Goal: Task Accomplishment & Management: Complete application form

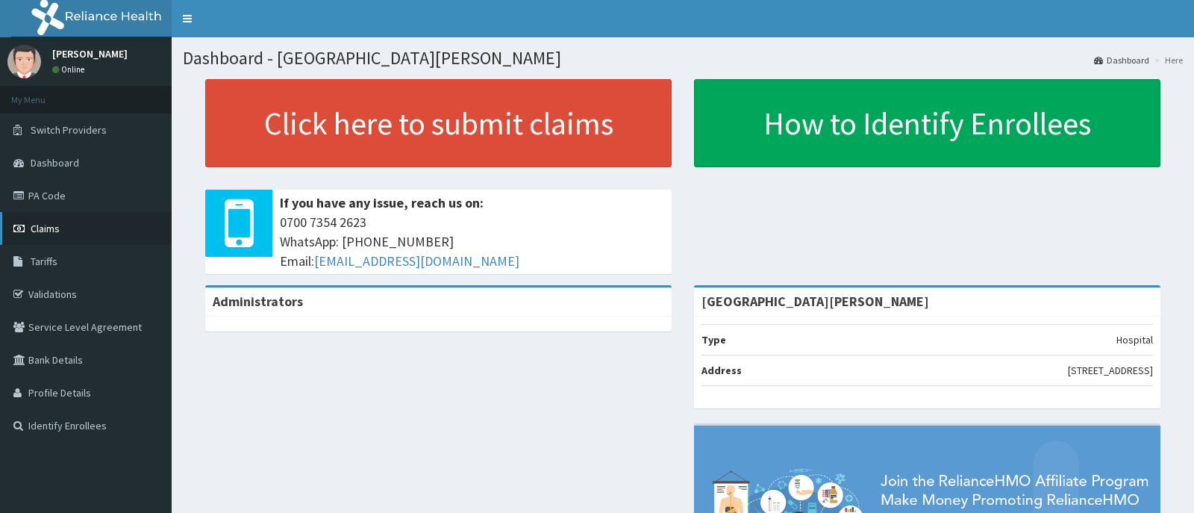
click at [46, 224] on span "Claims" at bounding box center [45, 228] width 29 height 13
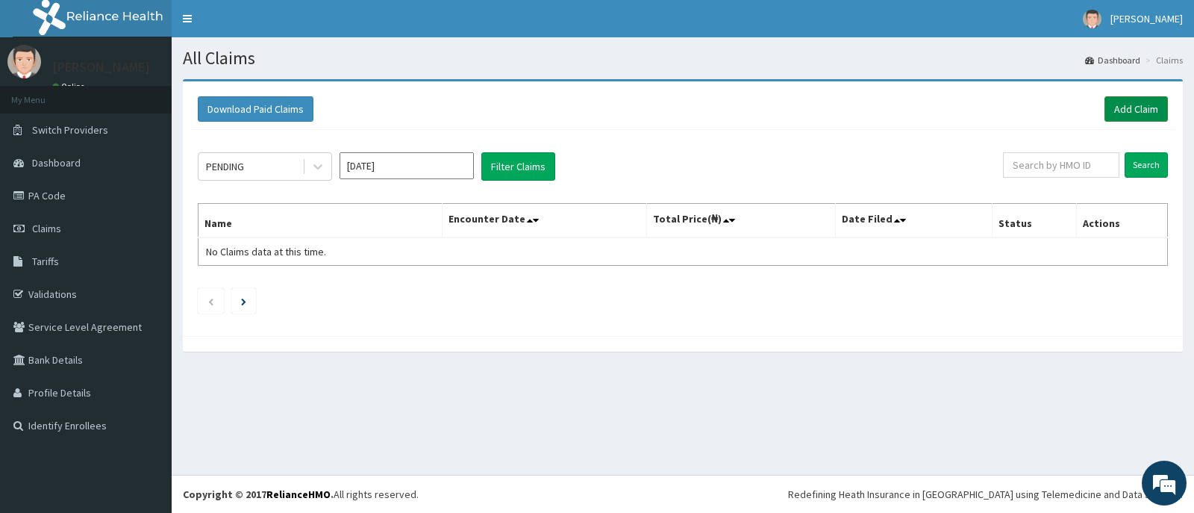
click at [1137, 109] on link "Add Claim" at bounding box center [1136, 108] width 63 height 25
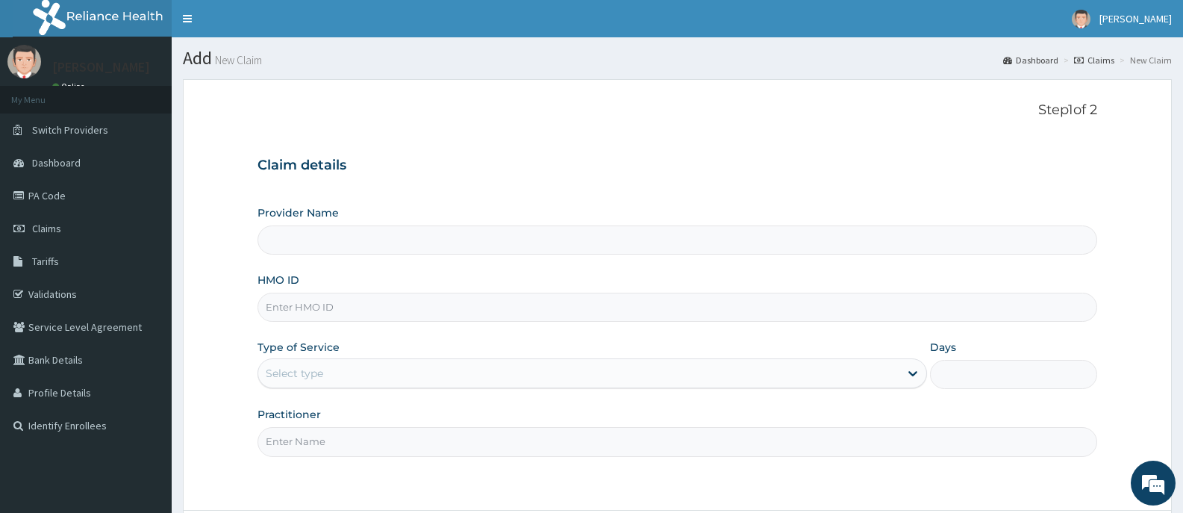
type input "Bee Hess Hospital"
click at [421, 312] on input "HMO ID" at bounding box center [678, 307] width 840 height 29
type input "TVT/10131/B"
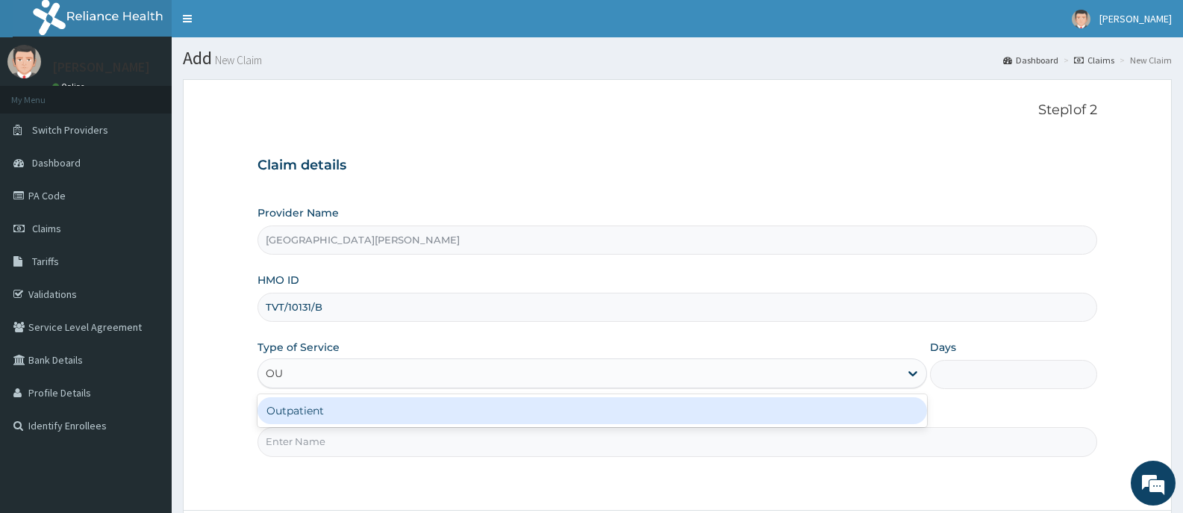
type input "OUT"
type input "1"
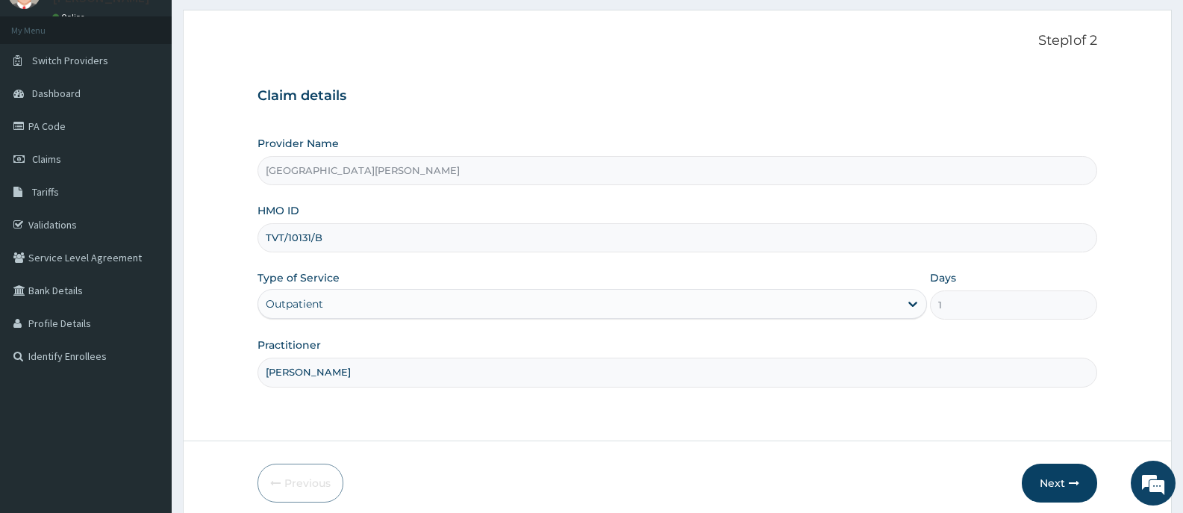
scroll to position [131, 0]
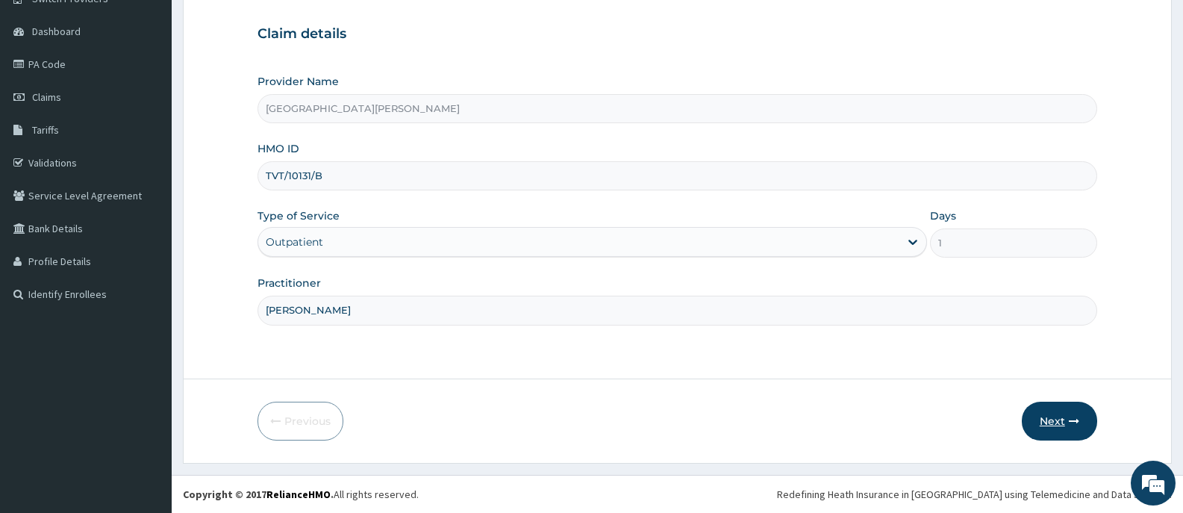
type input "DR BAKARE"
click at [1049, 422] on button "Next" at bounding box center [1059, 421] width 75 height 39
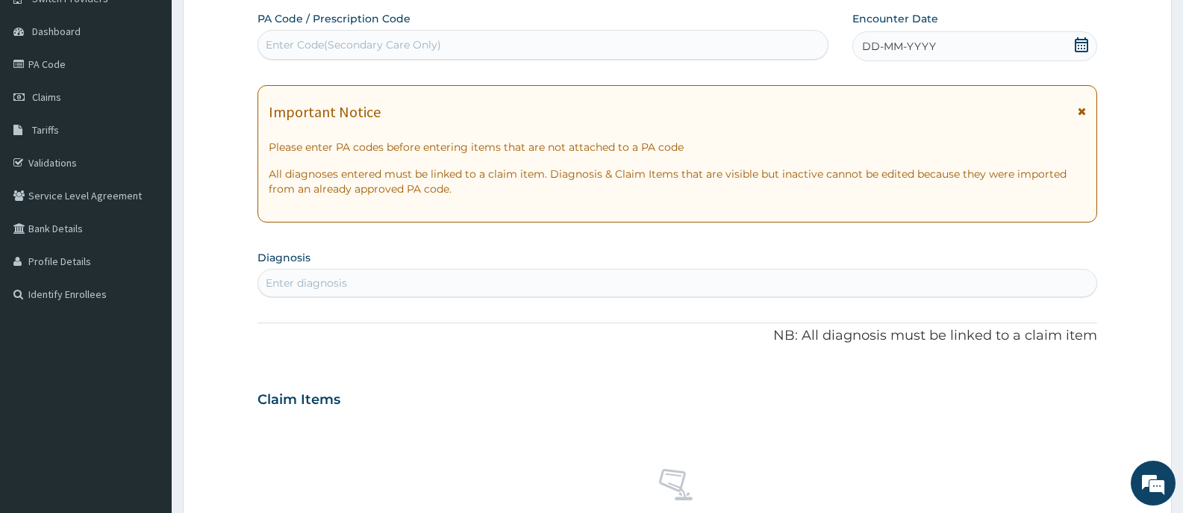
click at [506, 42] on div "Enter Code(Secondary Care Only)" at bounding box center [543, 45] width 570 height 24
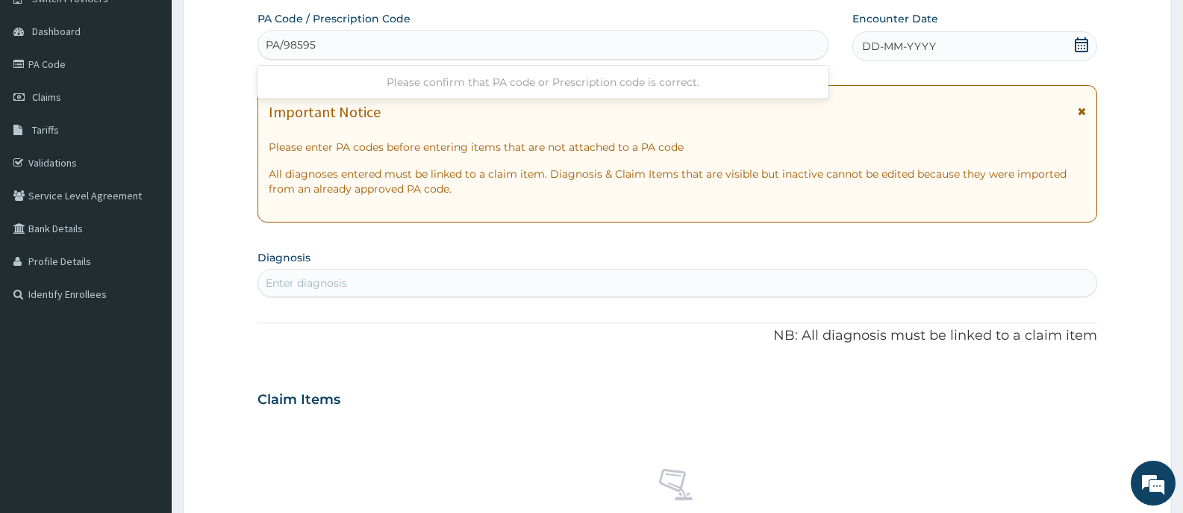
type input "PA/98595D"
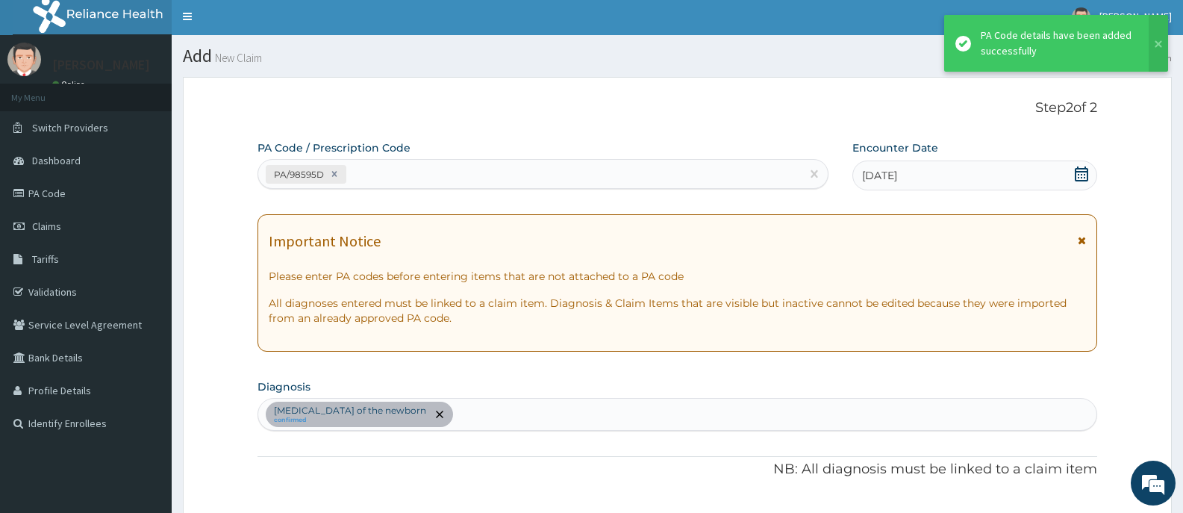
scroll to position [0, 0]
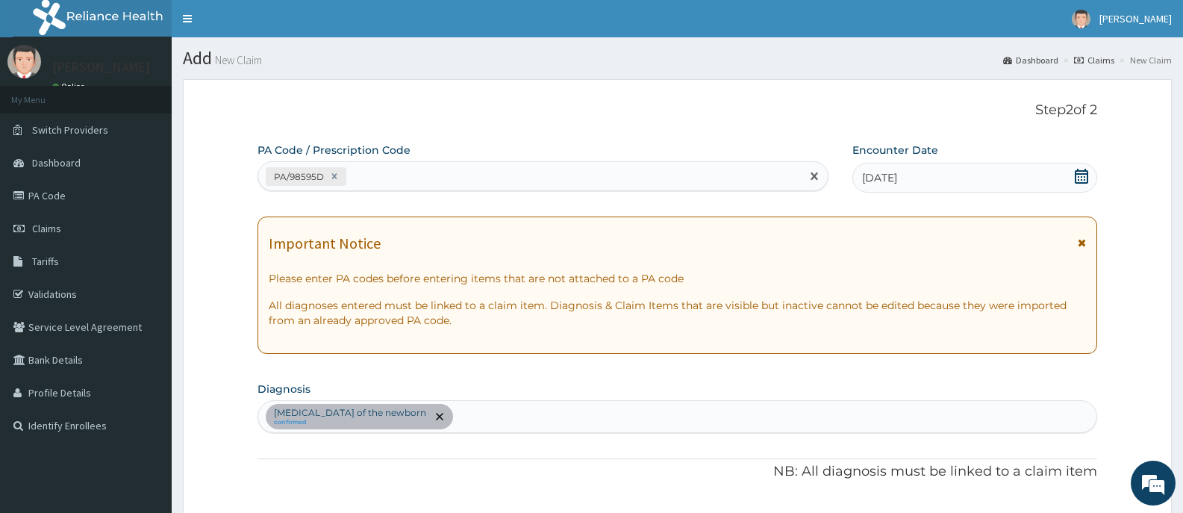
click at [485, 176] on div "PA/98595D" at bounding box center [529, 176] width 543 height 25
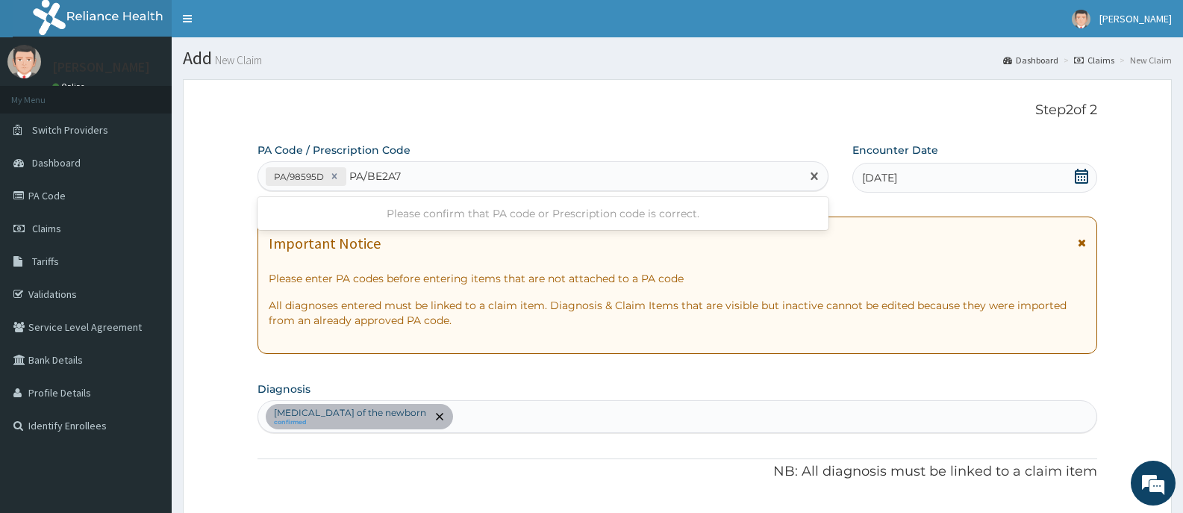
type input "PA/BE2A7A"
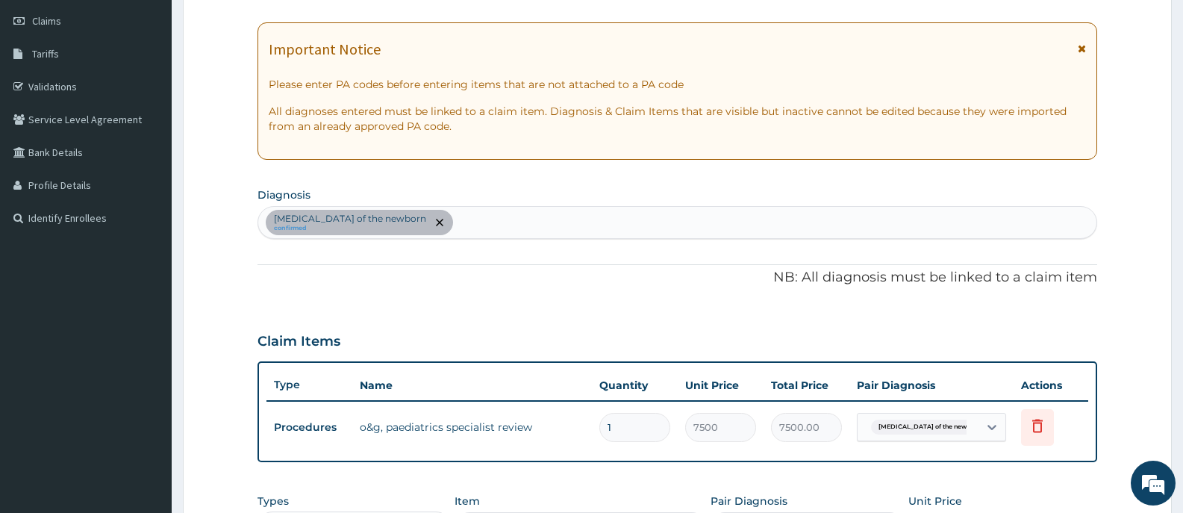
scroll to position [506, 0]
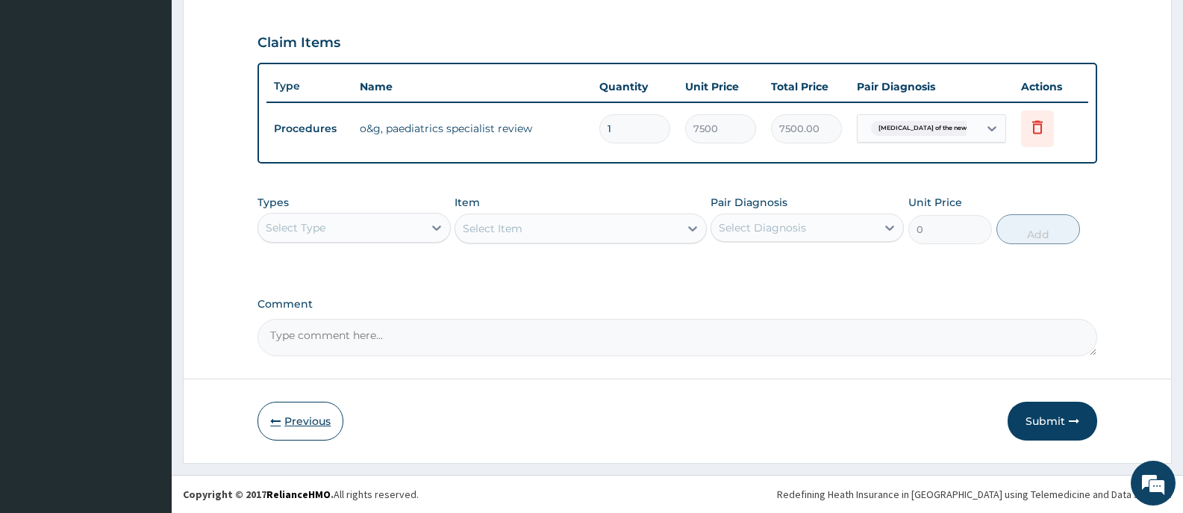
click at [299, 419] on button "Previous" at bounding box center [301, 421] width 86 height 39
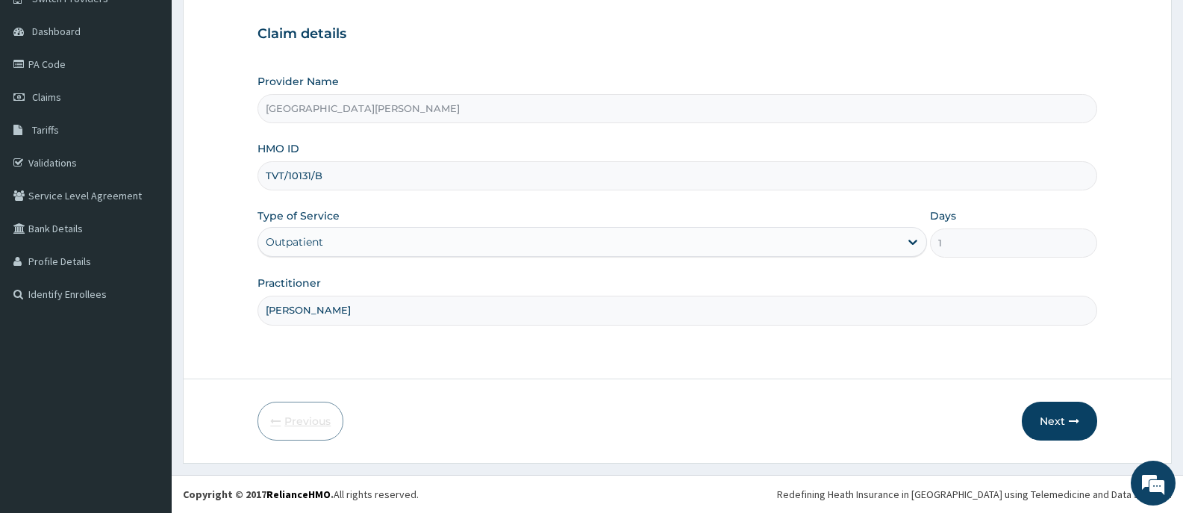
scroll to position [131, 0]
drag, startPoint x: 324, startPoint y: 173, endPoint x: 266, endPoint y: 180, distance: 57.9
click at [266, 180] on input "TVT/10131/B" at bounding box center [678, 175] width 840 height 29
click at [1059, 414] on button "Next" at bounding box center [1059, 421] width 75 height 39
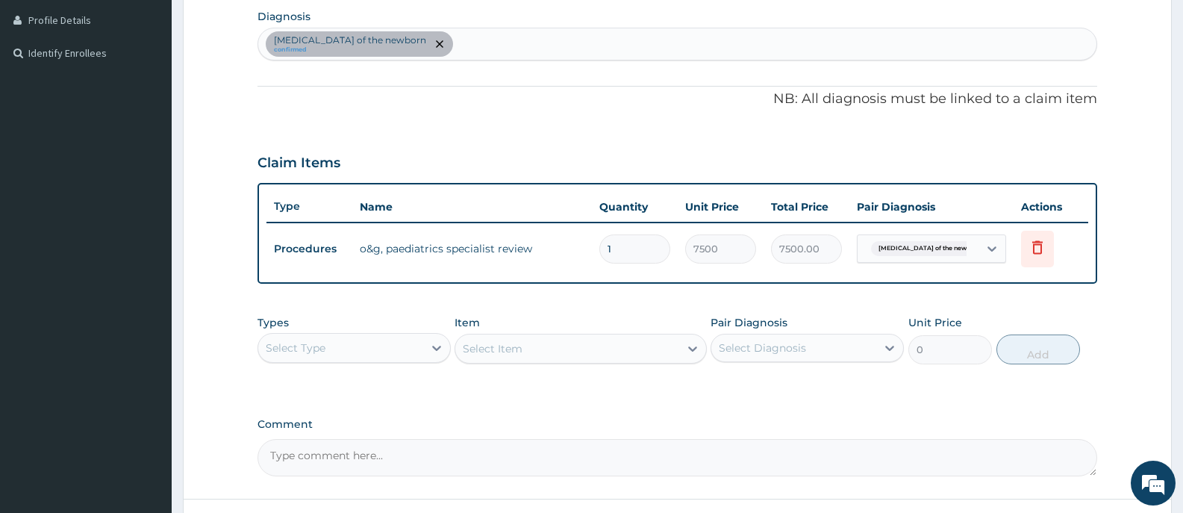
scroll to position [493, 0]
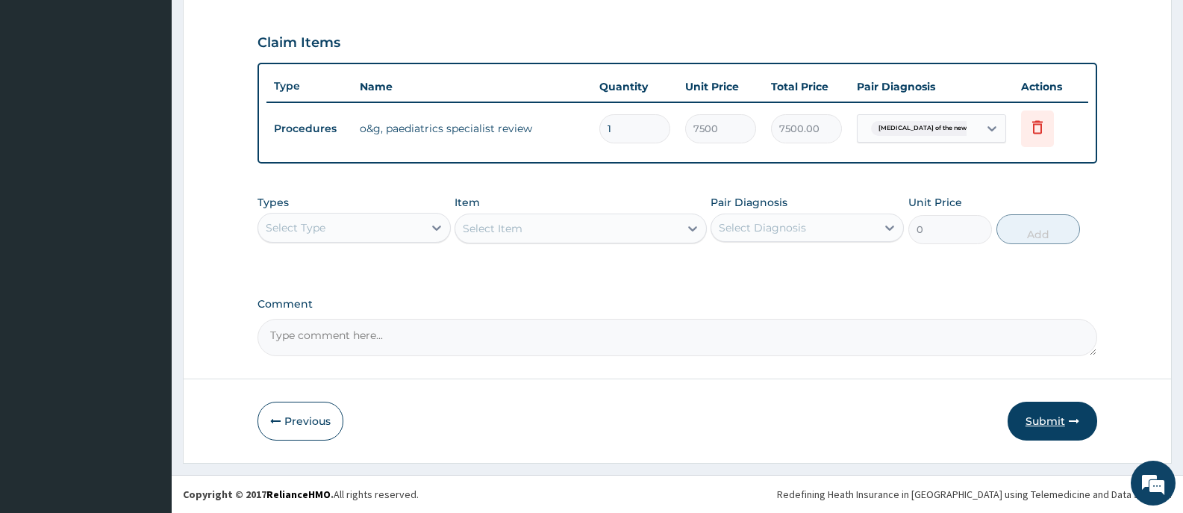
click at [1038, 419] on button "Submit" at bounding box center [1053, 421] width 90 height 39
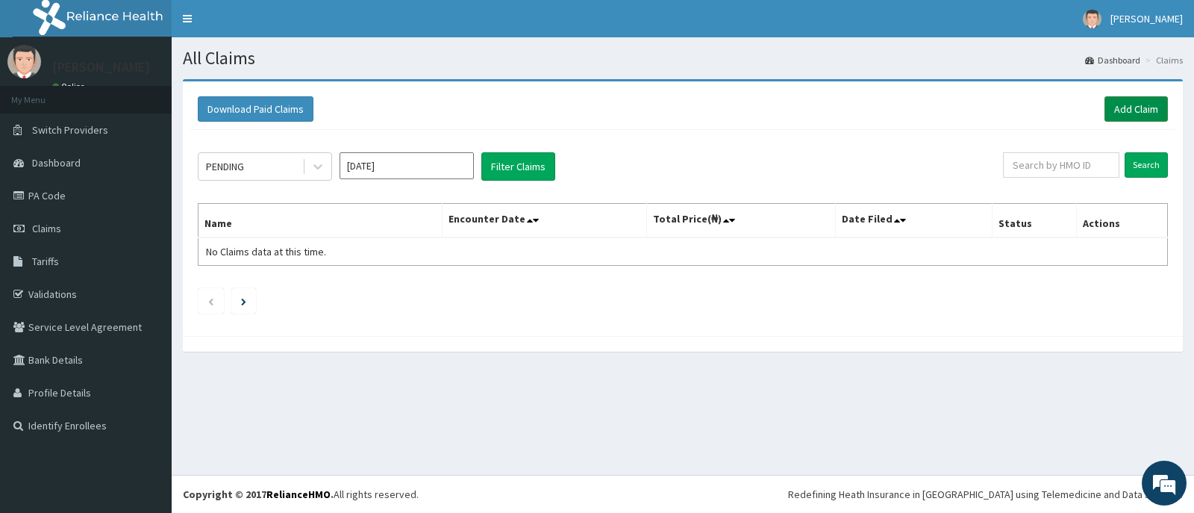
click at [1143, 110] on link "Add Claim" at bounding box center [1136, 108] width 63 height 25
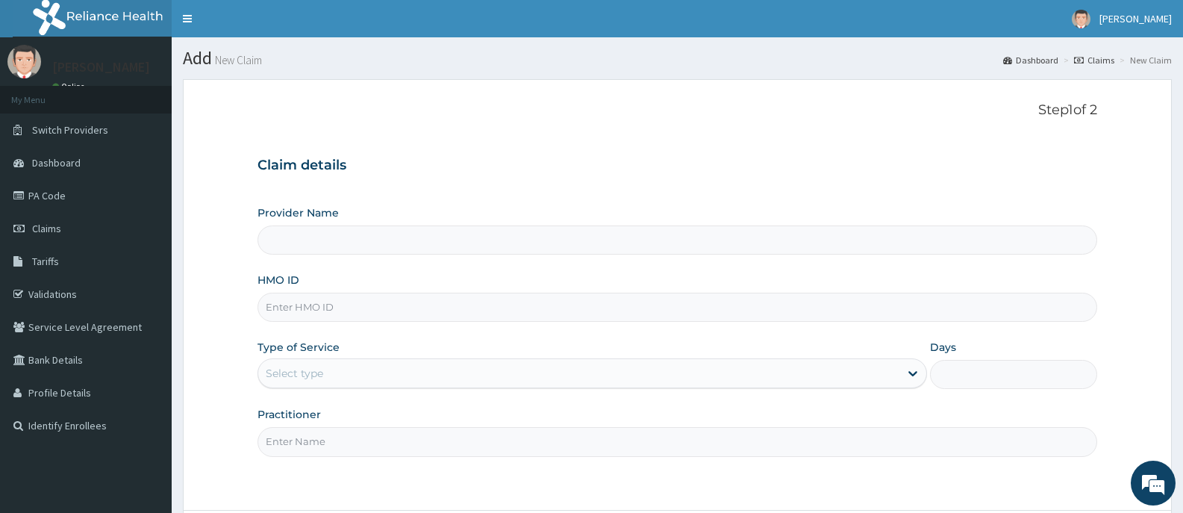
click at [336, 312] on input "HMO ID" at bounding box center [678, 307] width 840 height 29
type input "[GEOGRAPHIC_DATA][PERSON_NAME]"
paste input "TVT/10131/B"
type input "TVT/10131/B"
click at [346, 373] on div "Select type" at bounding box center [578, 373] width 640 height 24
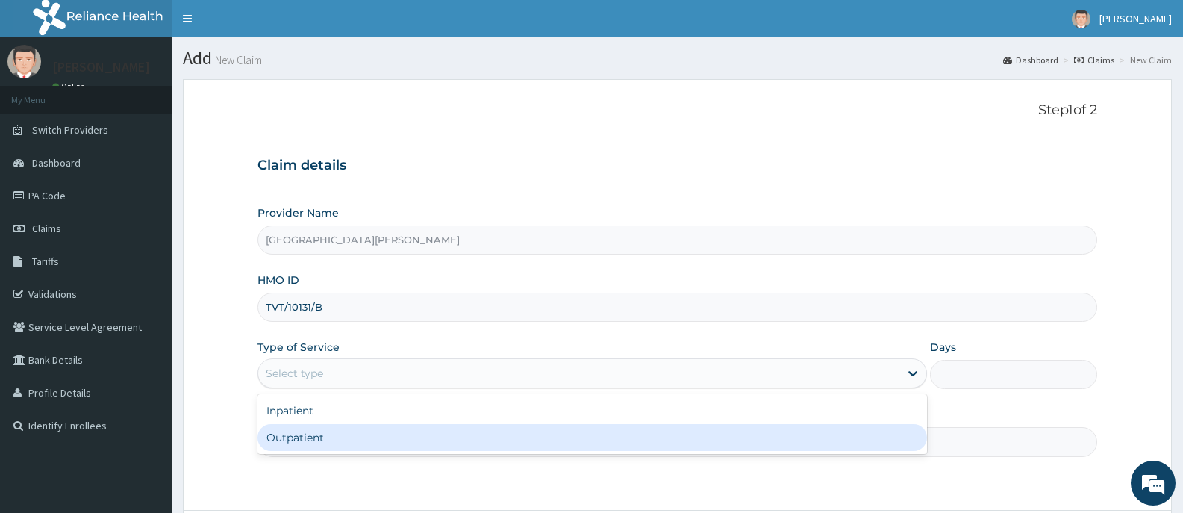
click at [331, 437] on div "Outpatient" at bounding box center [592, 437] width 669 height 27
type input "1"
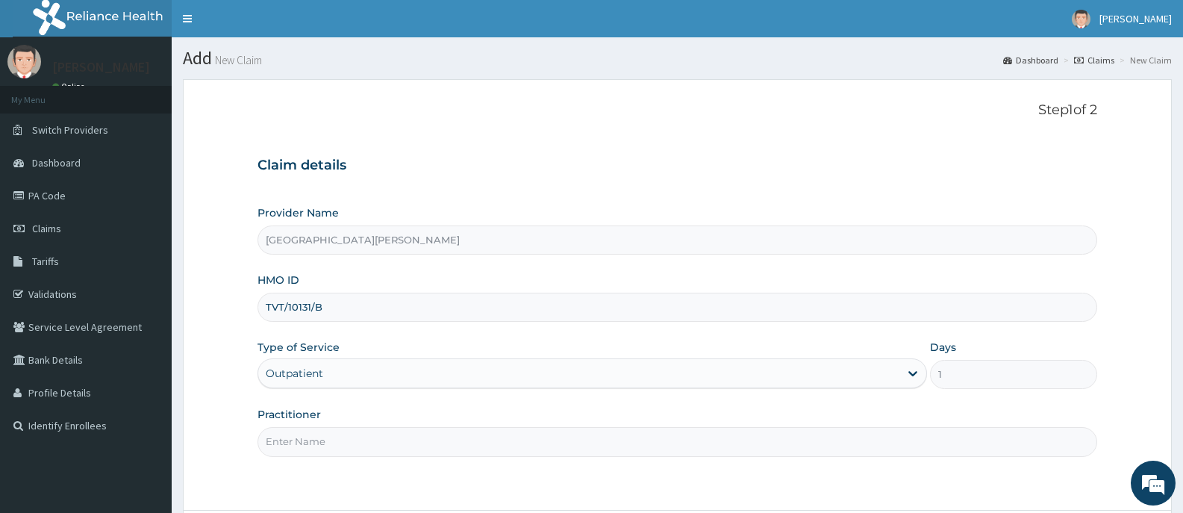
click at [378, 439] on input "Practitioner" at bounding box center [678, 441] width 840 height 29
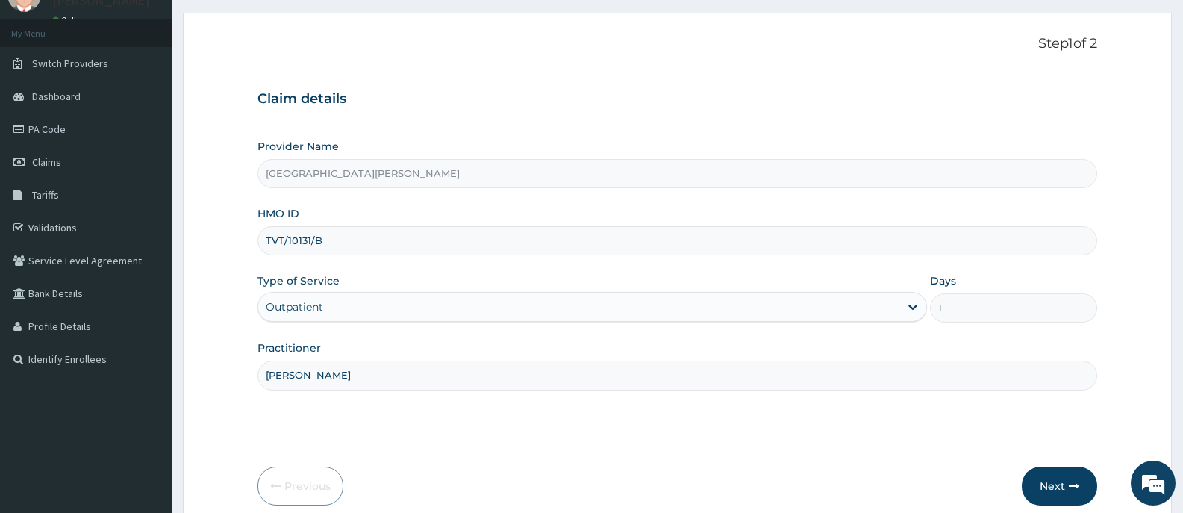
scroll to position [131, 0]
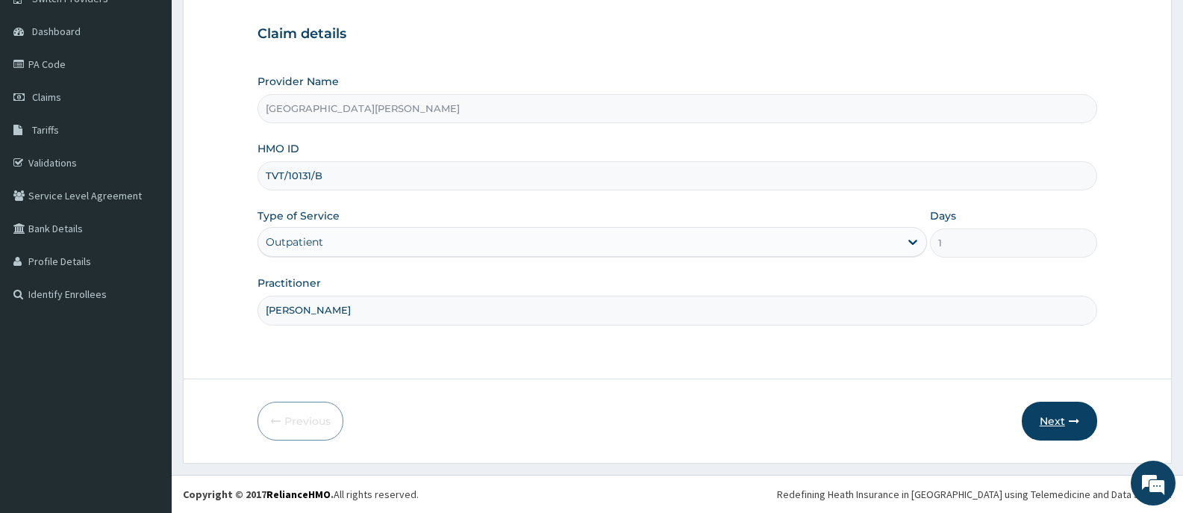
type input "DR BAKARE"
click at [1060, 416] on button "Next" at bounding box center [1059, 421] width 75 height 39
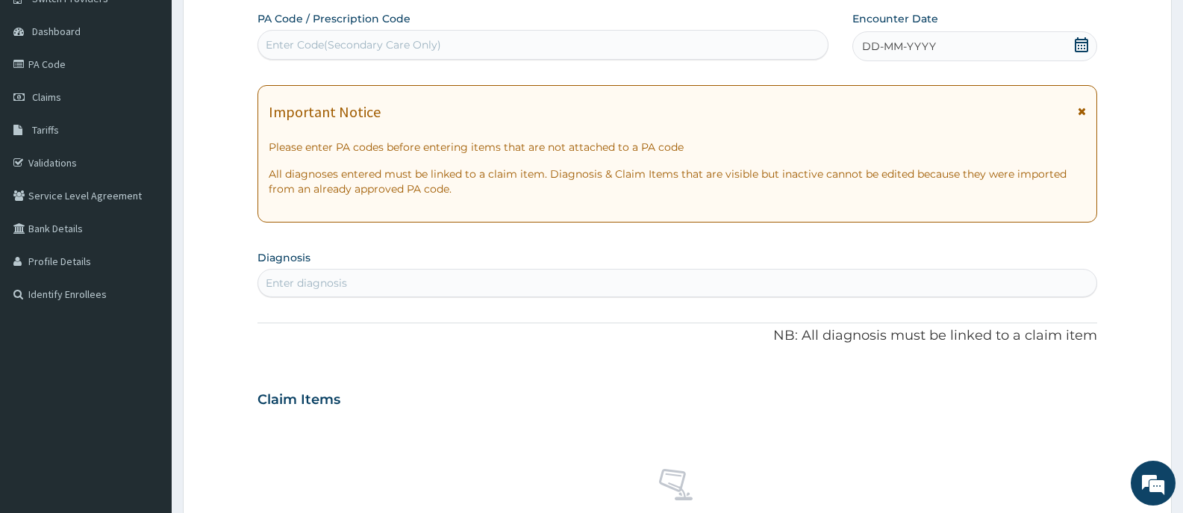
click at [753, 47] on div "Enter Code(Secondary Care Only)" at bounding box center [543, 45] width 570 height 24
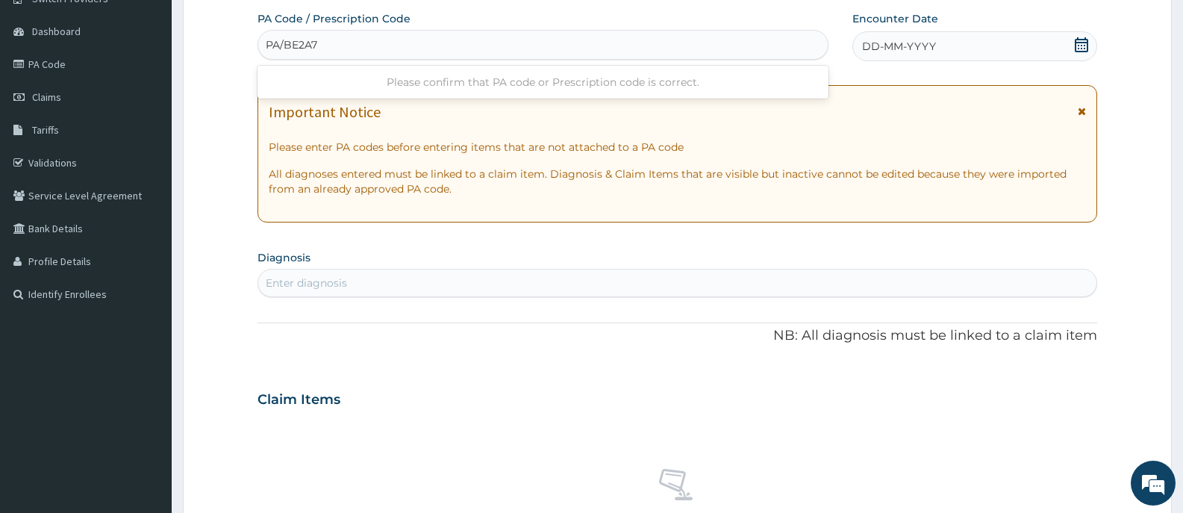
type input "PA/BE2A7A"
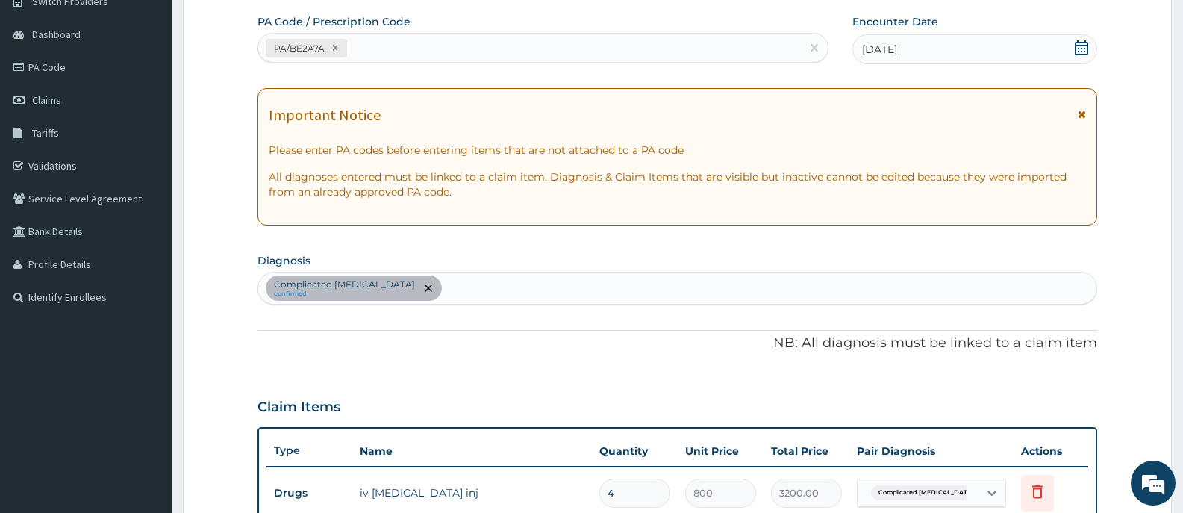
scroll to position [95, 0]
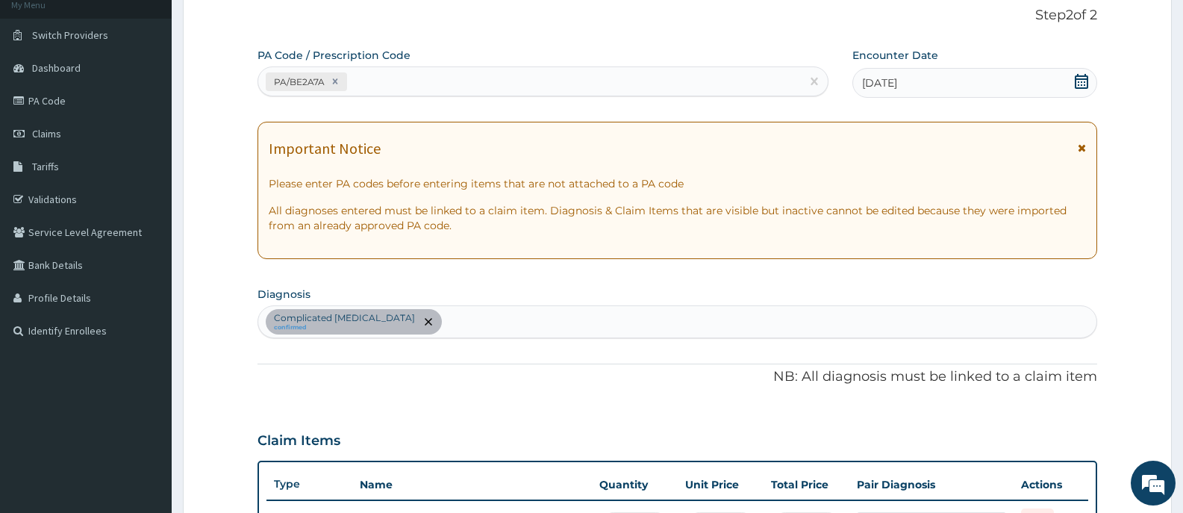
click at [516, 80] on div "PA/BE2A7A" at bounding box center [529, 81] width 543 height 25
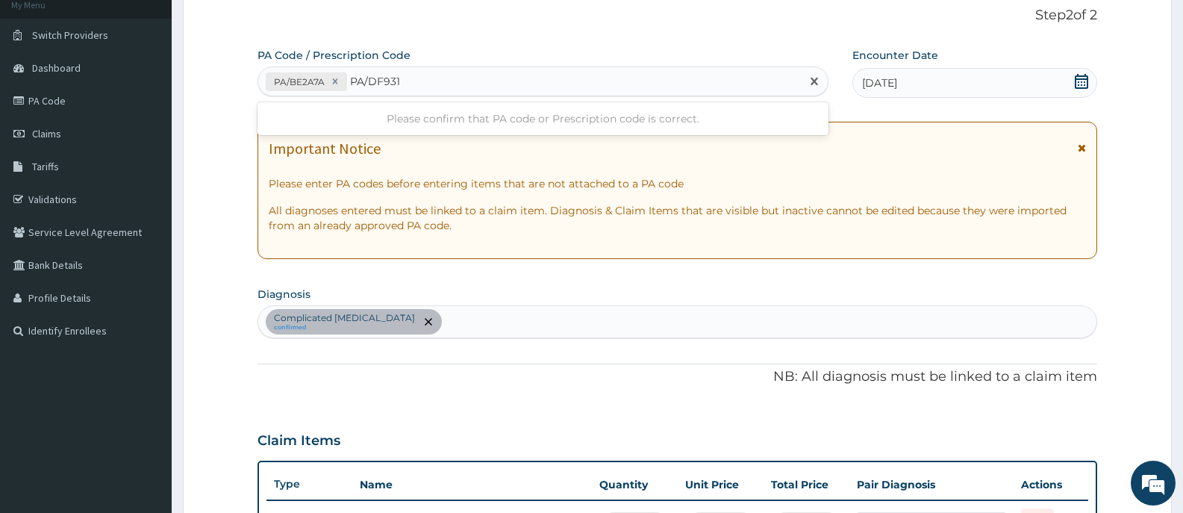
type input "PA/DF9314"
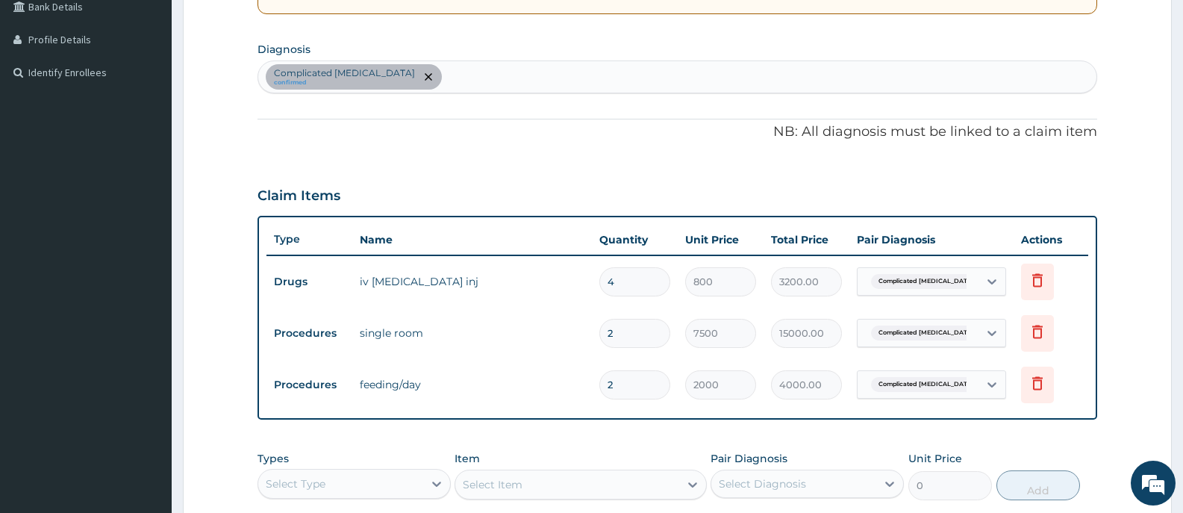
scroll to position [373, 0]
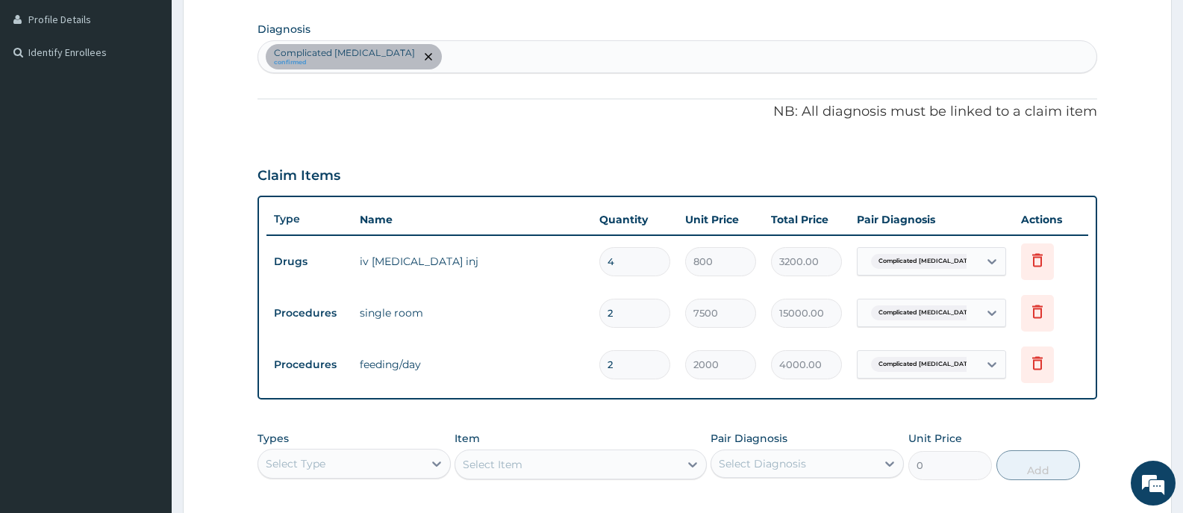
drag, startPoint x: 617, startPoint y: 264, endPoint x: 597, endPoint y: 269, distance: 20.8
click at [597, 269] on td "4" at bounding box center [635, 262] width 86 height 44
type input "3"
type input "2400.00"
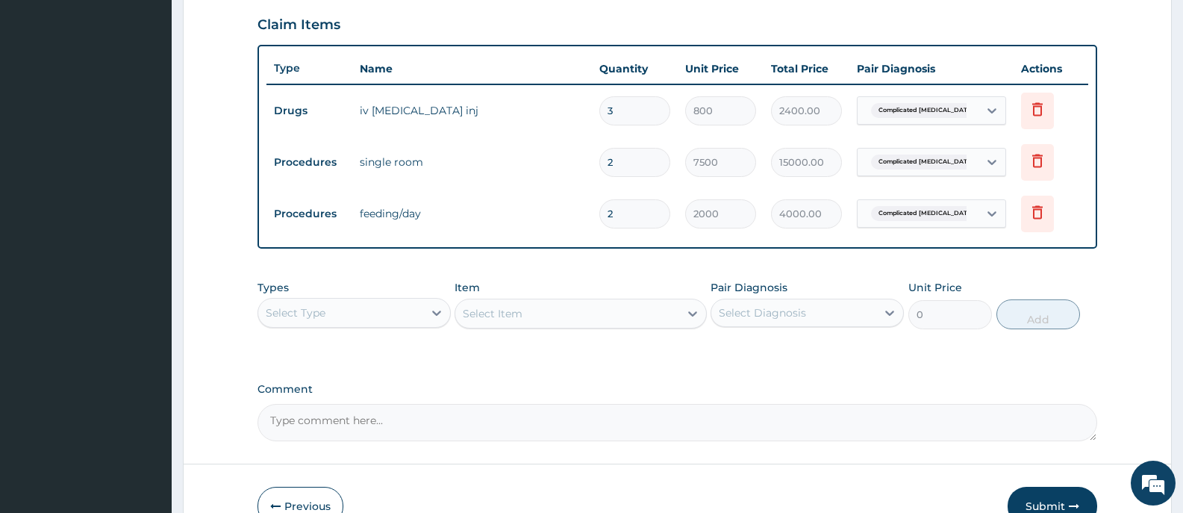
scroll to position [597, 0]
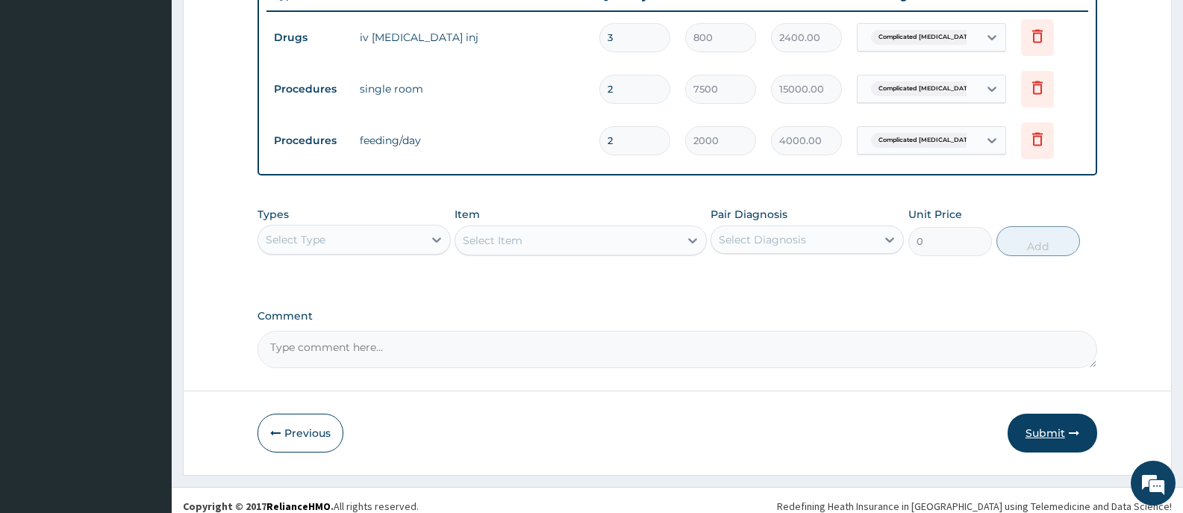
type input "3"
click at [1059, 432] on button "Submit" at bounding box center [1053, 433] width 90 height 39
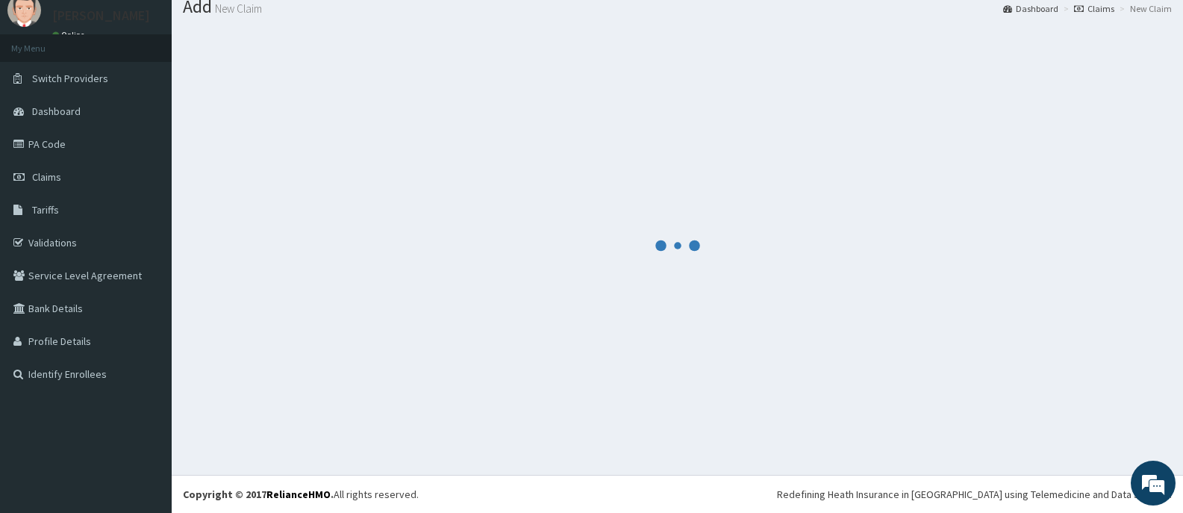
scroll to position [596, 0]
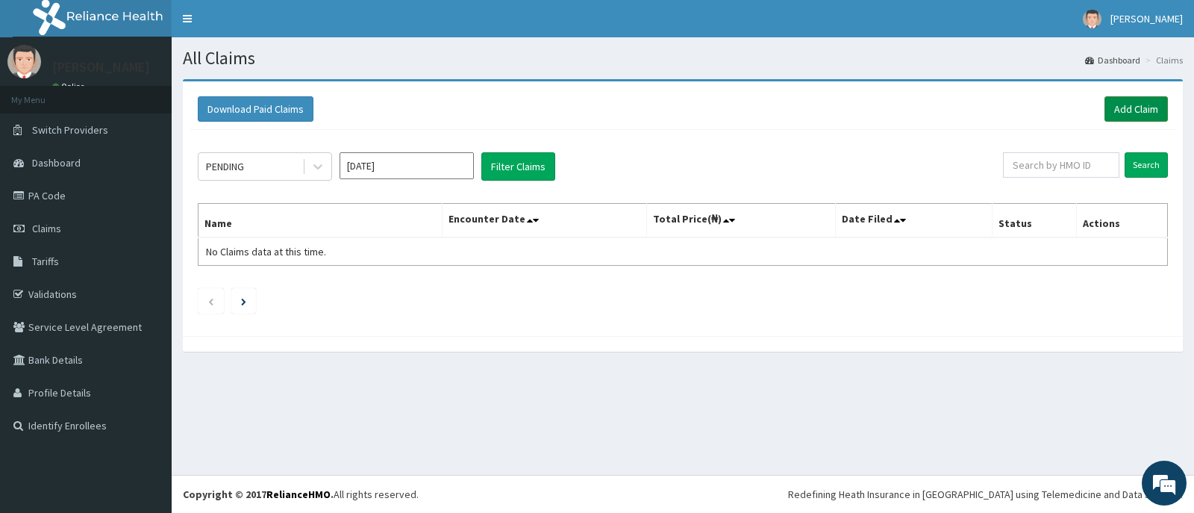
click at [1138, 104] on link "Add Claim" at bounding box center [1136, 108] width 63 height 25
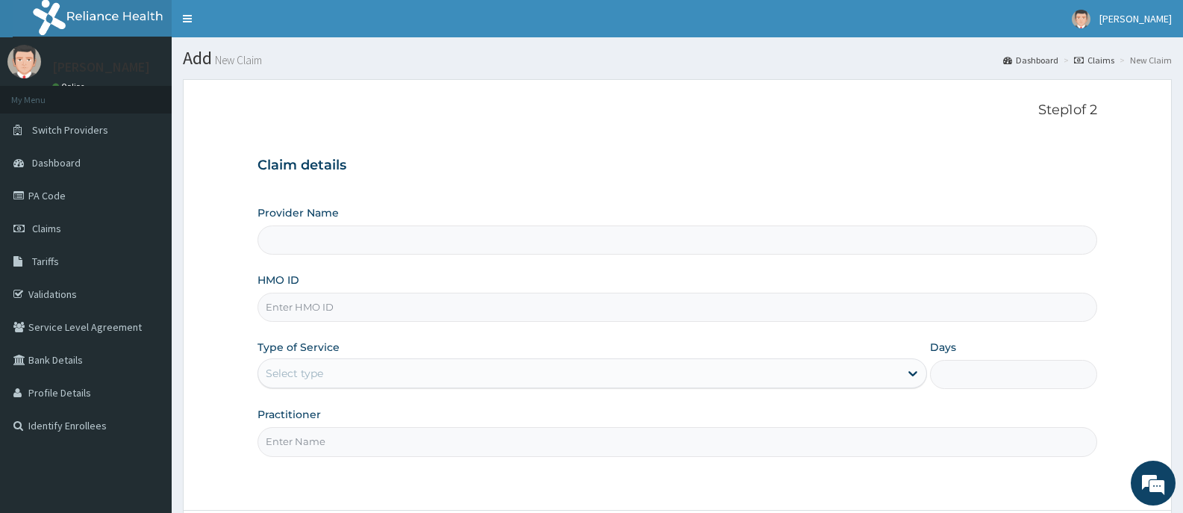
type input "Bee Hess Hospital"
click at [452, 309] on input "HMO ID" at bounding box center [678, 307] width 840 height 29
paste input "TVT/10131/B"
type input "TVT/10131/B"
click at [430, 368] on div "Select type" at bounding box center [578, 373] width 640 height 24
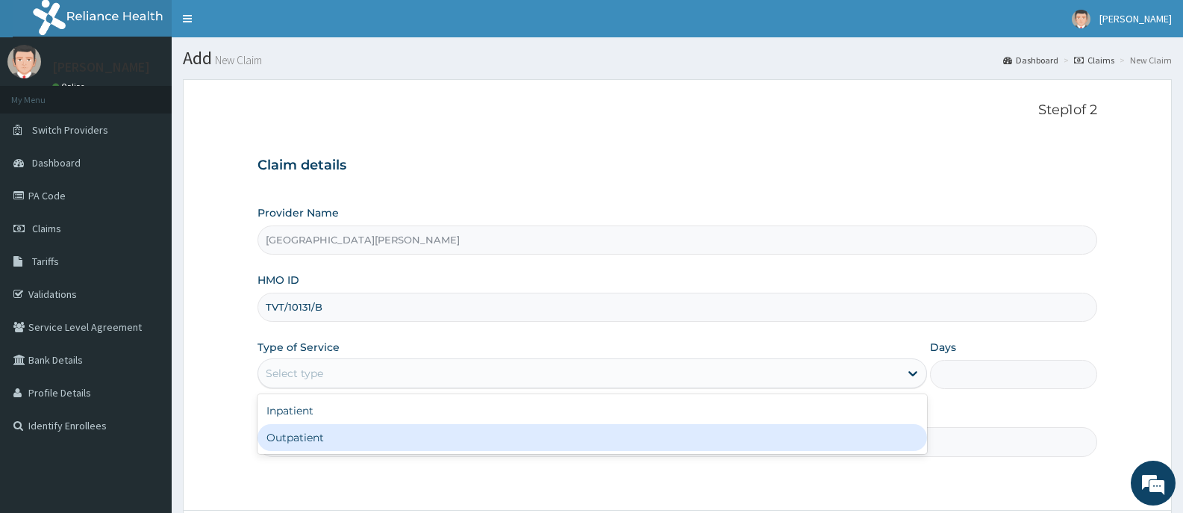
click at [288, 440] on div "Outpatient" at bounding box center [592, 437] width 669 height 27
type input "1"
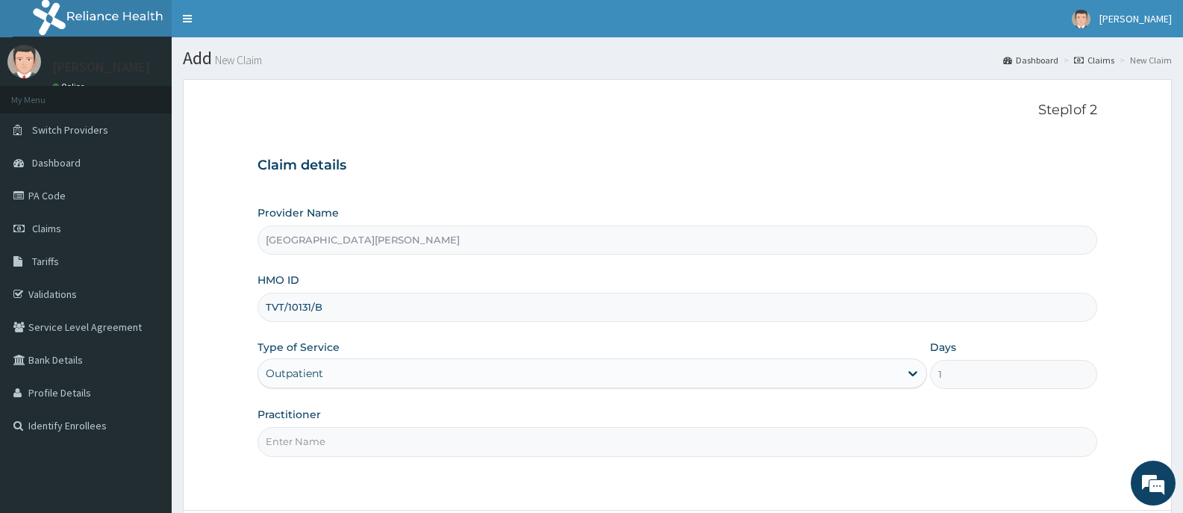
drag, startPoint x: 325, startPoint y: 437, endPoint x: 324, endPoint y: 422, distance: 15.0
click at [325, 437] on input "Practitioner" at bounding box center [678, 441] width 840 height 29
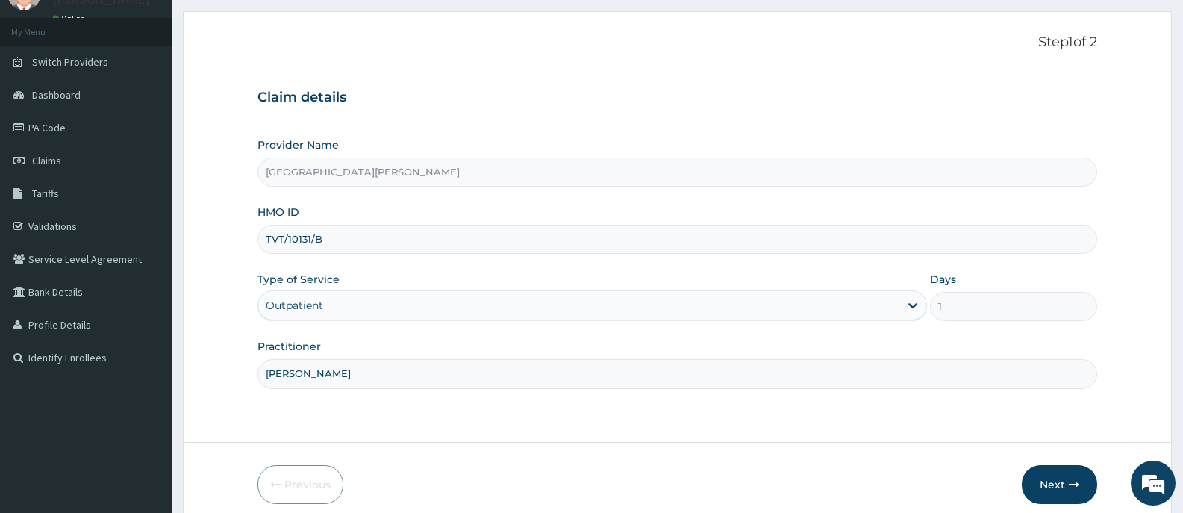
scroll to position [131, 0]
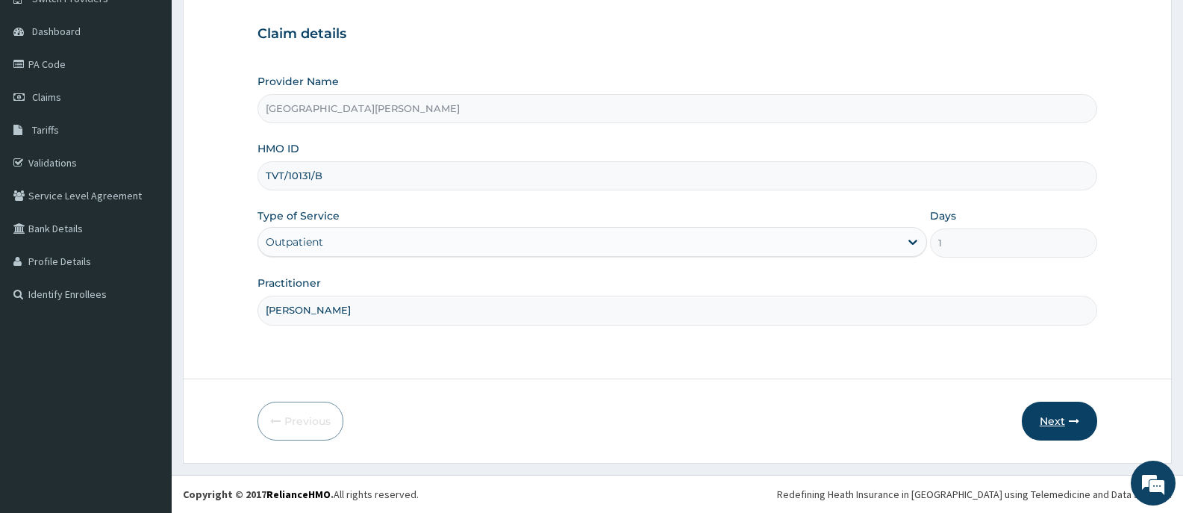
type input "DR BAKARE"
click at [1052, 420] on button "Next" at bounding box center [1059, 421] width 75 height 39
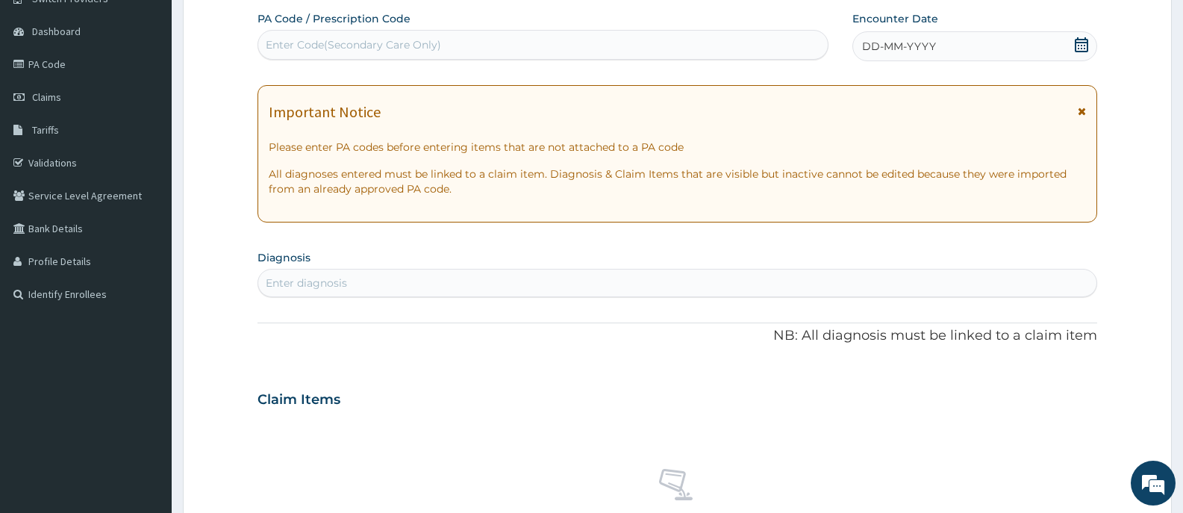
click at [620, 38] on div "Enter Code(Secondary Care Only)" at bounding box center [543, 45] width 570 height 24
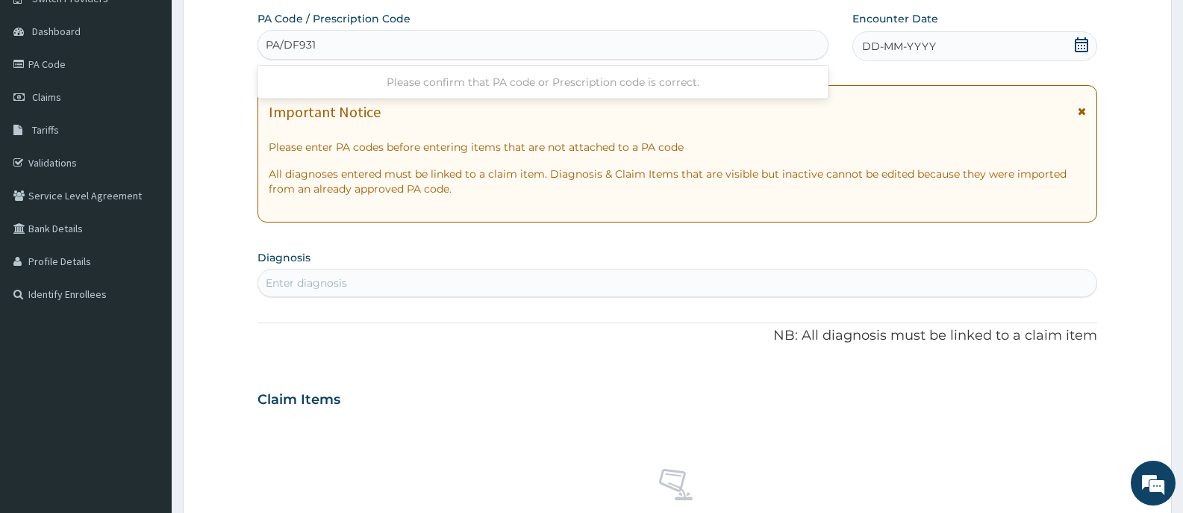
type input "PA/DF9314"
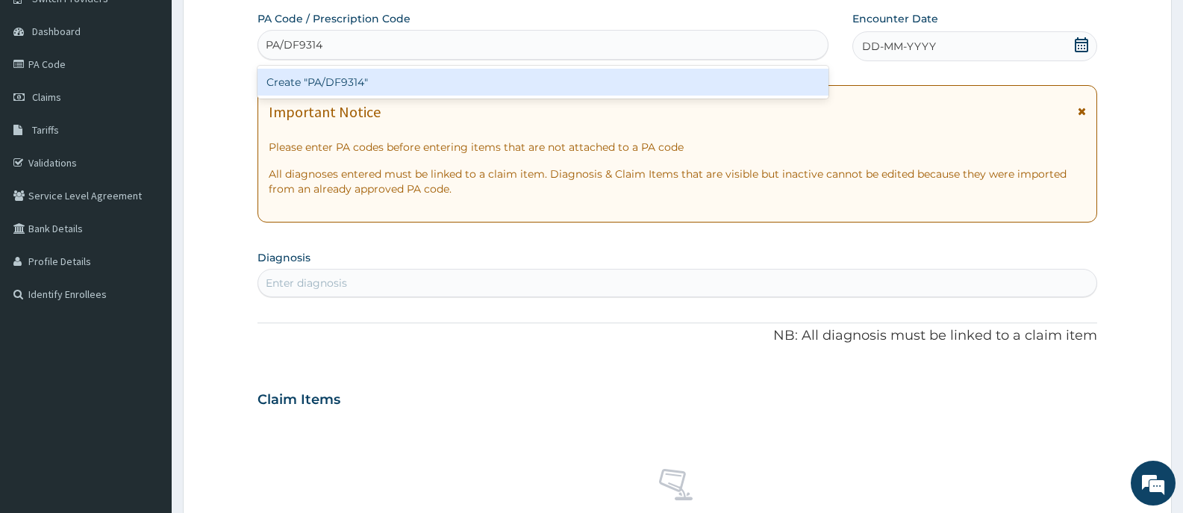
click at [625, 89] on div "Create "PA/DF9314"" at bounding box center [543, 82] width 571 height 27
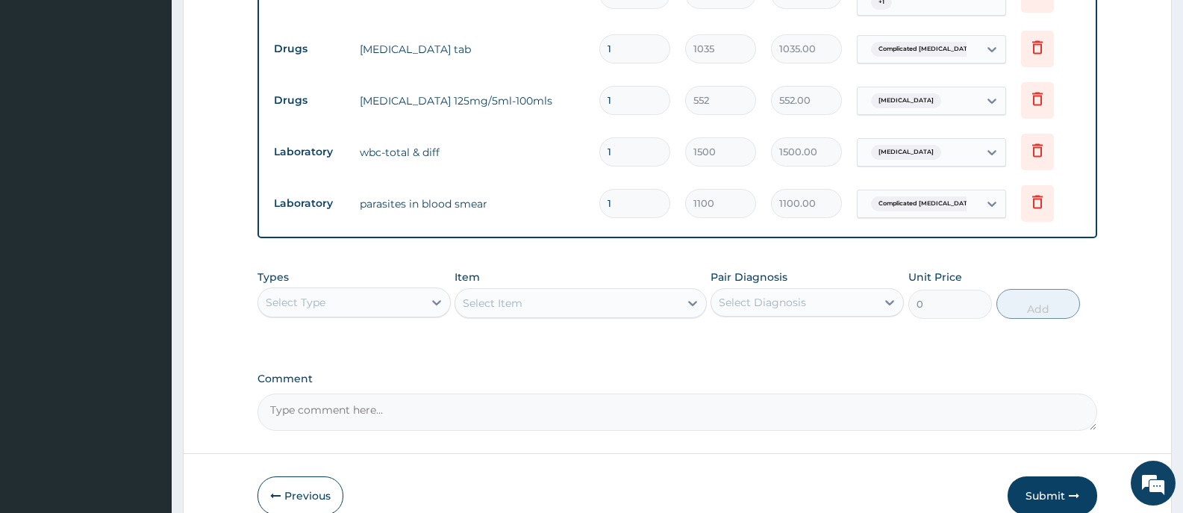
scroll to position [755, 0]
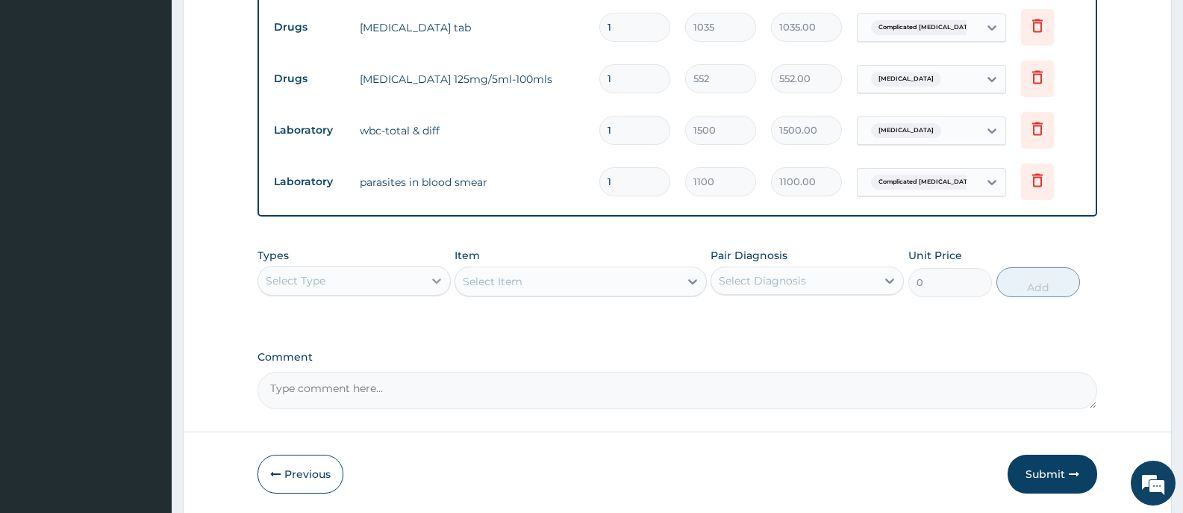
click at [438, 284] on icon at bounding box center [436, 280] width 15 height 15
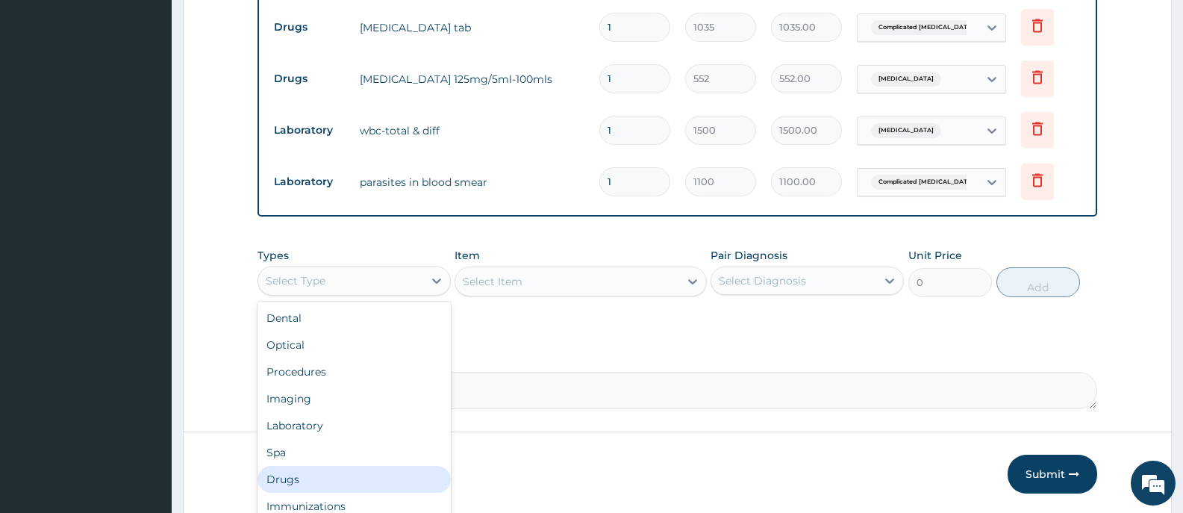
click at [296, 480] on div "Drugs" at bounding box center [354, 479] width 193 height 27
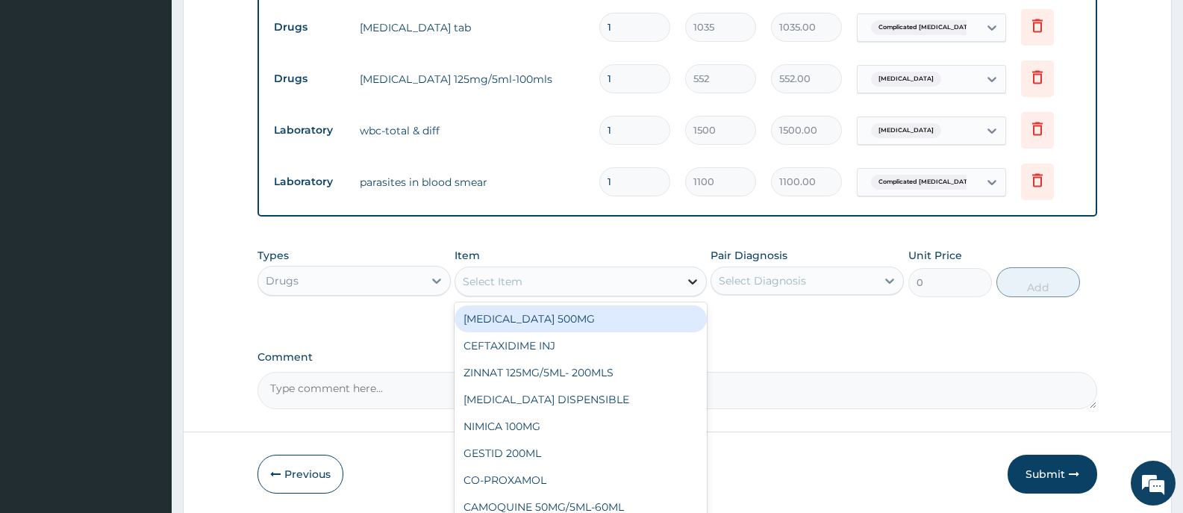
click at [688, 282] on icon at bounding box center [692, 281] width 15 height 15
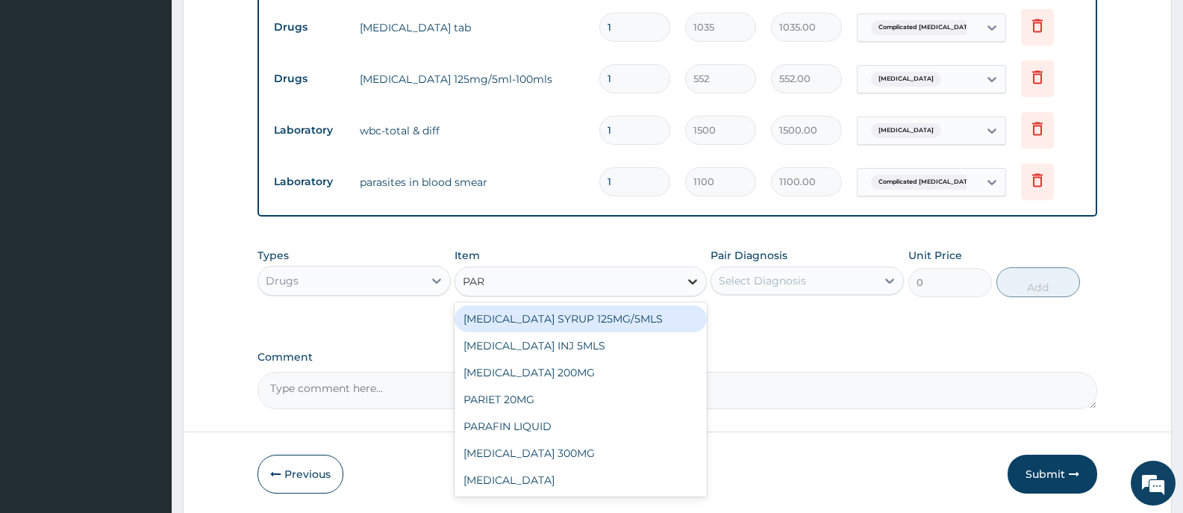
type input "PARA"
click at [640, 324] on div "PARACETAMOL SYRUP 125MG/5MLS" at bounding box center [581, 318] width 252 height 27
type input "207"
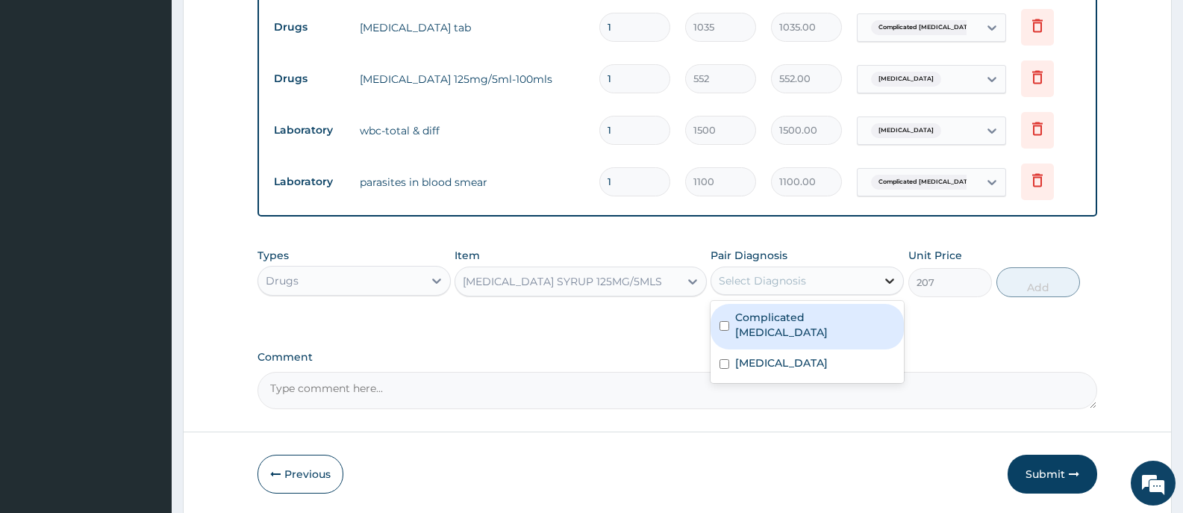
click at [891, 279] on icon at bounding box center [889, 280] width 15 height 15
click at [805, 316] on label "Complicated malaria" at bounding box center [815, 325] width 160 height 30
checkbox input "true"
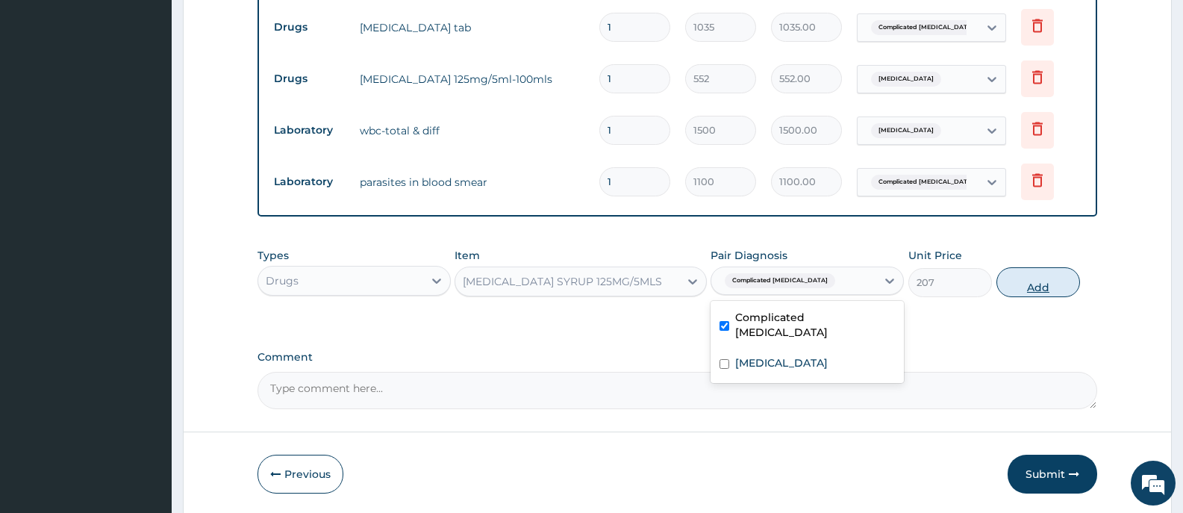
click at [1021, 289] on button "Add" at bounding box center [1038, 282] width 84 height 30
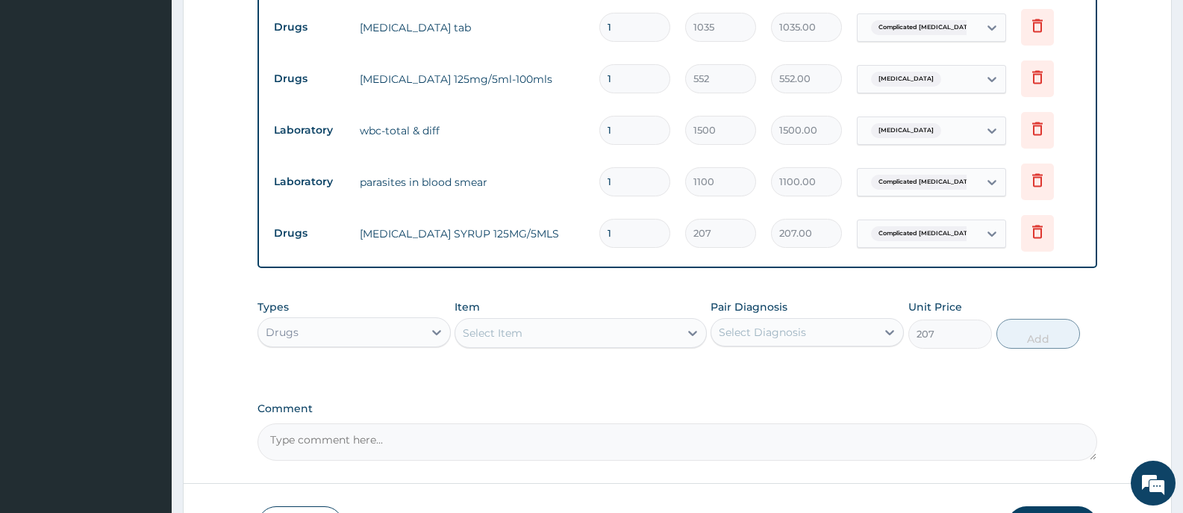
type input "0"
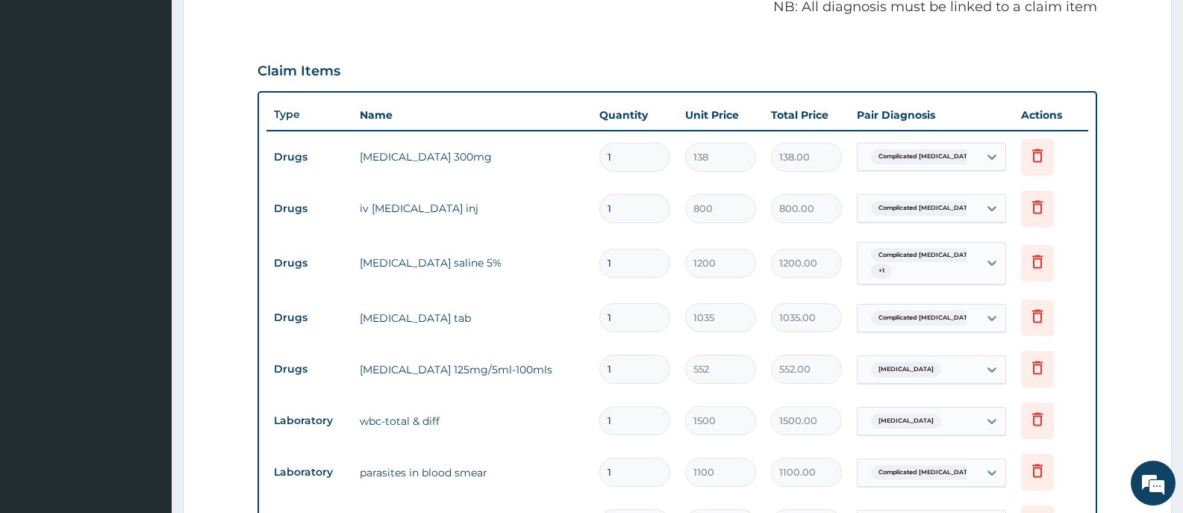
scroll to position [456, 0]
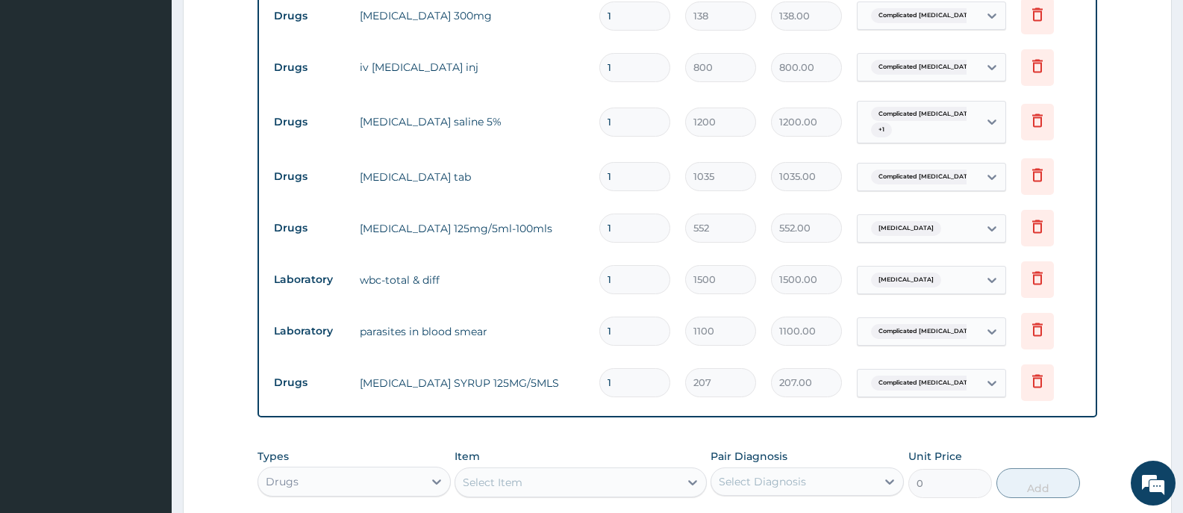
type input "0"
type input "0.00"
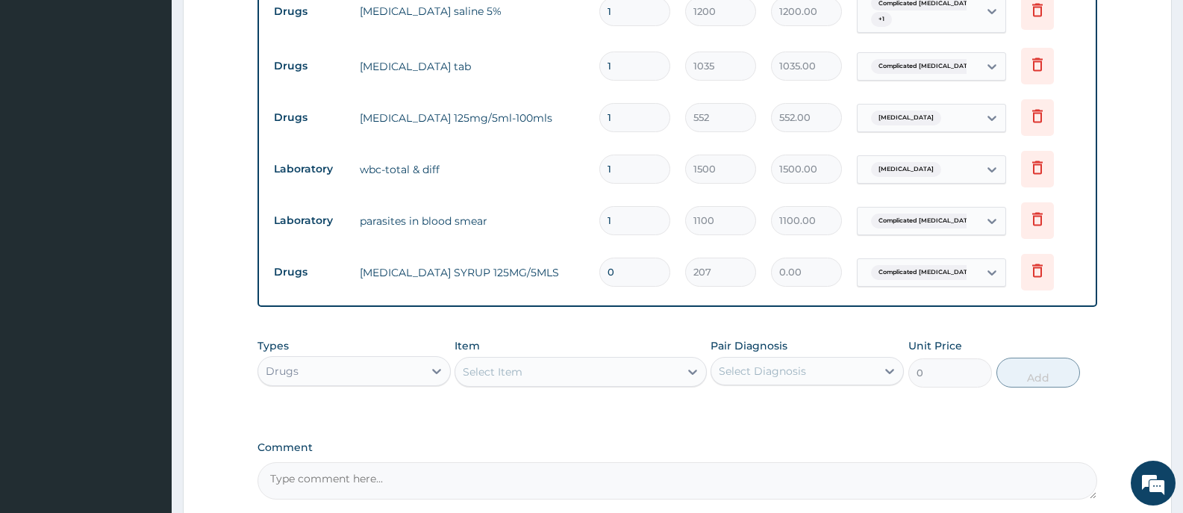
scroll to position [755, 0]
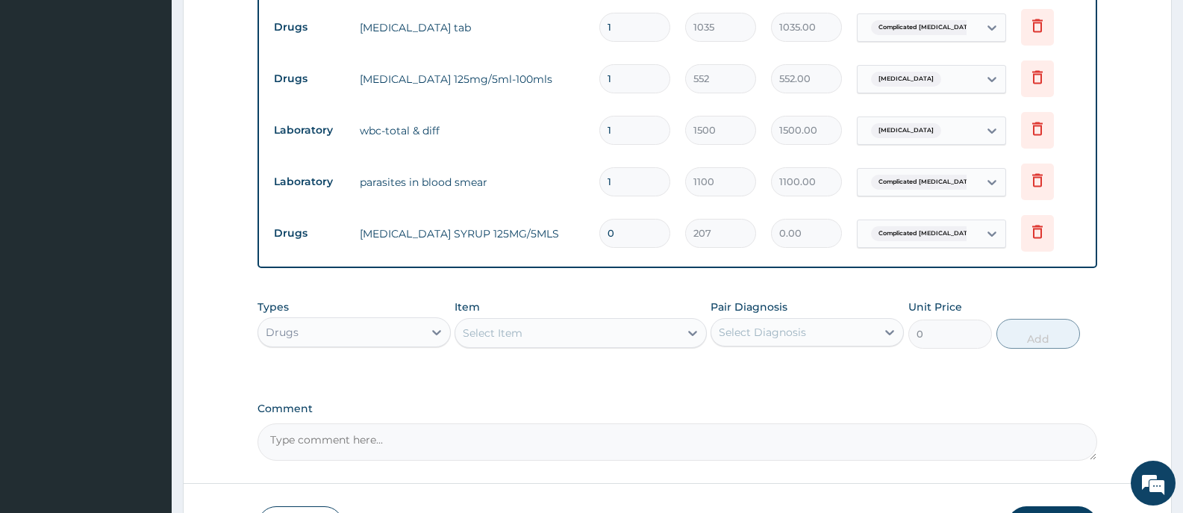
type input "0"
click at [317, 443] on textarea "Comment" at bounding box center [678, 441] width 840 height 37
type textarea "k"
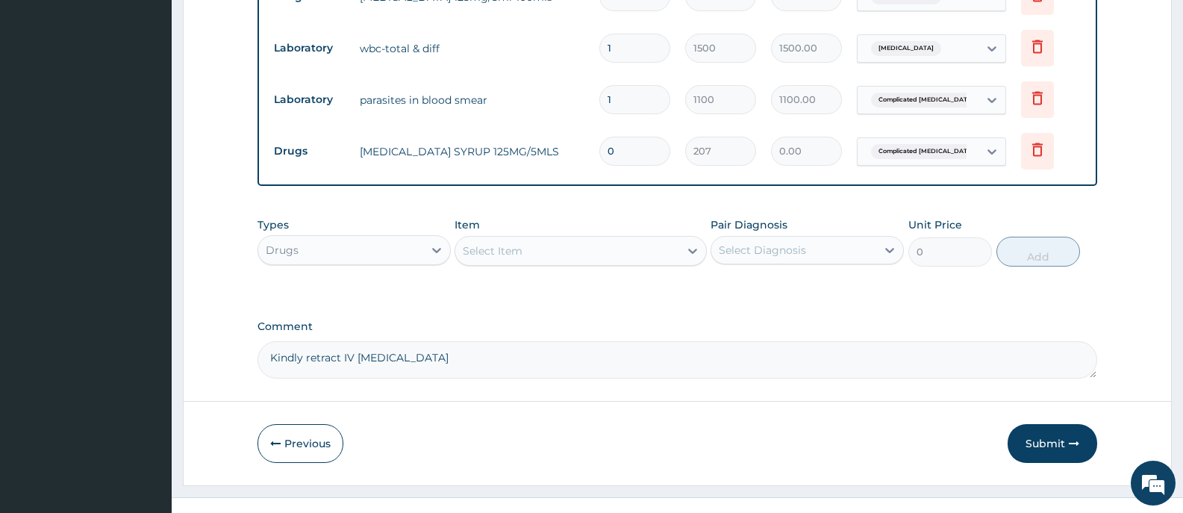
scroll to position [859, 0]
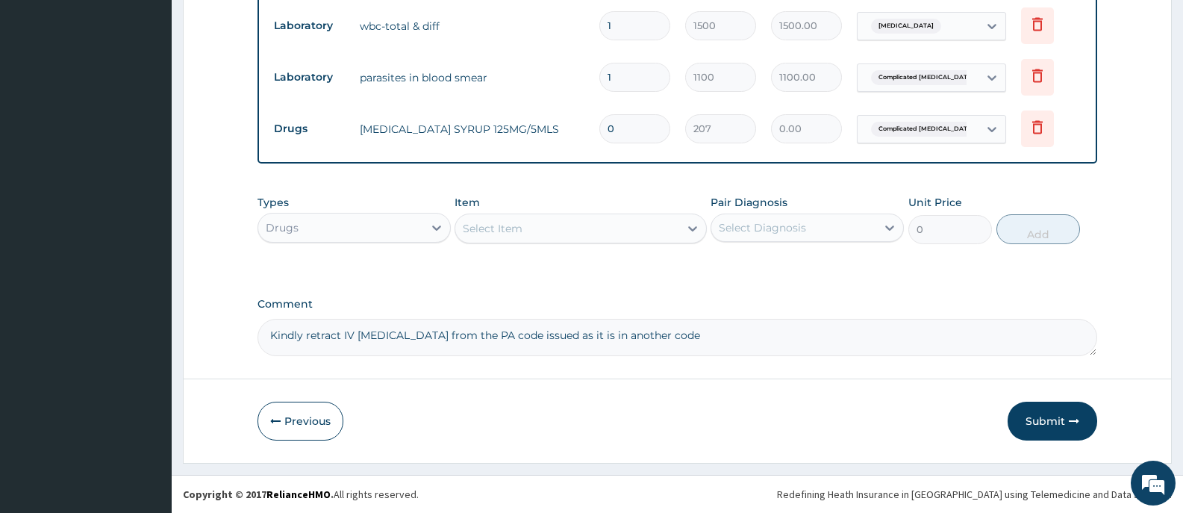
click at [605, 336] on textarea "Kindly retract IV Artesunate from the PA code issued as it is in another code" at bounding box center [678, 337] width 840 height 37
drag, startPoint x: 380, startPoint y: 335, endPoint x: 891, endPoint y: 334, distance: 511.3
click at [891, 334] on textarea "Kindly retract IV Artesunate from the PA code issued as it is in the other code" at bounding box center [678, 337] width 840 height 37
type textarea "Kindly retract IV Artesunate from the PA code issued as it is in the other code."
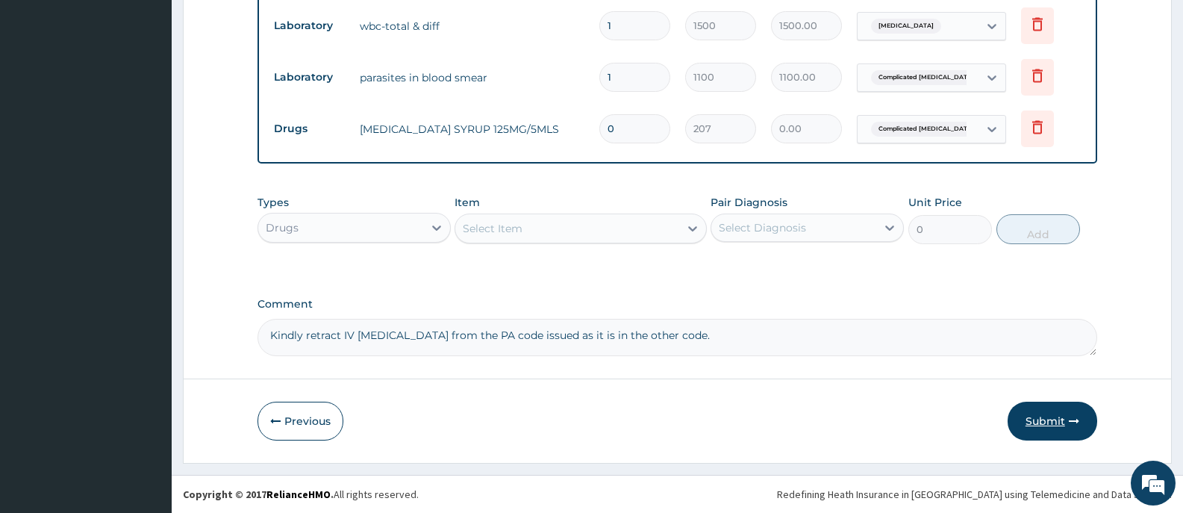
click at [1048, 416] on button "Submit" at bounding box center [1053, 421] width 90 height 39
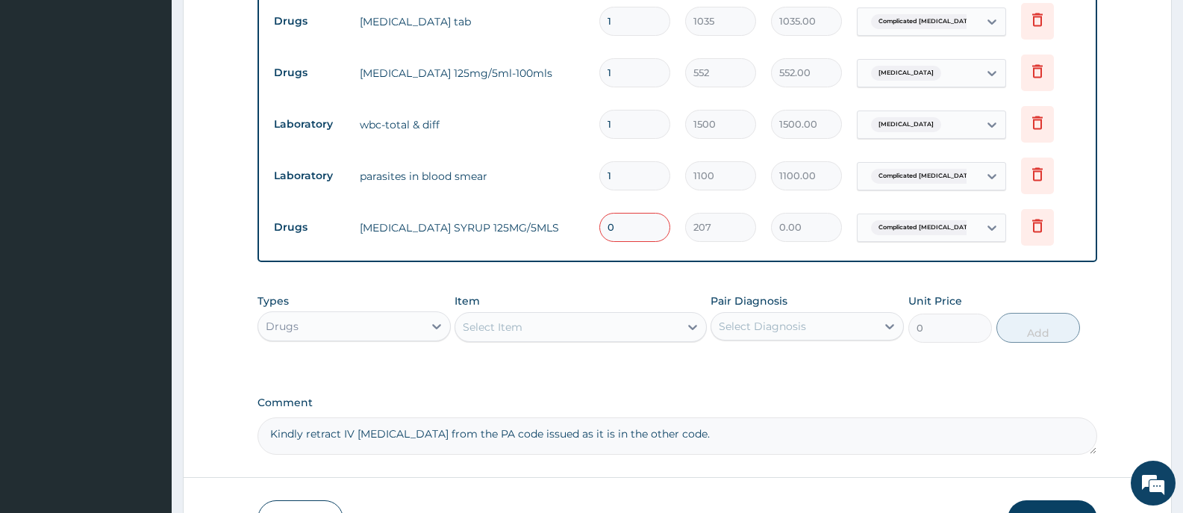
scroll to position [784, 0]
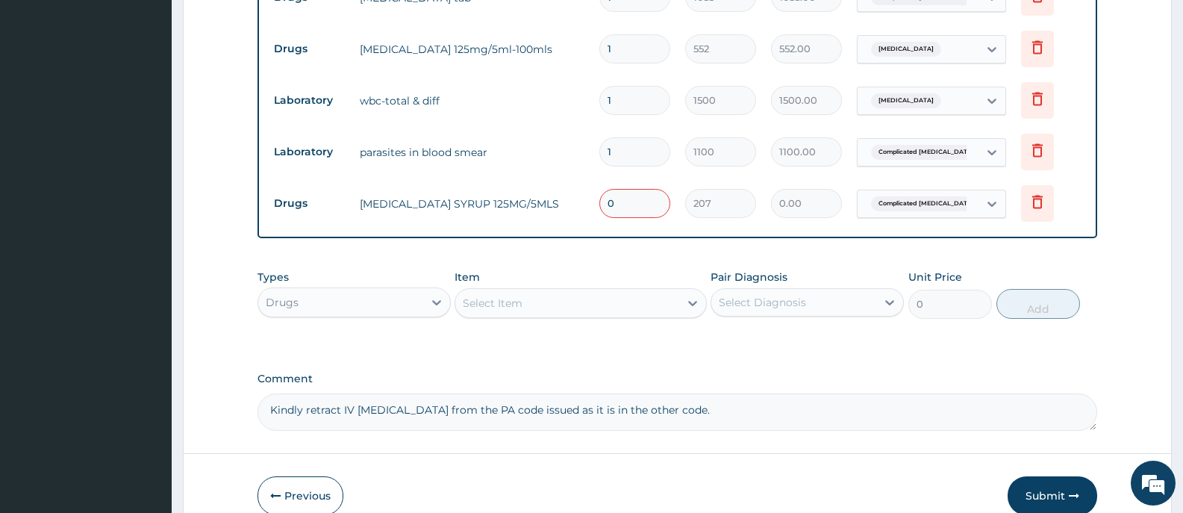
drag, startPoint x: 623, startPoint y: 202, endPoint x: 593, endPoint y: 205, distance: 29.3
click at [594, 205] on td "0" at bounding box center [635, 203] width 86 height 44
type input "1"
type input "207.00"
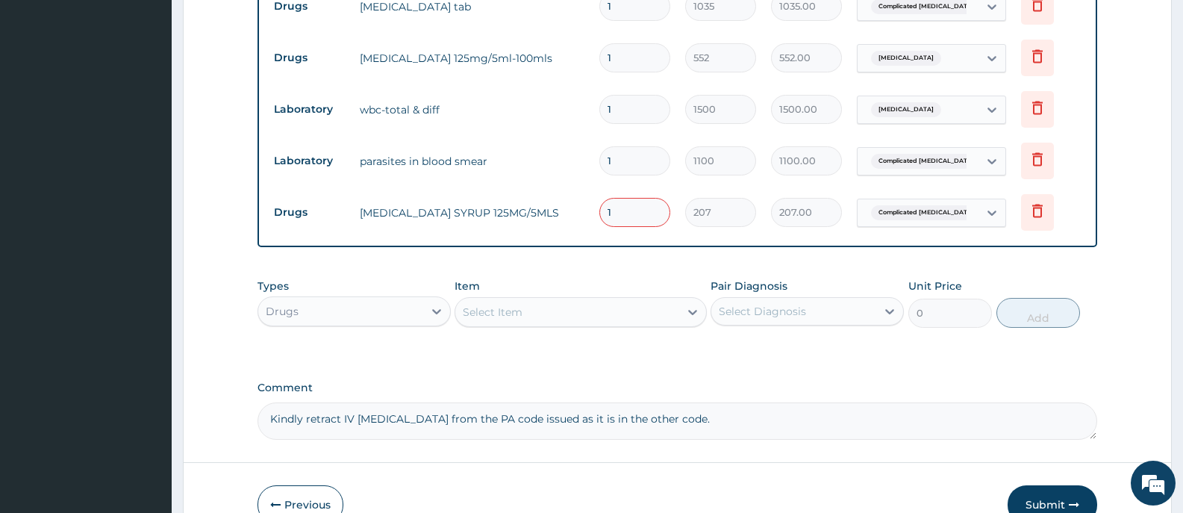
scroll to position [859, 0]
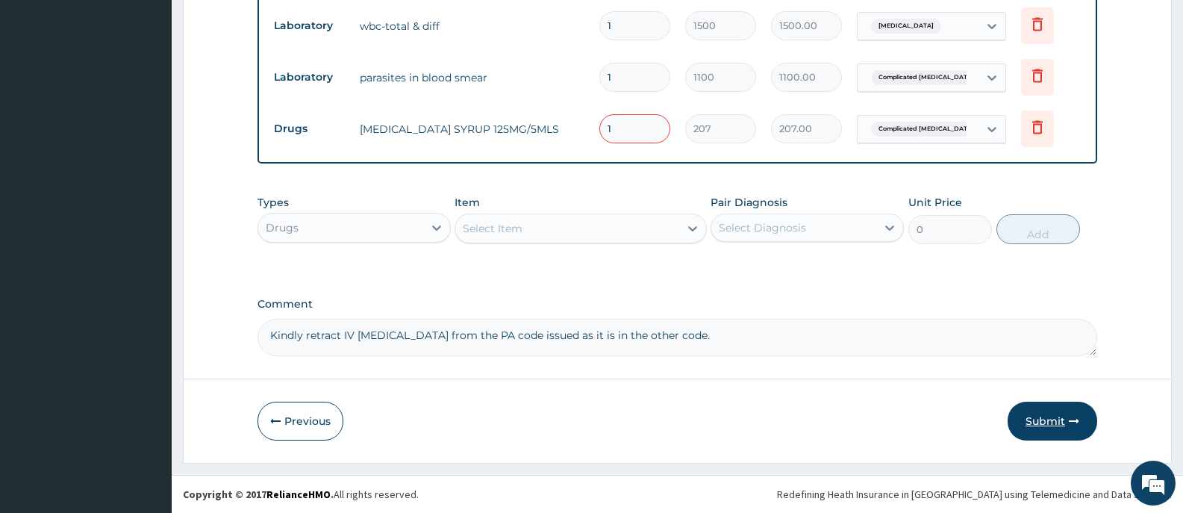
type input "1"
click at [1042, 416] on button "Submit" at bounding box center [1053, 421] width 90 height 39
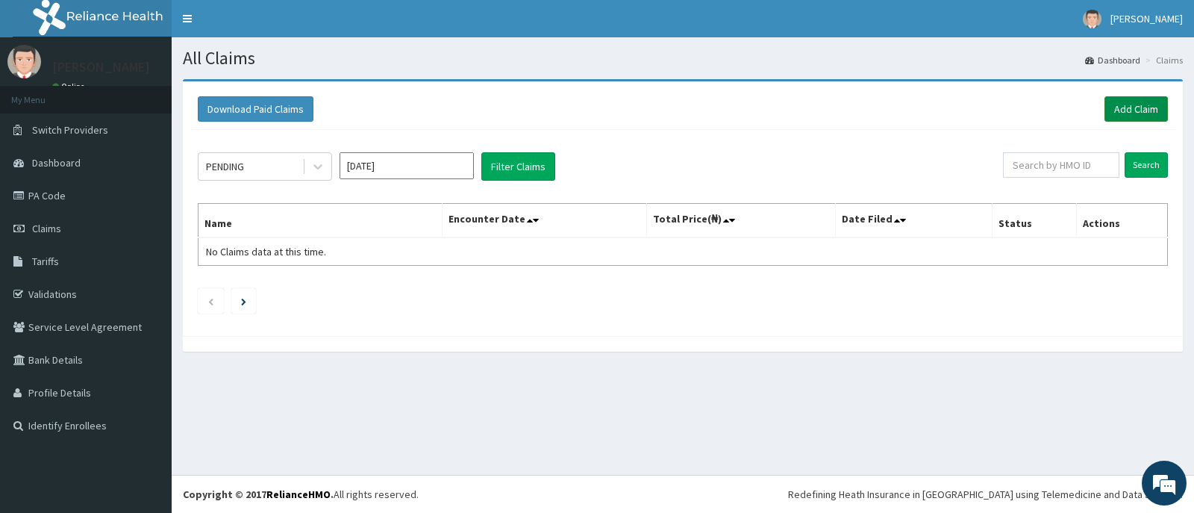
click at [1126, 112] on link "Add Claim" at bounding box center [1136, 108] width 63 height 25
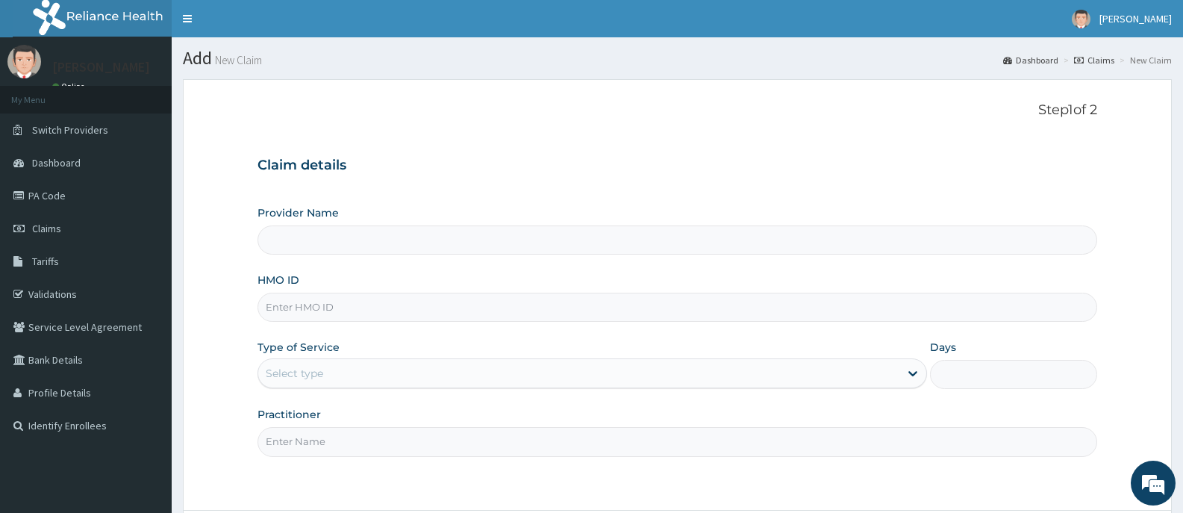
type input "[GEOGRAPHIC_DATA][PERSON_NAME]"
click at [408, 313] on input "HMO ID" at bounding box center [678, 307] width 840 height 29
type input "f"
type input "FCC/10251/B"
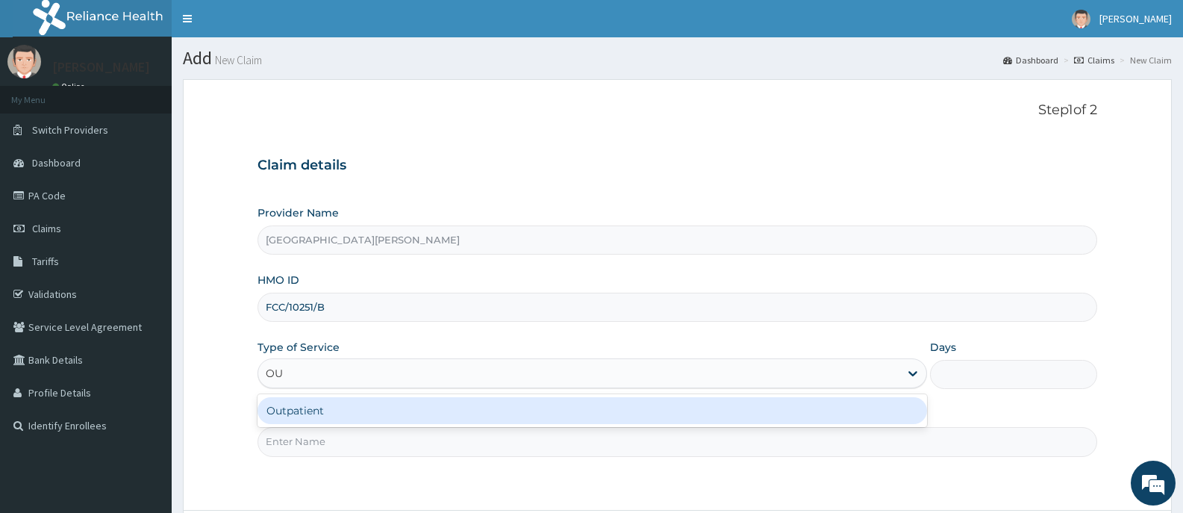
type input "OUT"
type input "1"
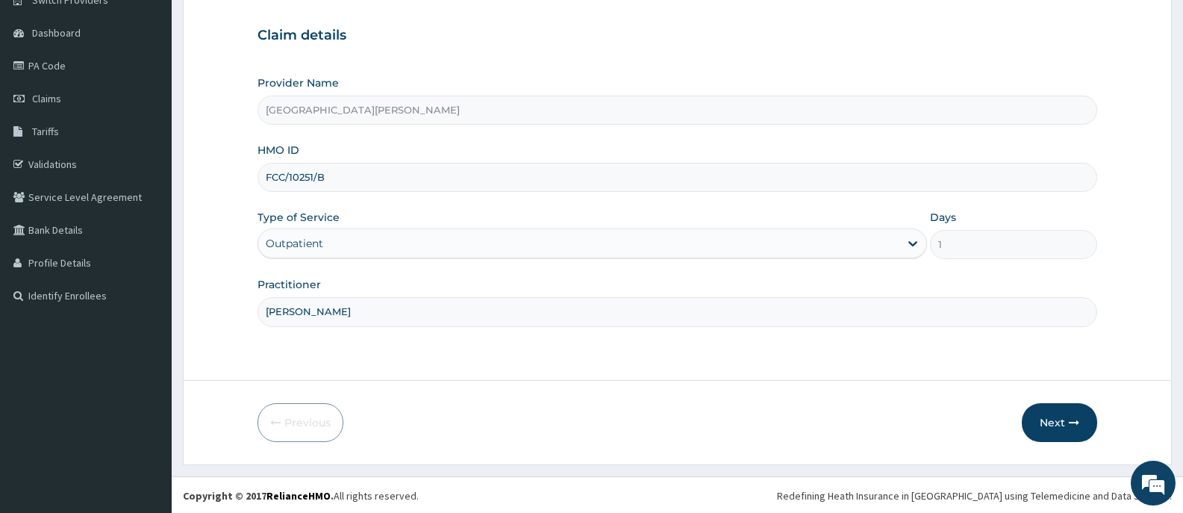
scroll to position [131, 0]
type input "DR FANIYI"
click at [1052, 416] on button "Next" at bounding box center [1059, 421] width 75 height 39
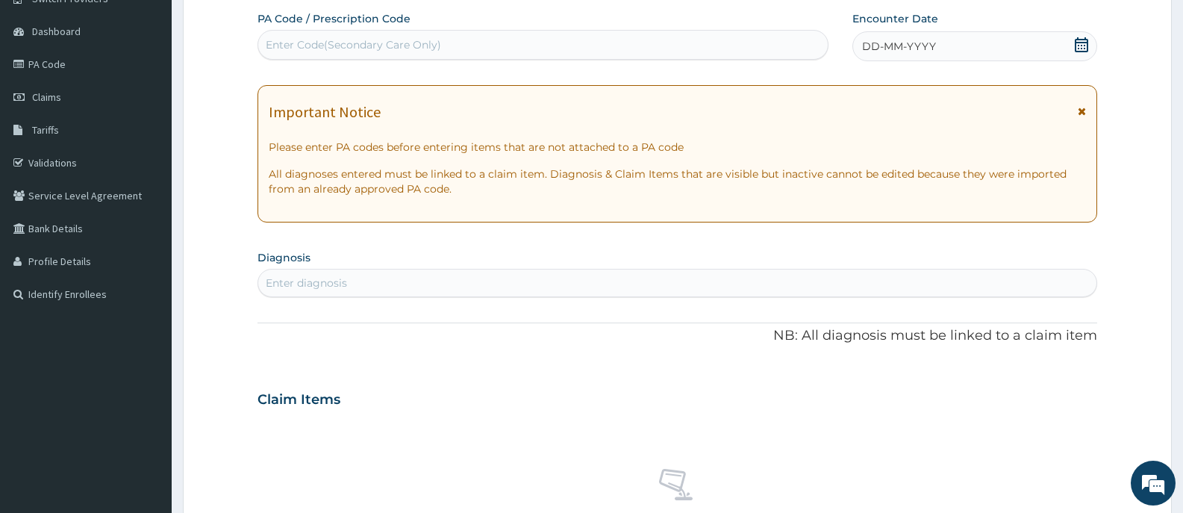
drag, startPoint x: 1079, startPoint y: 41, endPoint x: 1079, endPoint y: 60, distance: 19.4
click at [1079, 46] on icon at bounding box center [1081, 44] width 15 height 15
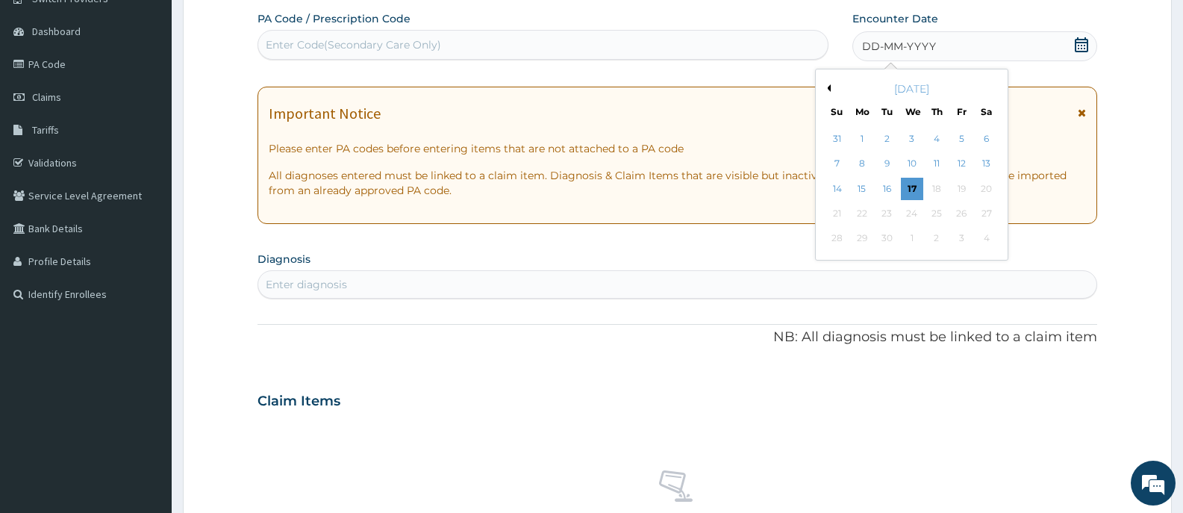
click at [829, 88] on button "Previous Month" at bounding box center [826, 87] width 7 height 7
click at [910, 183] on div "16" at bounding box center [912, 189] width 22 height 22
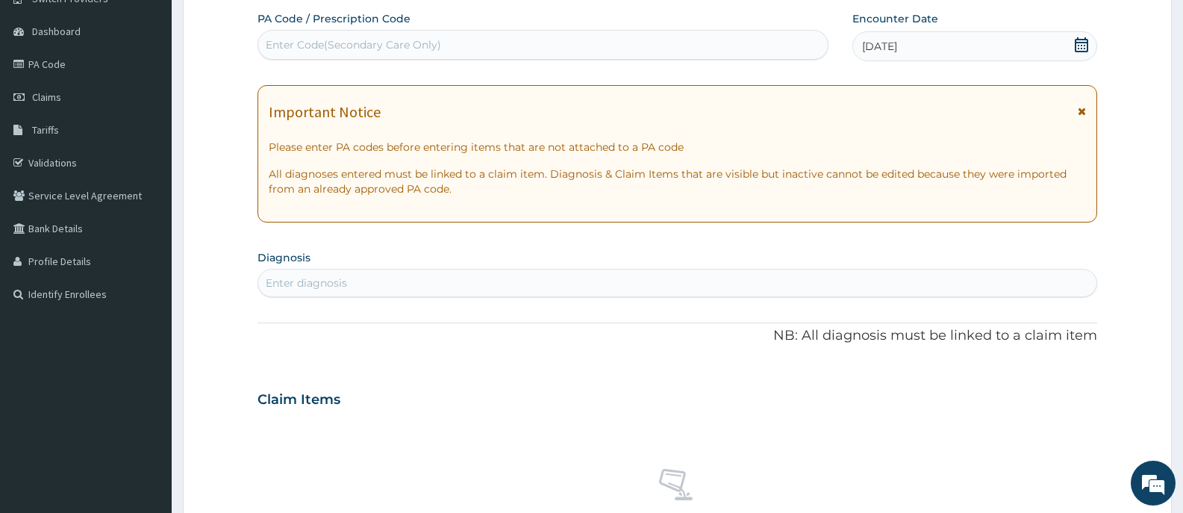
click at [377, 280] on div "Enter diagnosis" at bounding box center [677, 283] width 838 height 24
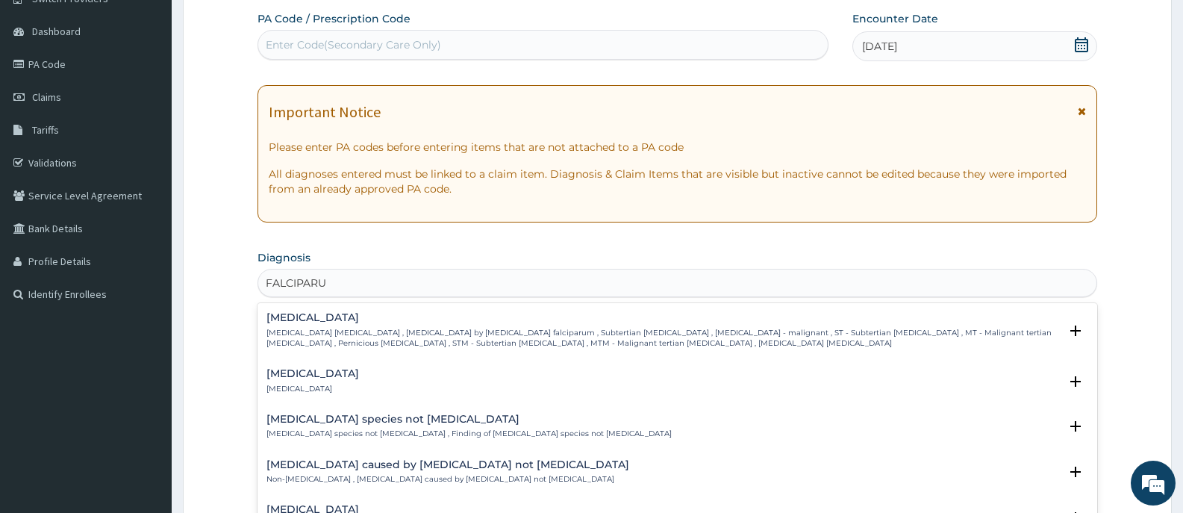
type input "FALCIPARUM"
click at [328, 325] on div "Falciparum malaria Falciparum malaria , Malignant tertian malaria , Malaria by …" at bounding box center [662, 330] width 793 height 37
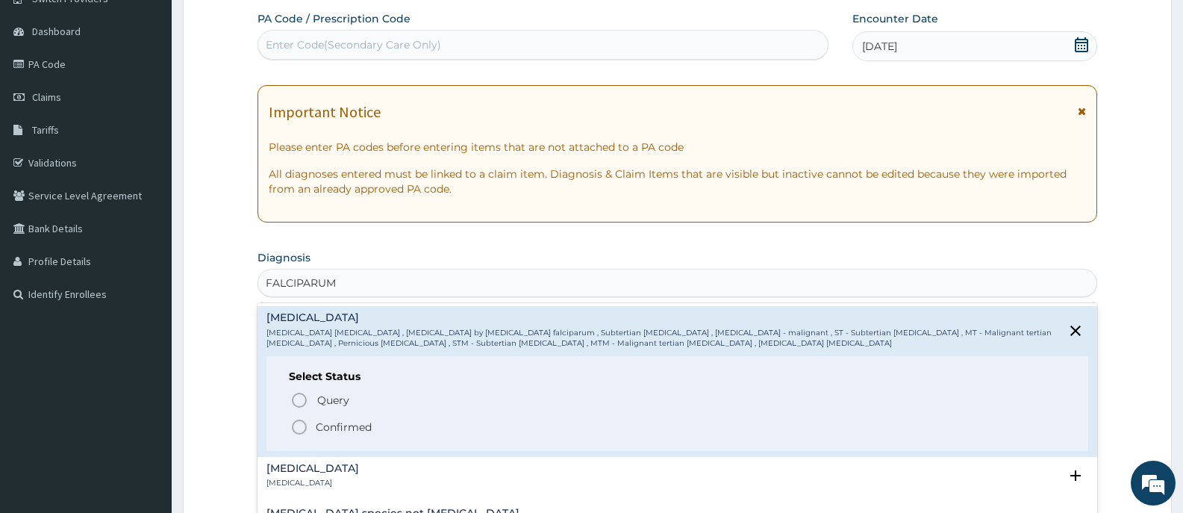
drag, startPoint x: 351, startPoint y: 427, endPoint x: 417, endPoint y: 396, distance: 73.1
click at [351, 426] on p "Confirmed" at bounding box center [344, 426] width 56 height 15
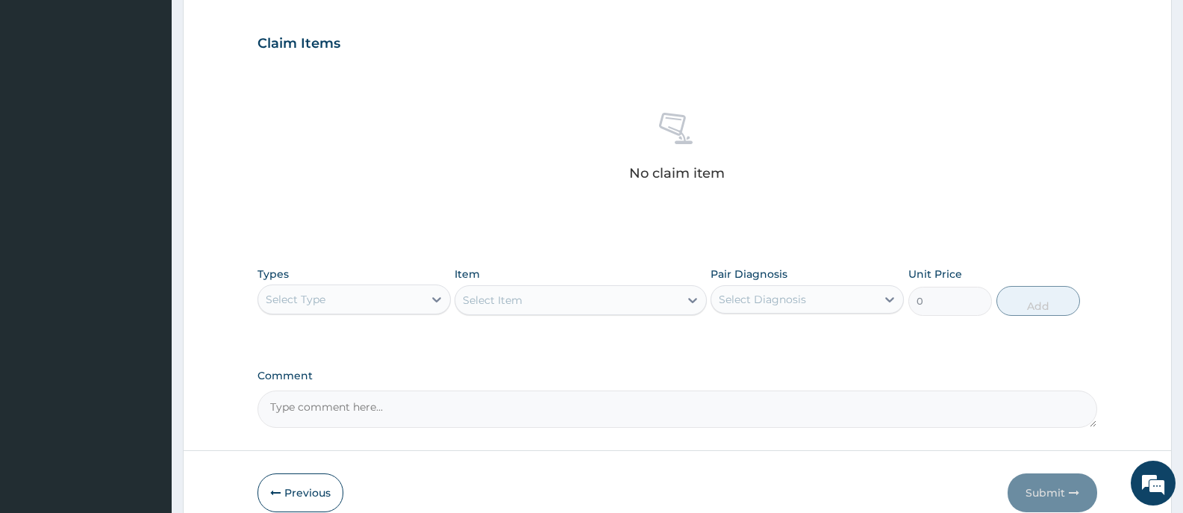
scroll to position [564, 0]
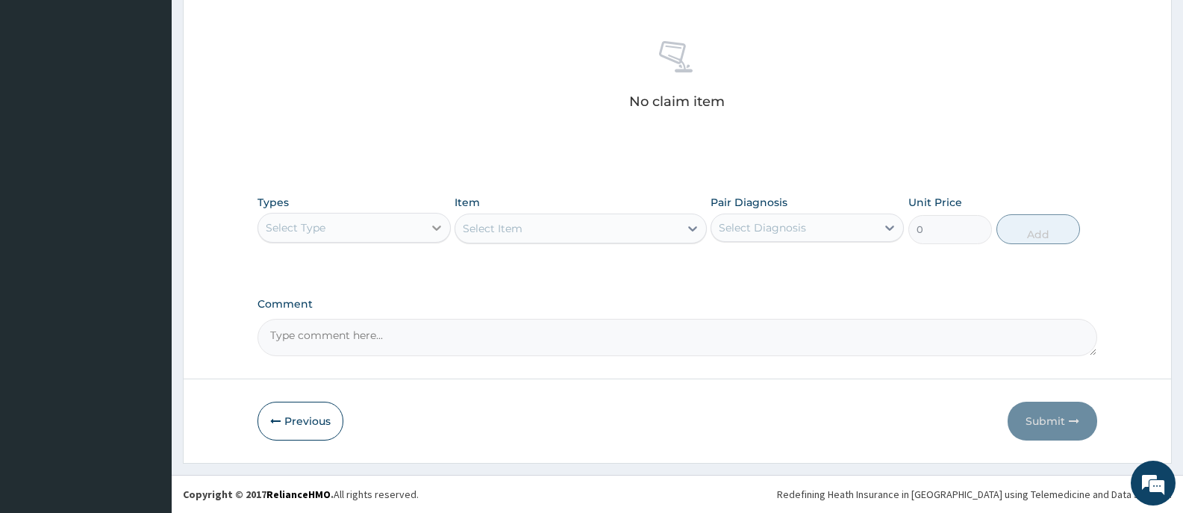
click at [431, 222] on icon at bounding box center [436, 227] width 15 height 15
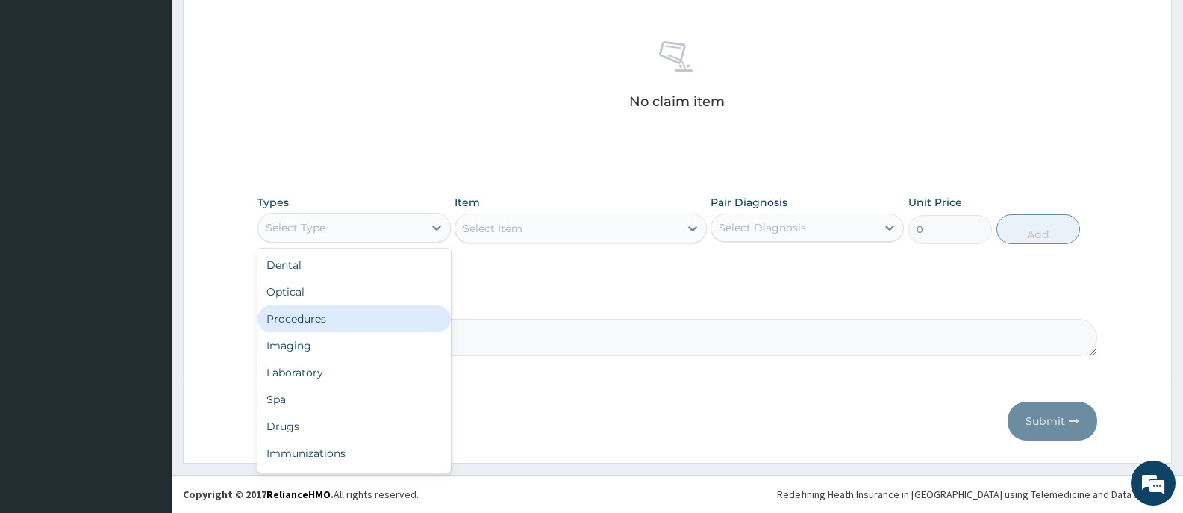
click at [363, 317] on div "Procedures" at bounding box center [354, 318] width 193 height 27
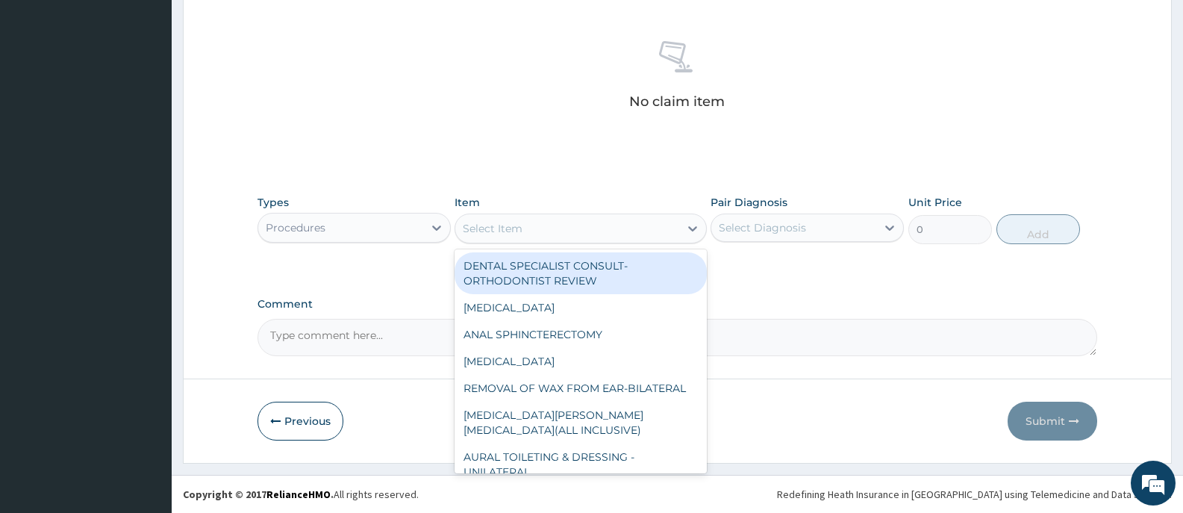
click at [693, 230] on icon at bounding box center [692, 228] width 9 height 5
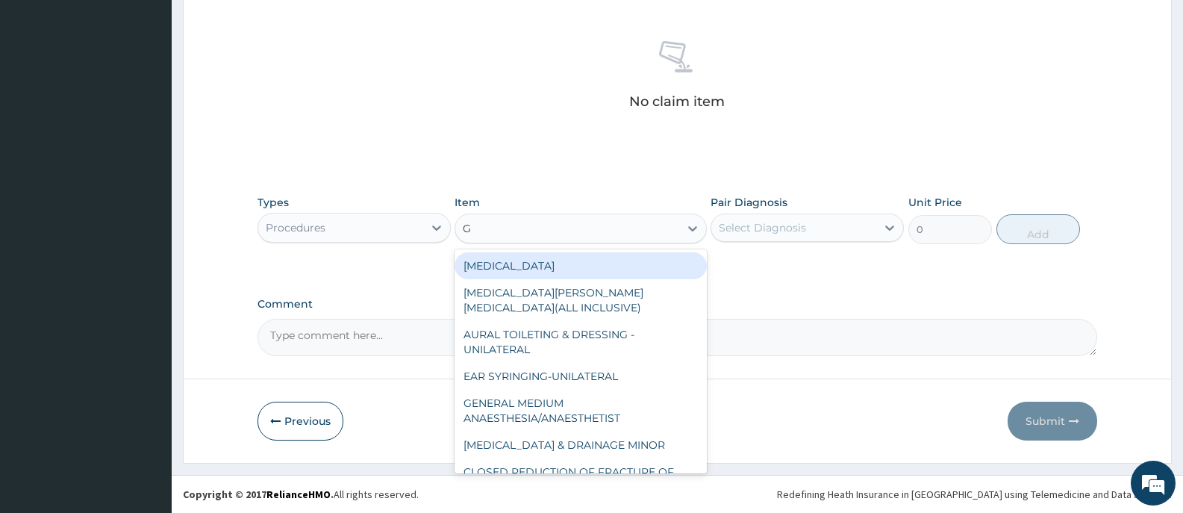
type input "GP"
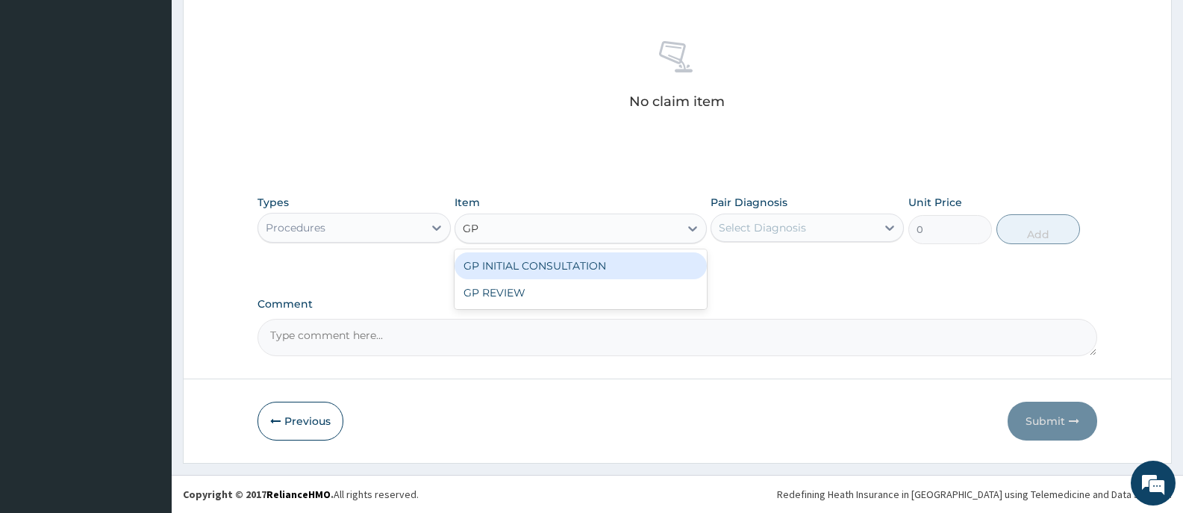
click at [675, 260] on div "GP INITIAL CONSULTATION" at bounding box center [581, 265] width 252 height 27
type input "2000"
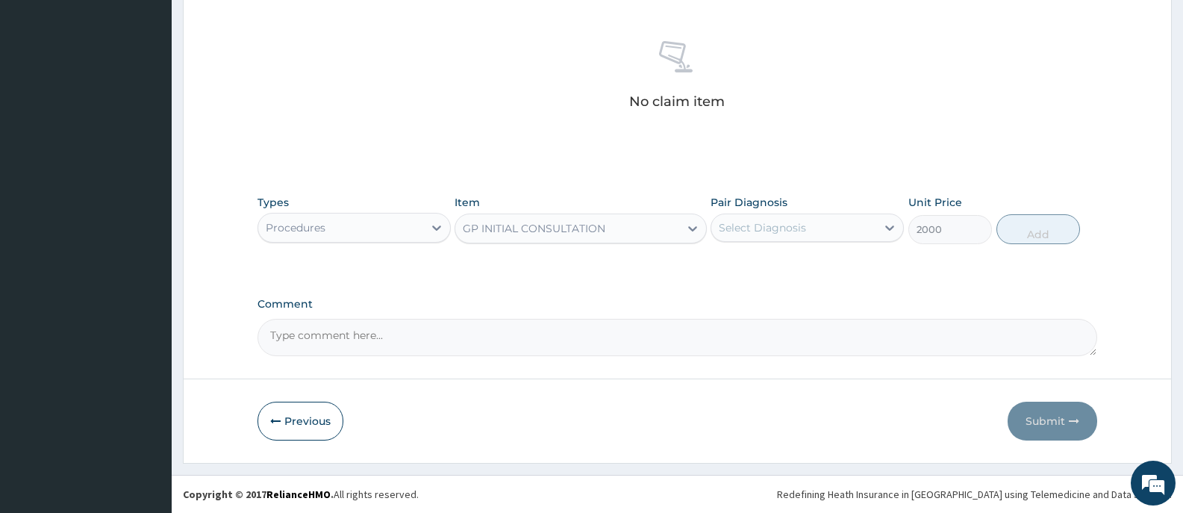
click at [799, 226] on div "Select Diagnosis" at bounding box center [762, 227] width 87 height 15
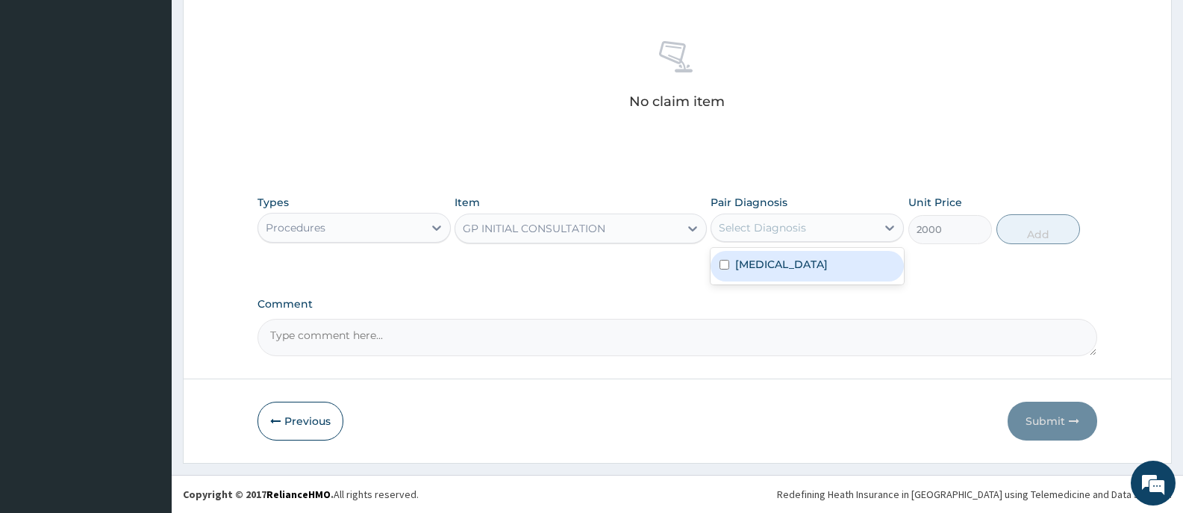
click at [793, 266] on label "Falciparum malaria" at bounding box center [781, 264] width 93 height 15
checkbox input "true"
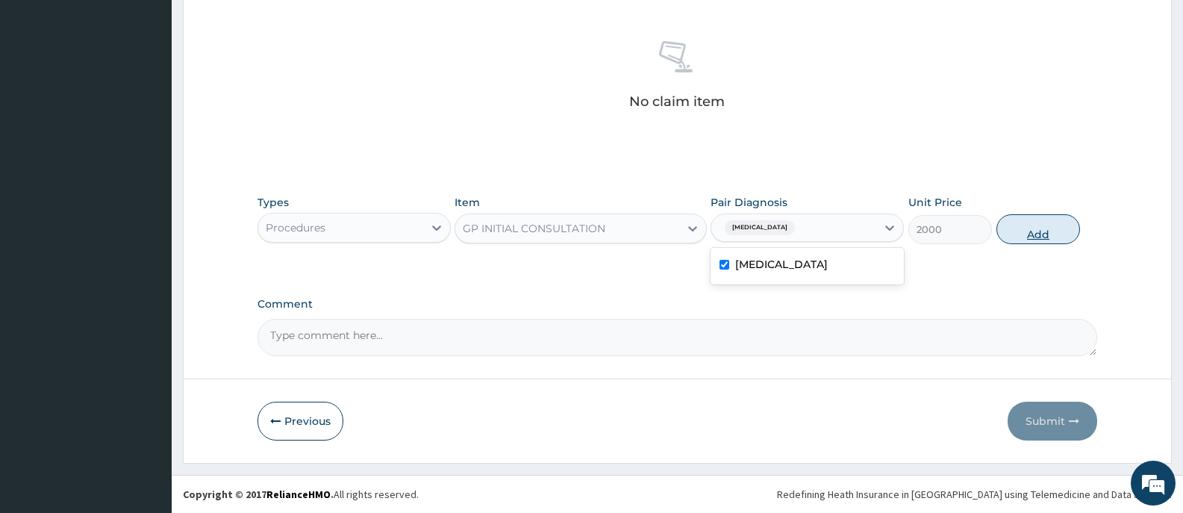
click at [1056, 230] on button "Add" at bounding box center [1038, 229] width 84 height 30
type input "0"
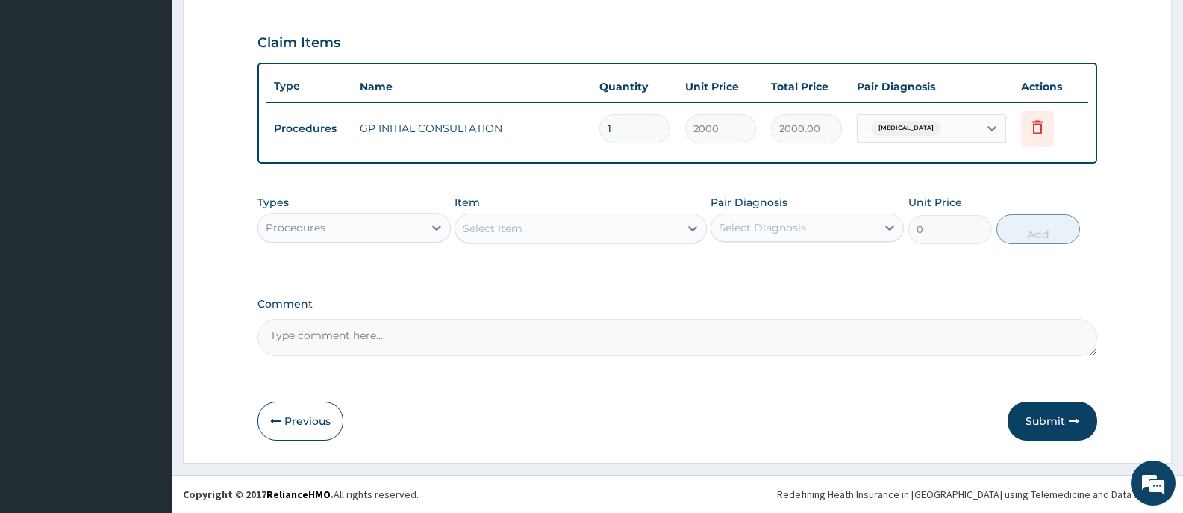
scroll to position [493, 0]
click at [437, 222] on icon at bounding box center [436, 227] width 15 height 15
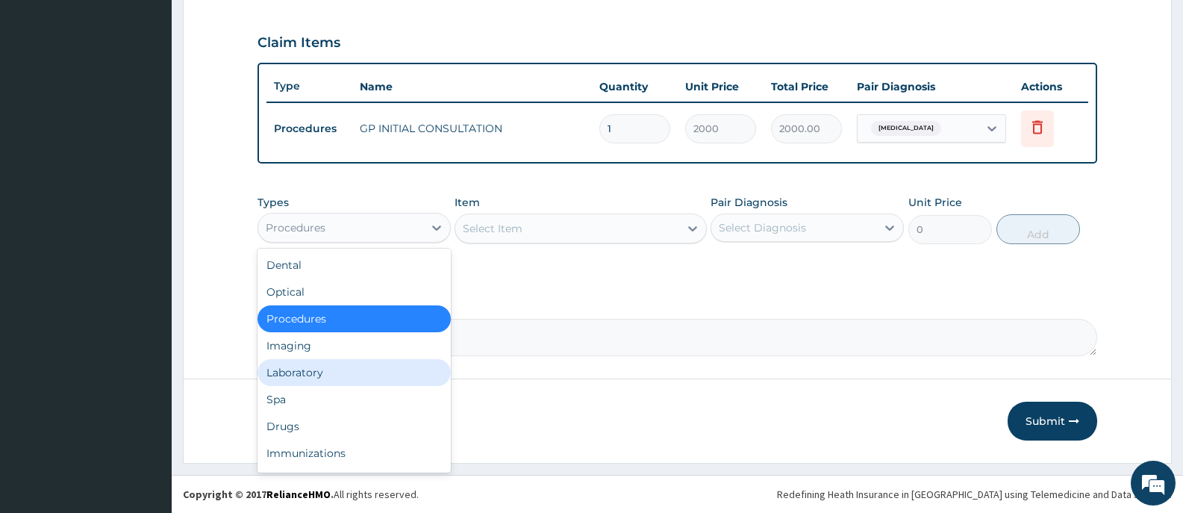
click at [317, 372] on div "Laboratory" at bounding box center [354, 372] width 193 height 27
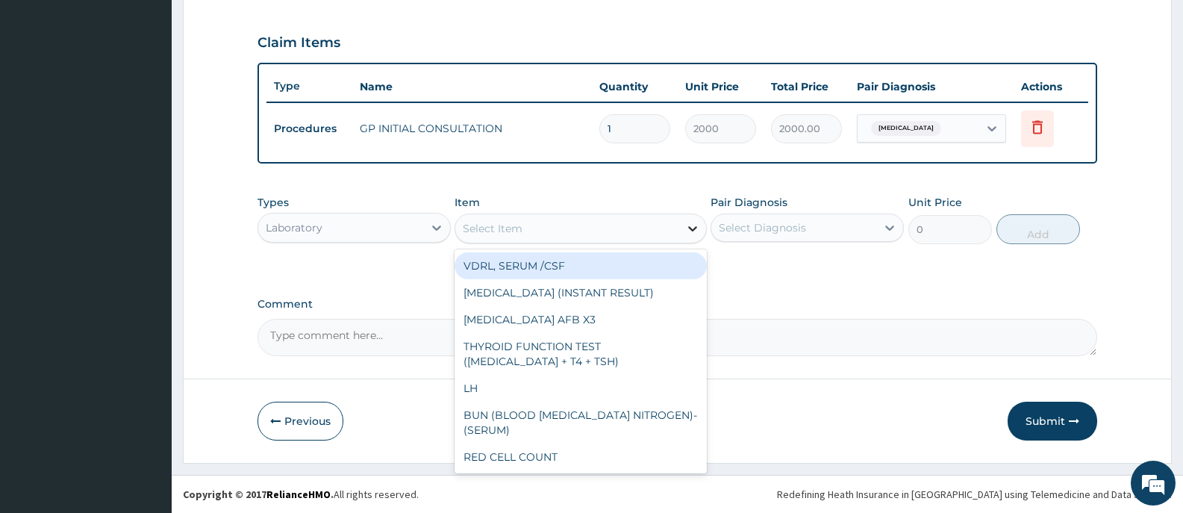
click at [685, 234] on icon at bounding box center [692, 228] width 15 height 15
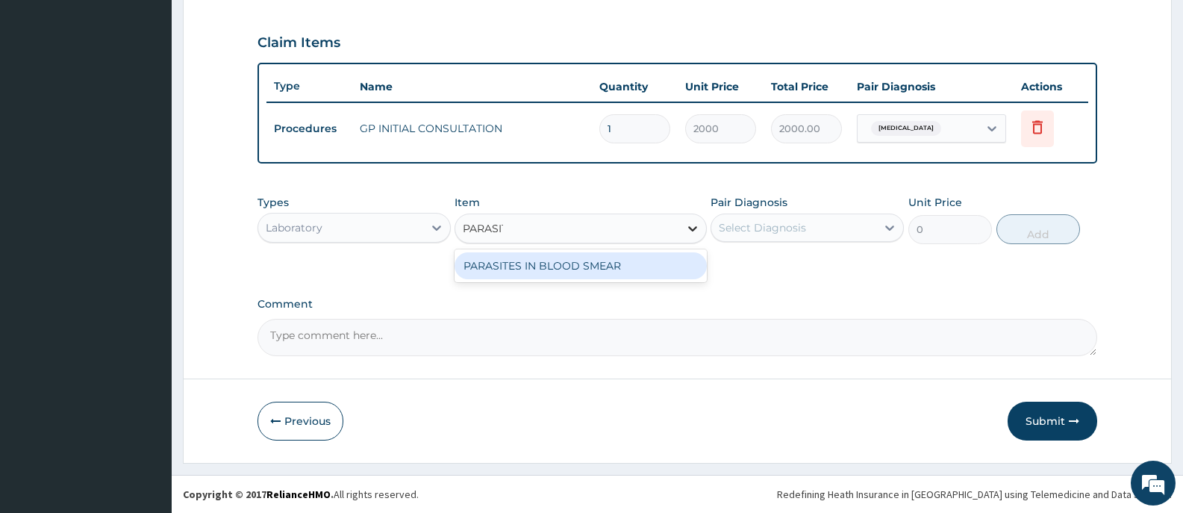
type input "PARASITE"
click at [677, 272] on div "PARASITES IN BLOOD SMEAR" at bounding box center [581, 265] width 252 height 27
type input "1100"
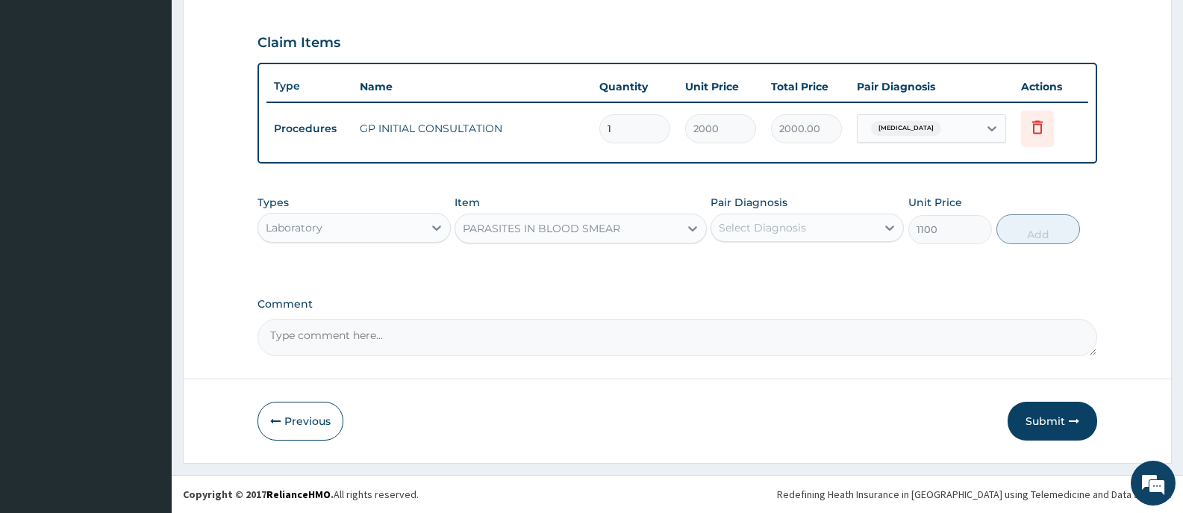
click at [826, 237] on div "Select Diagnosis" at bounding box center [793, 228] width 165 height 24
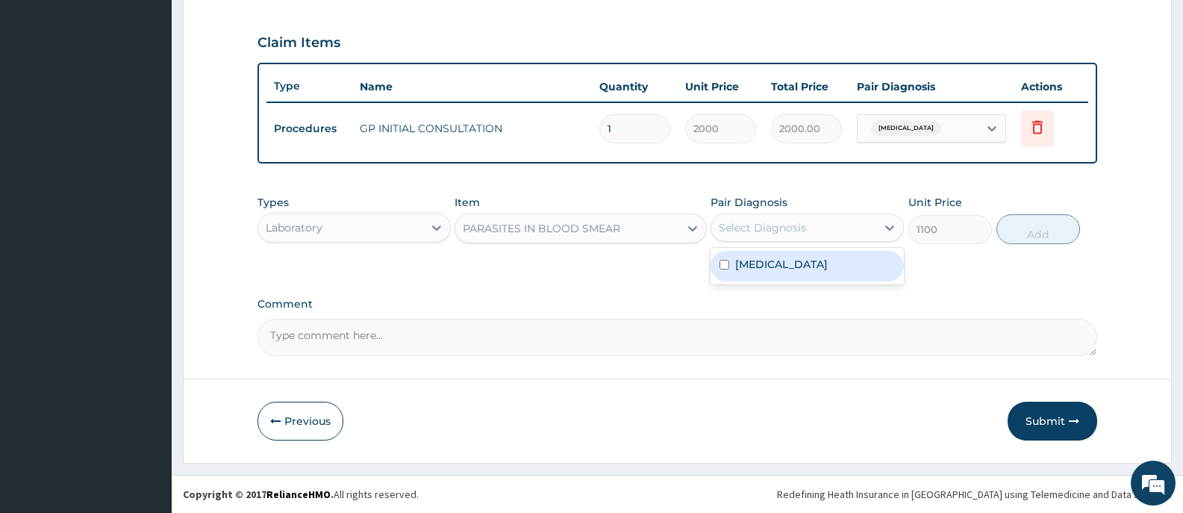
click at [818, 266] on label "Falciparum malaria" at bounding box center [781, 264] width 93 height 15
checkbox input "true"
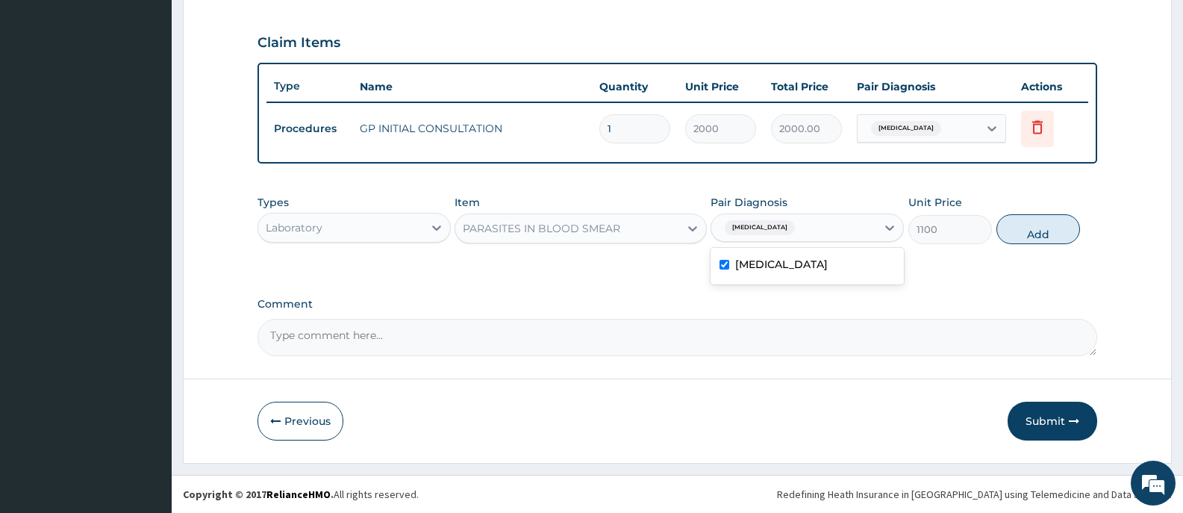
click at [1057, 233] on button "Add" at bounding box center [1038, 229] width 84 height 30
type input "0"
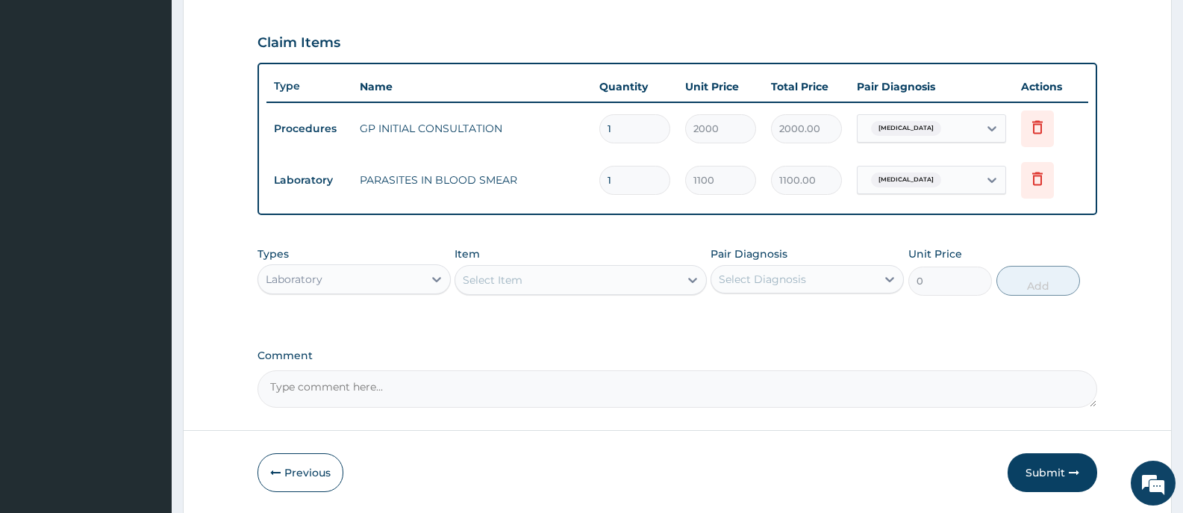
scroll to position [544, 0]
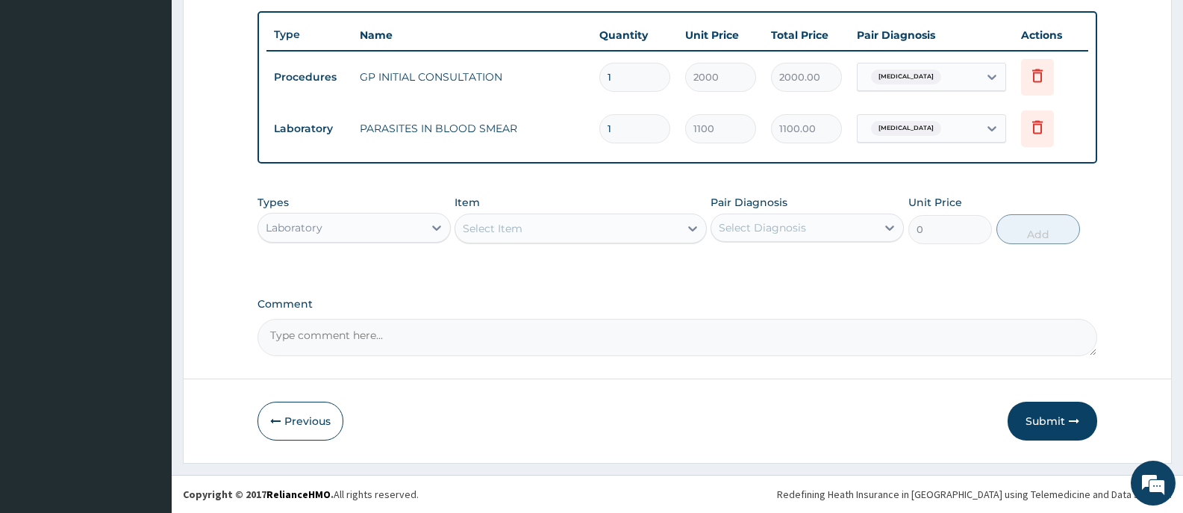
click at [398, 231] on div "Laboratory" at bounding box center [340, 228] width 165 height 24
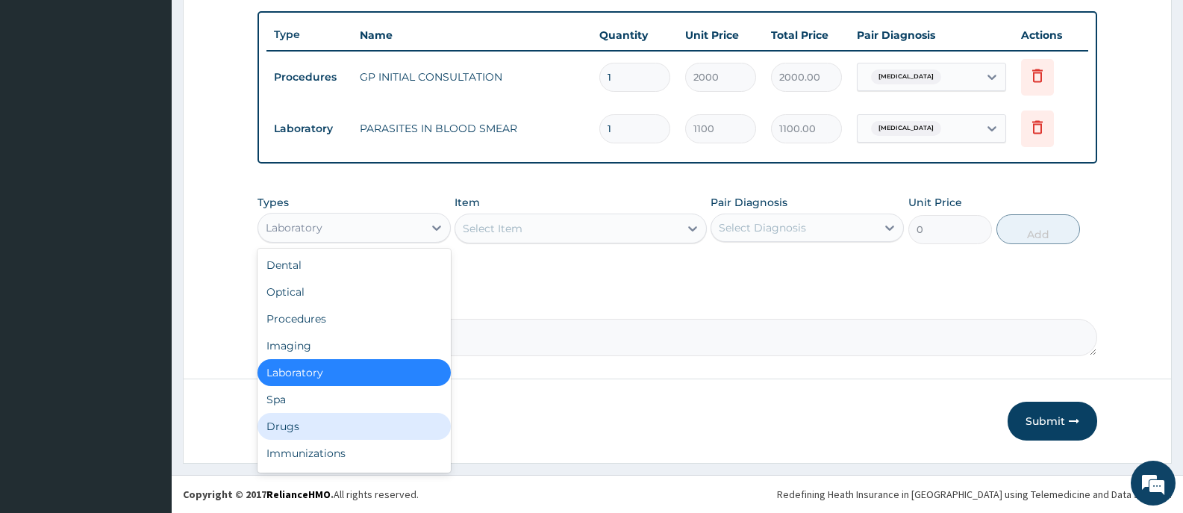
click at [293, 428] on div "Drugs" at bounding box center [354, 426] width 193 height 27
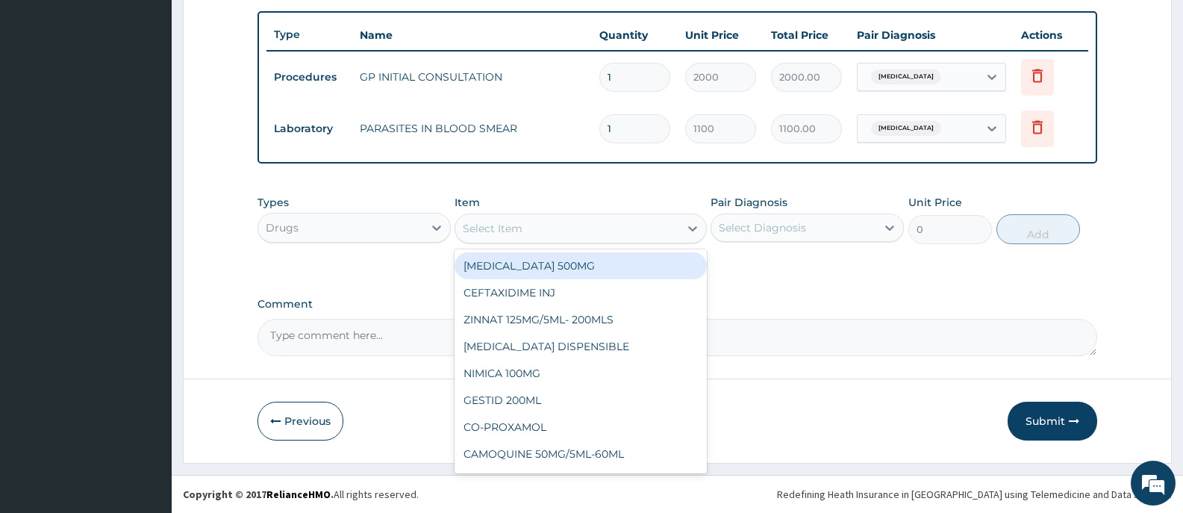
click at [691, 233] on icon at bounding box center [692, 228] width 15 height 15
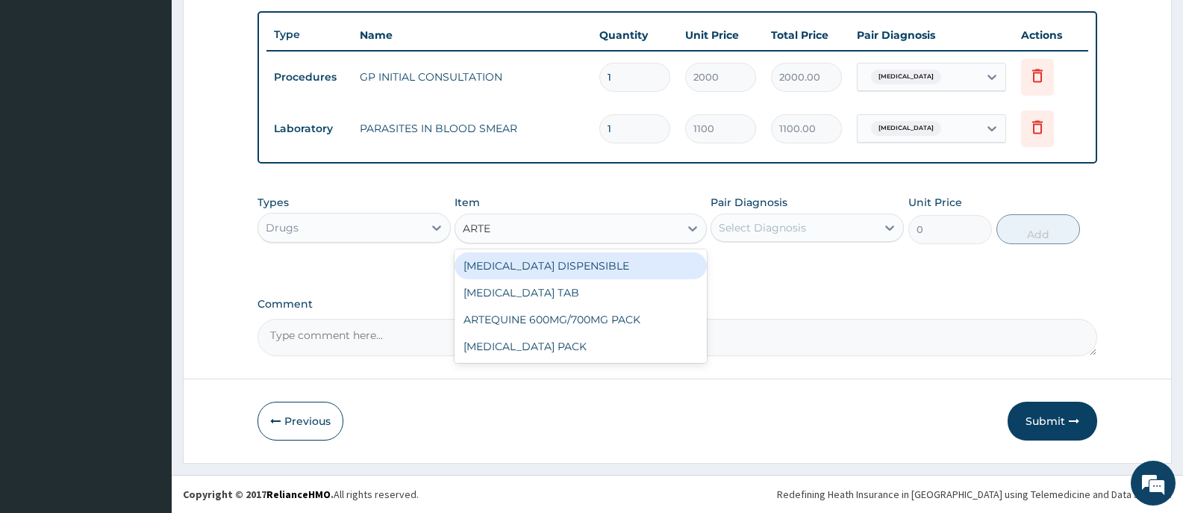
type input "ARTEM"
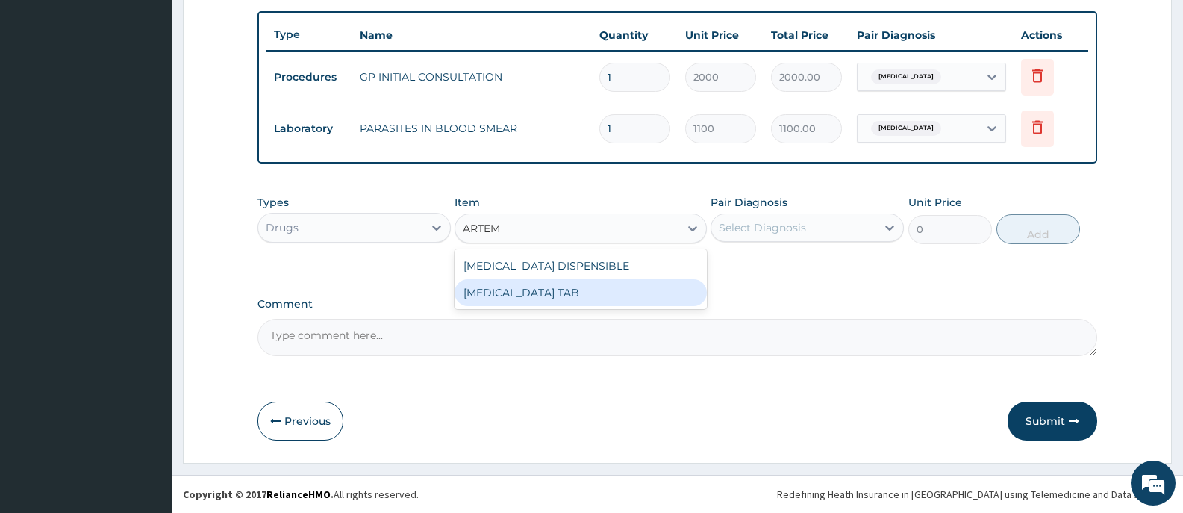
click at [583, 294] on div "COARTEM TAB" at bounding box center [581, 292] width 252 height 27
type input "1035"
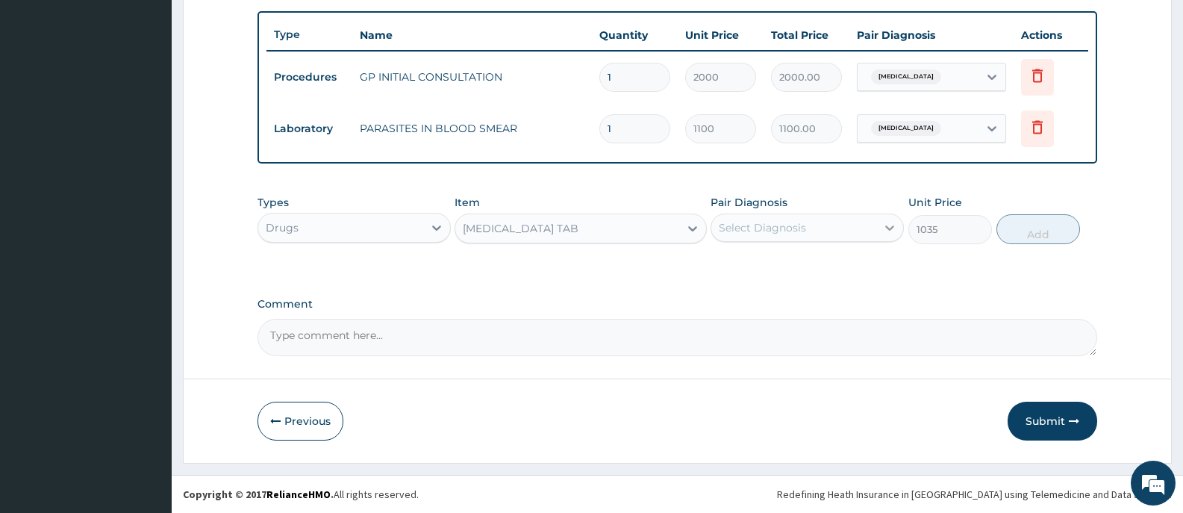
click at [883, 221] on icon at bounding box center [889, 227] width 15 height 15
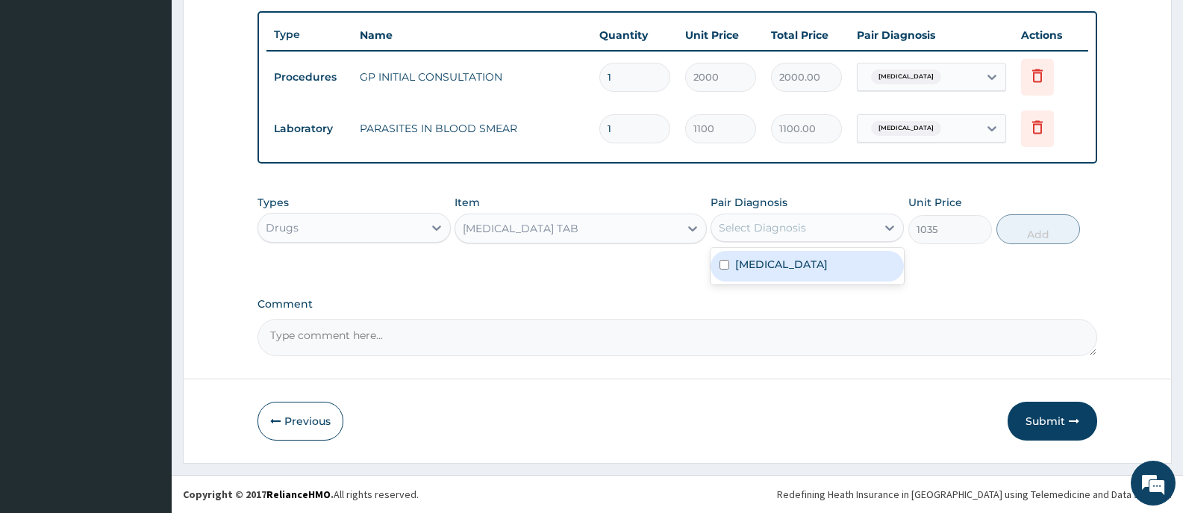
click at [832, 280] on div "Falciparum malaria" at bounding box center [807, 266] width 193 height 31
checkbox input "true"
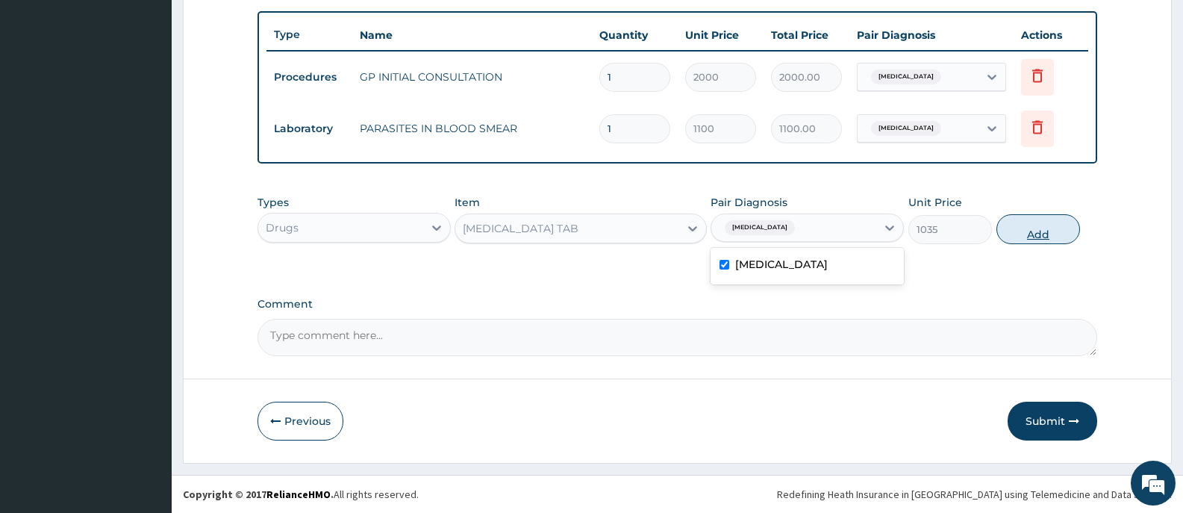
click at [1029, 234] on button "Add" at bounding box center [1038, 229] width 84 height 30
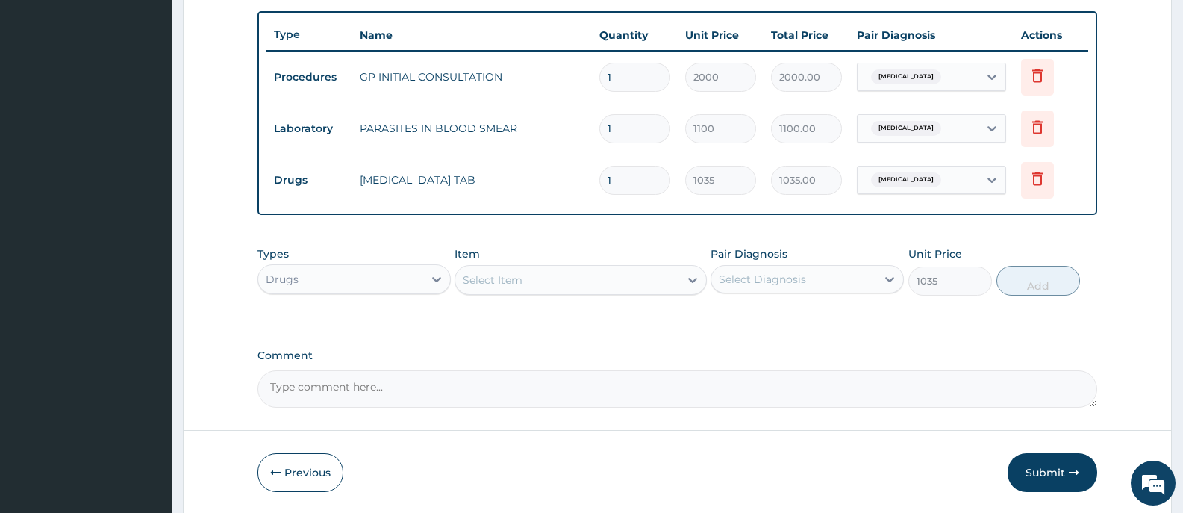
type input "0"
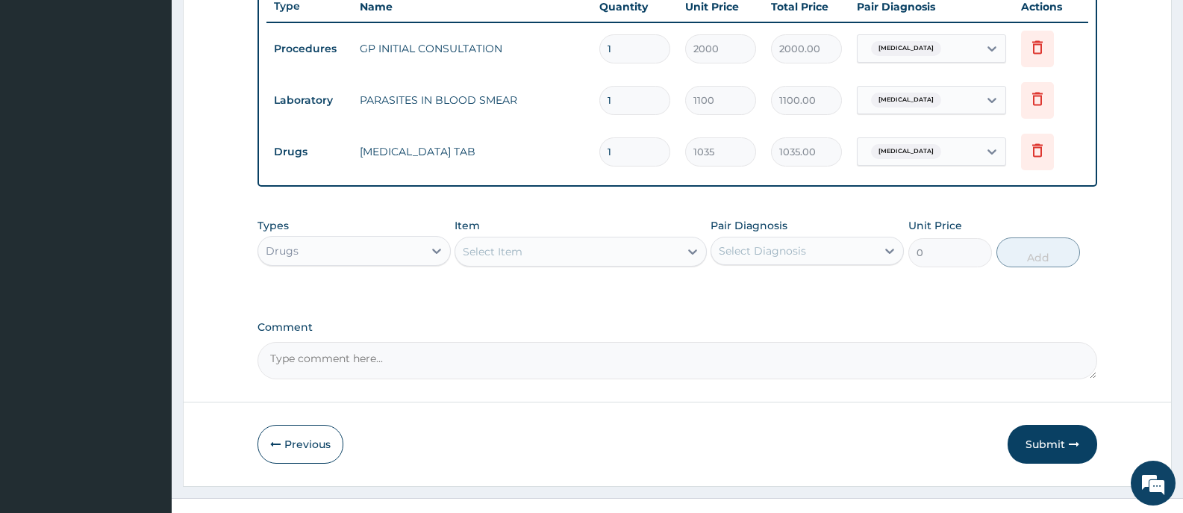
scroll to position [596, 0]
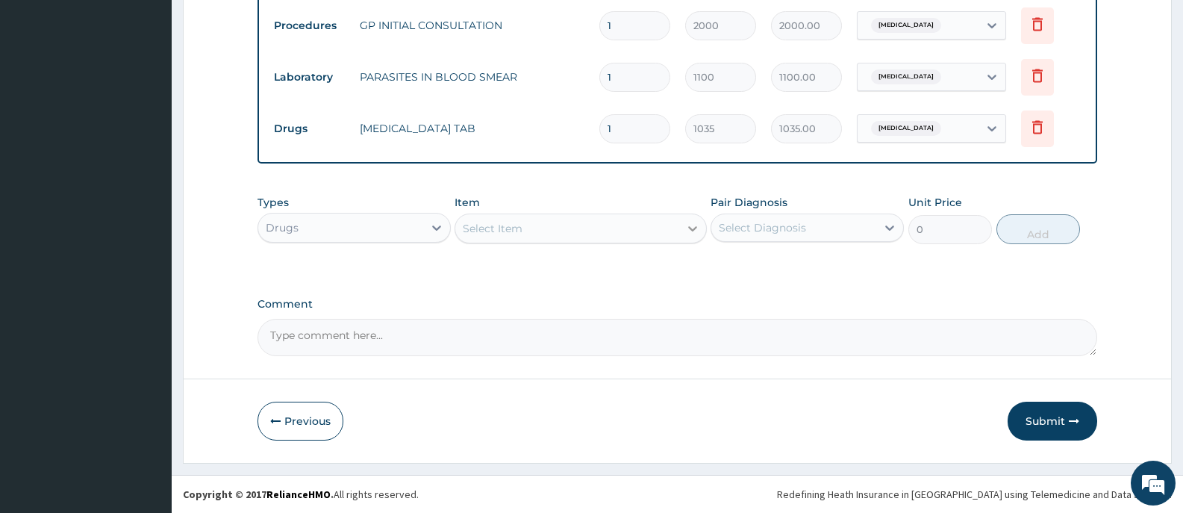
click at [687, 234] on icon at bounding box center [692, 228] width 15 height 15
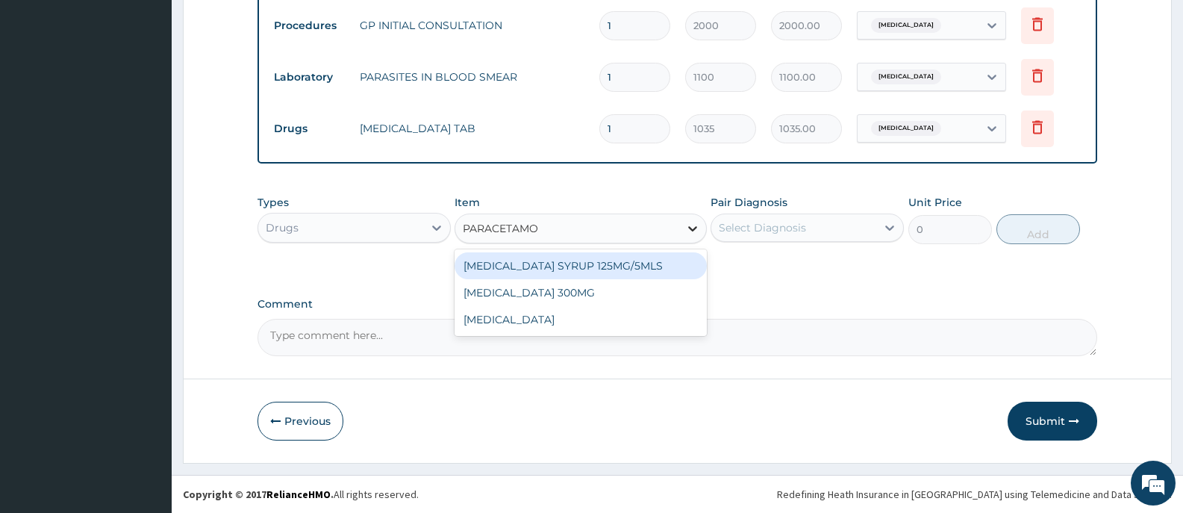
type input "PARACETAMOL"
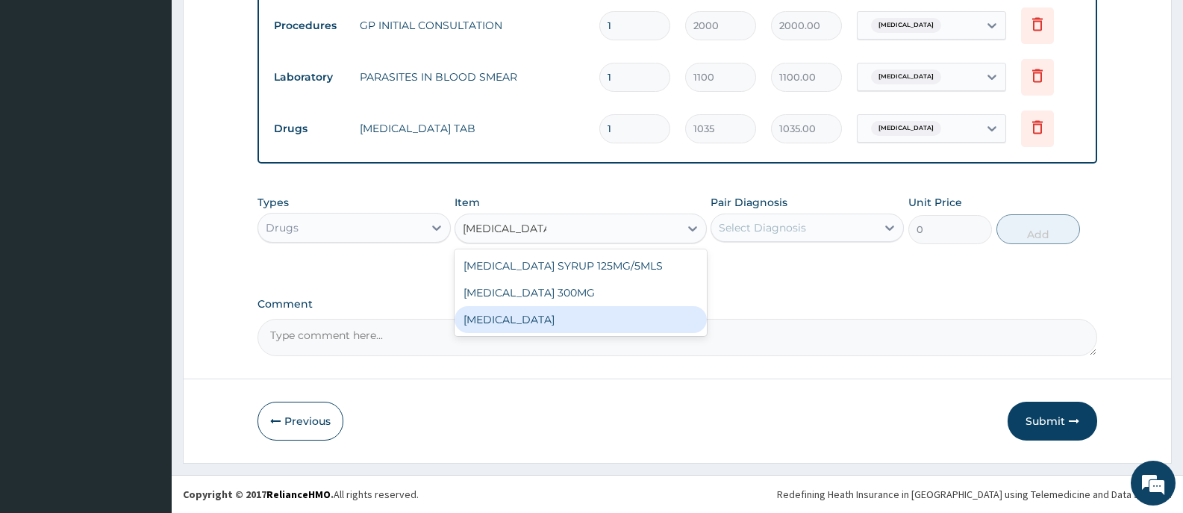
click at [539, 325] on div "PARACETAMOL" at bounding box center [581, 319] width 252 height 27
type input "15.18"
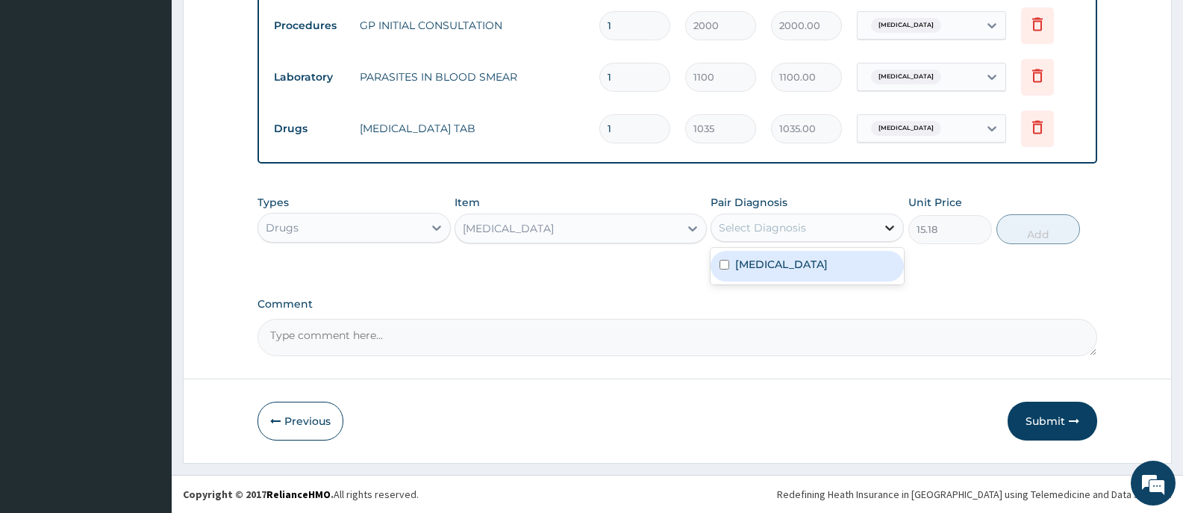
click at [884, 231] on icon at bounding box center [889, 227] width 15 height 15
click at [801, 269] on label "Falciparum malaria" at bounding box center [781, 264] width 93 height 15
checkbox input "true"
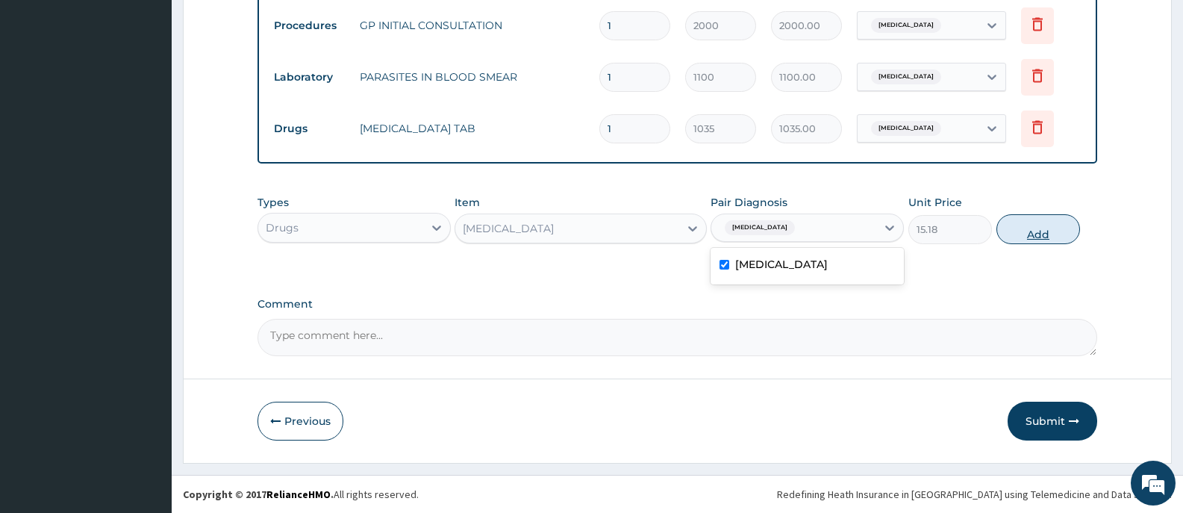
click at [1043, 233] on button "Add" at bounding box center [1038, 229] width 84 height 30
type input "0"
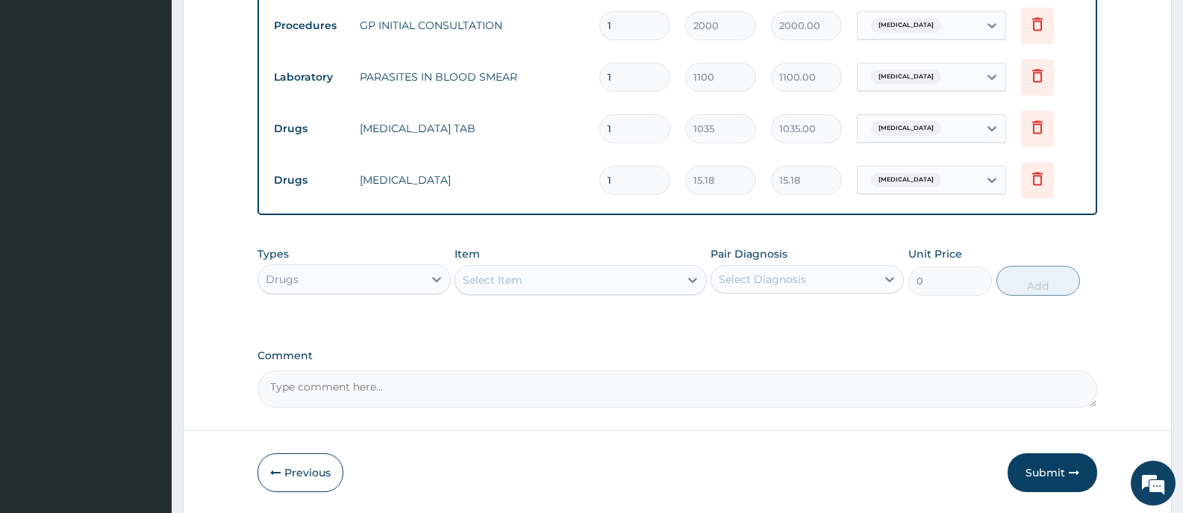
type input "18"
type input "273.24"
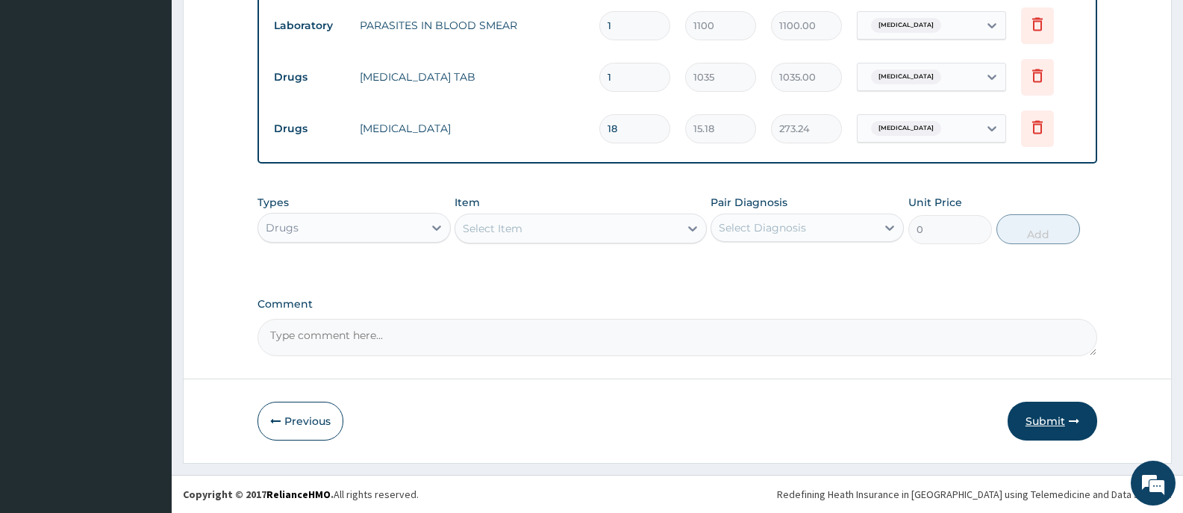
type input "18"
click at [1067, 416] on button "Submit" at bounding box center [1053, 421] width 90 height 39
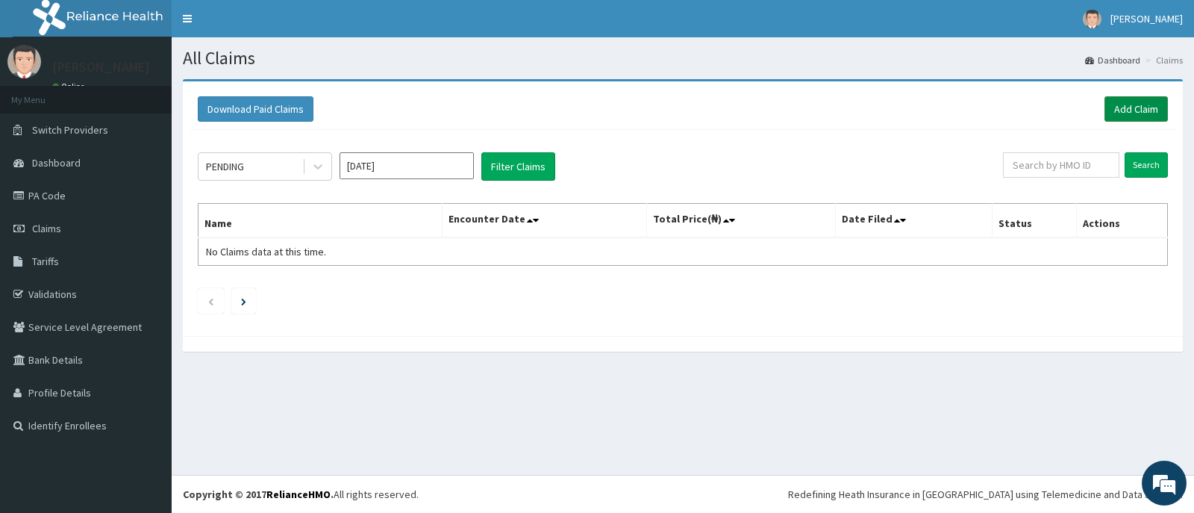
click at [1118, 104] on link "Add Claim" at bounding box center [1136, 108] width 63 height 25
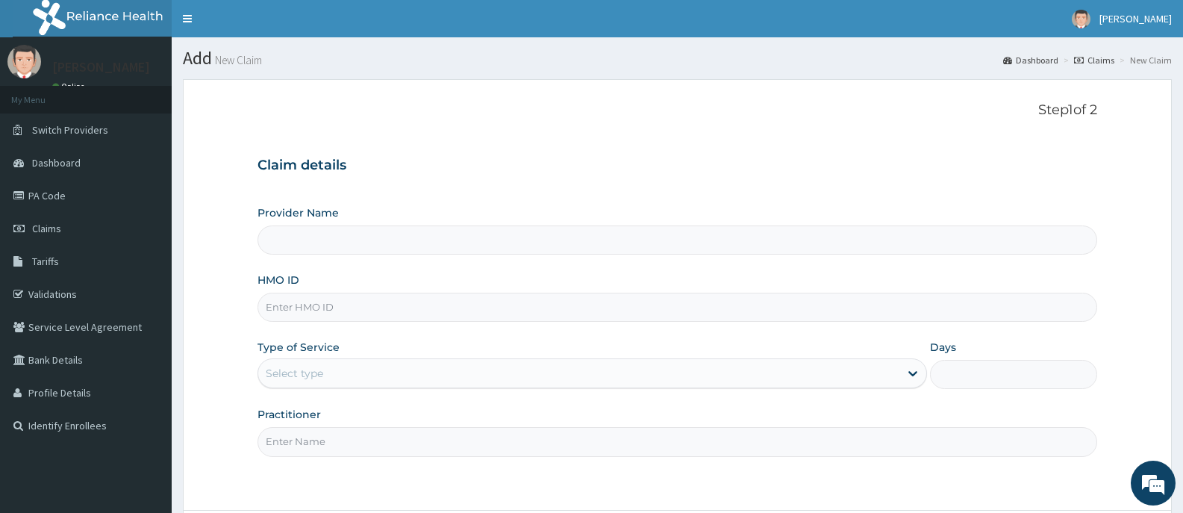
click at [393, 308] on input "HMO ID" at bounding box center [678, 307] width 840 height 29
type input "[GEOGRAPHIC_DATA][PERSON_NAME]"
type input "SHZ/10025/A"
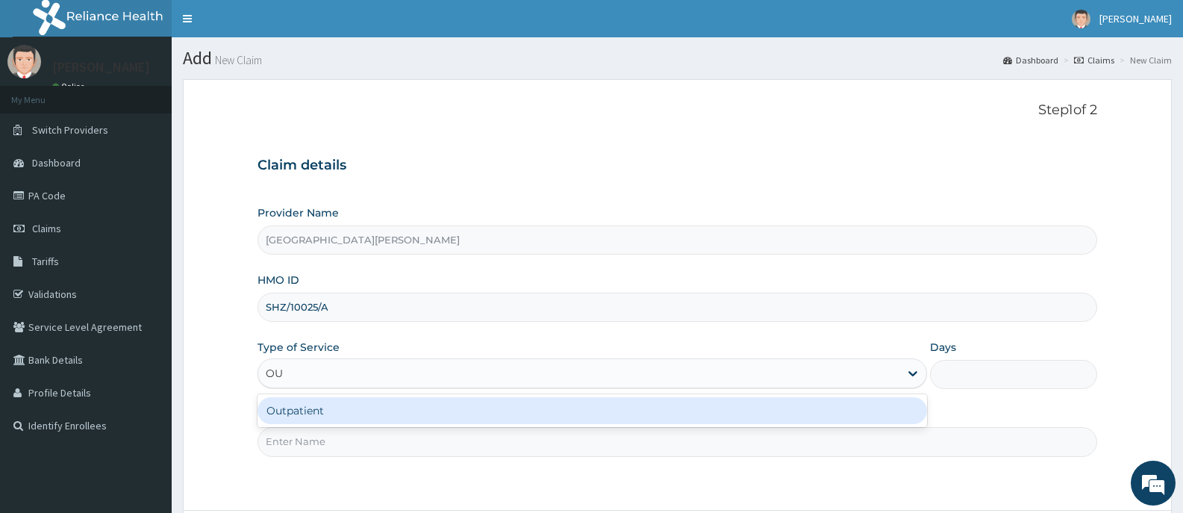
type input "OUT"
type input "1"
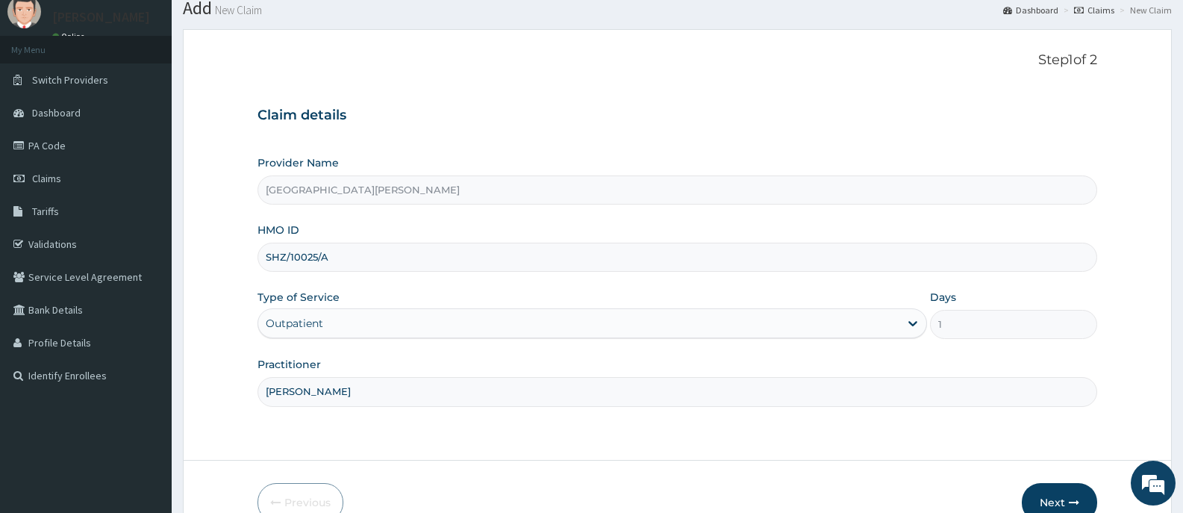
scroll to position [131, 0]
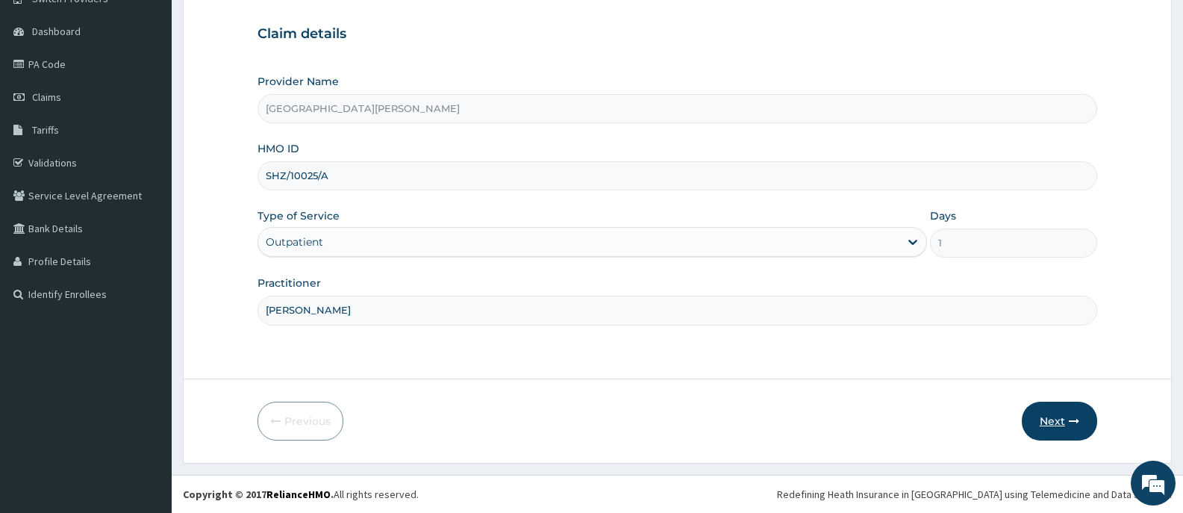
type input "[PERSON_NAME]"
click at [1063, 417] on button "Next" at bounding box center [1059, 421] width 75 height 39
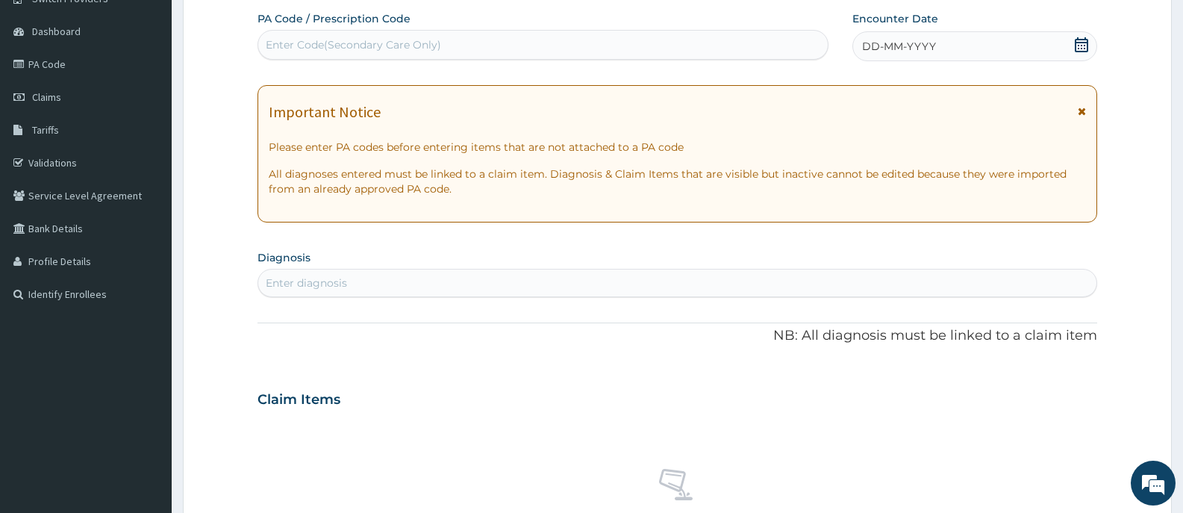
click at [1085, 46] on icon at bounding box center [1081, 44] width 15 height 15
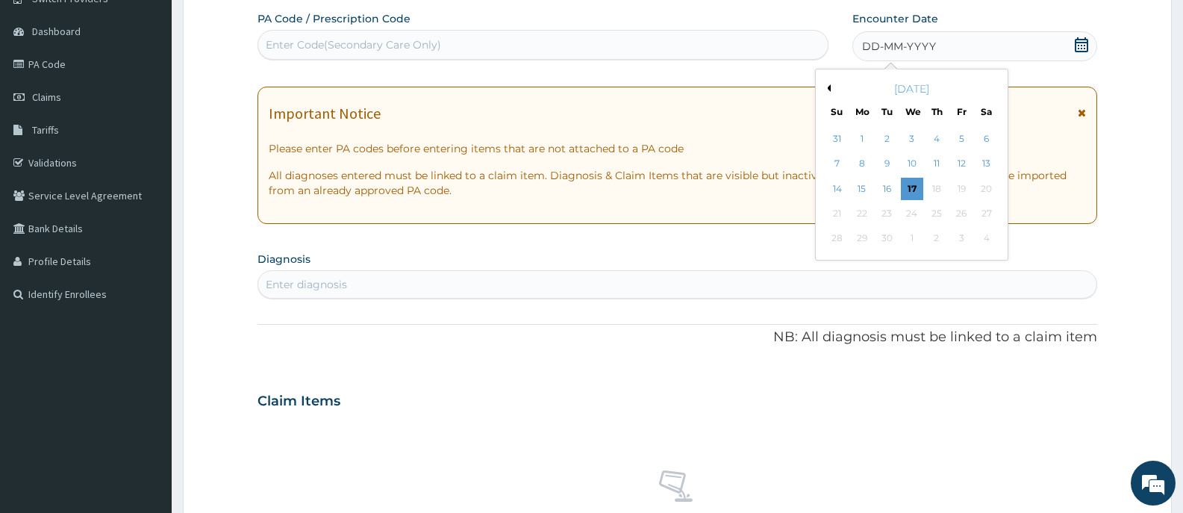
click at [829, 87] on button "Previous Month" at bounding box center [826, 87] width 7 height 7
click at [909, 187] on div "16" at bounding box center [912, 189] width 22 height 22
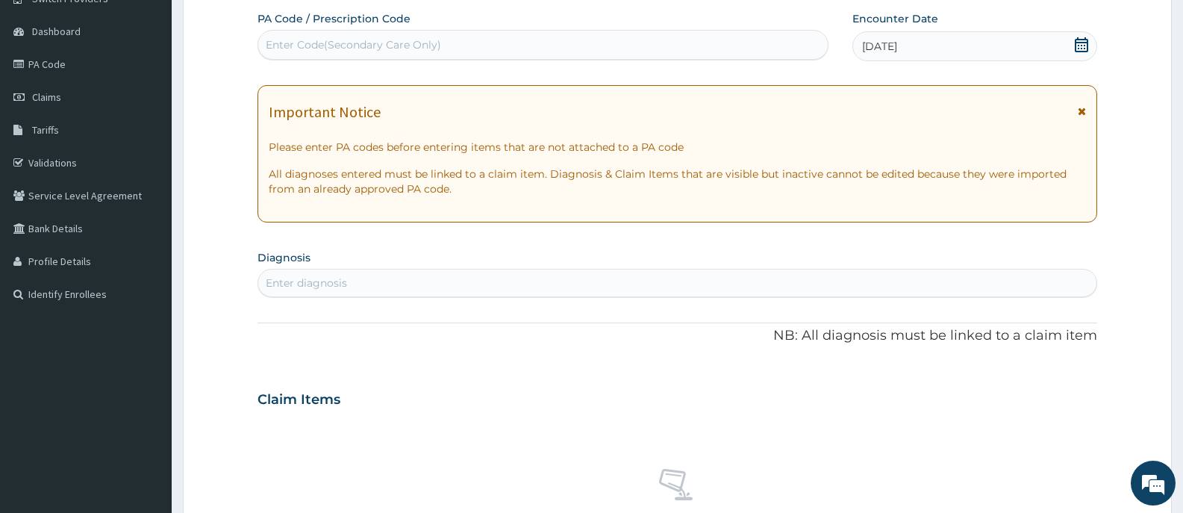
click at [449, 291] on div "Enter diagnosis" at bounding box center [677, 283] width 838 height 24
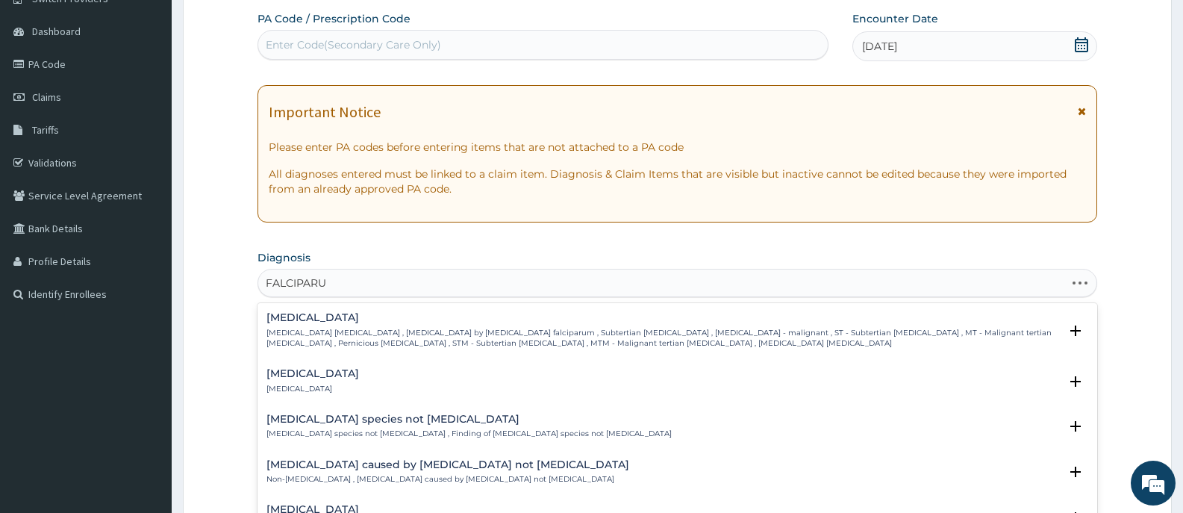
type input "FALCIPARUM"
click at [330, 310] on div "Falciparum malaria Falciparum malaria , Malignant tertian malaria , Malaria by …" at bounding box center [678, 334] width 840 height 56
click at [345, 334] on p "[MEDICAL_DATA] [MEDICAL_DATA] , [MEDICAL_DATA] by [MEDICAL_DATA] falciparum , S…" at bounding box center [662, 339] width 793 height 22
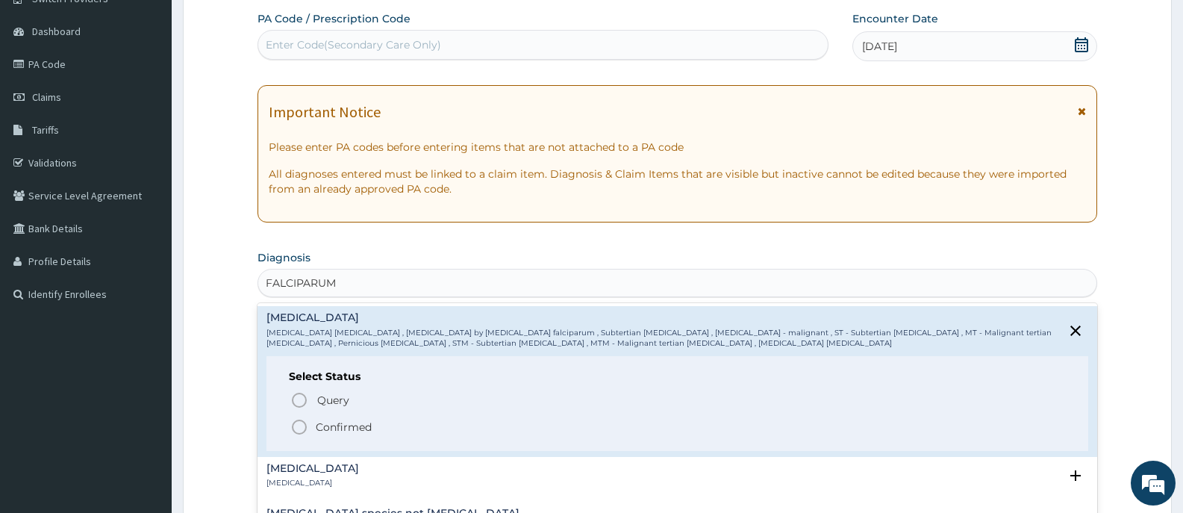
click at [358, 426] on p "Confirmed" at bounding box center [344, 426] width 56 height 15
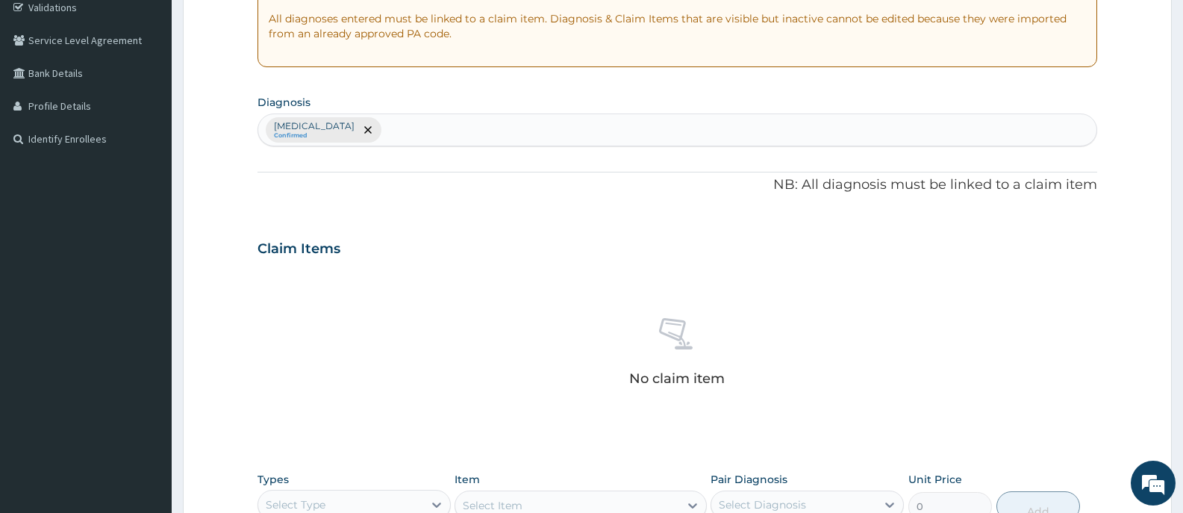
scroll to position [355, 0]
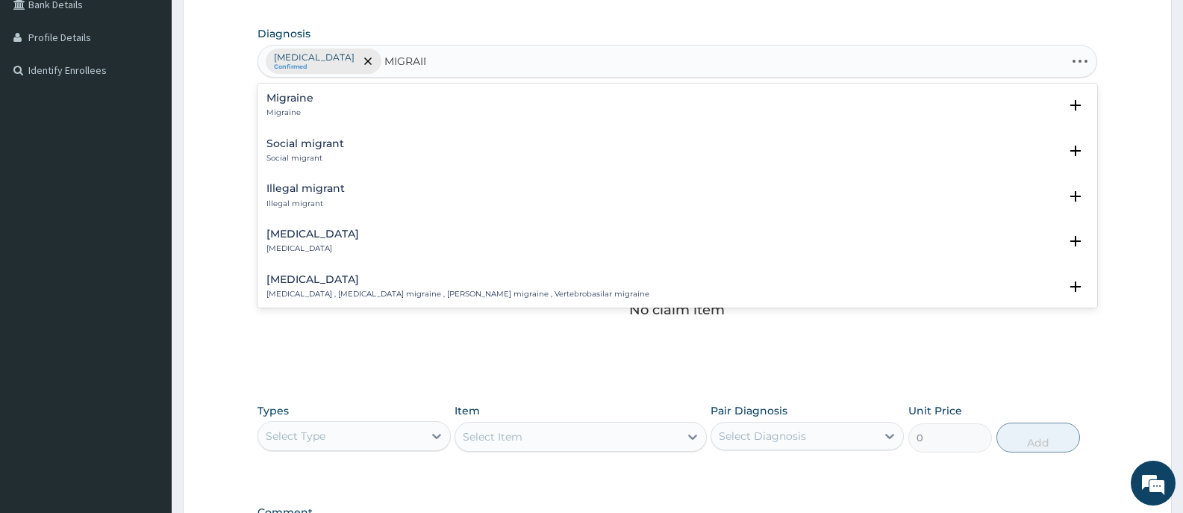
type input "MIGRAINE"
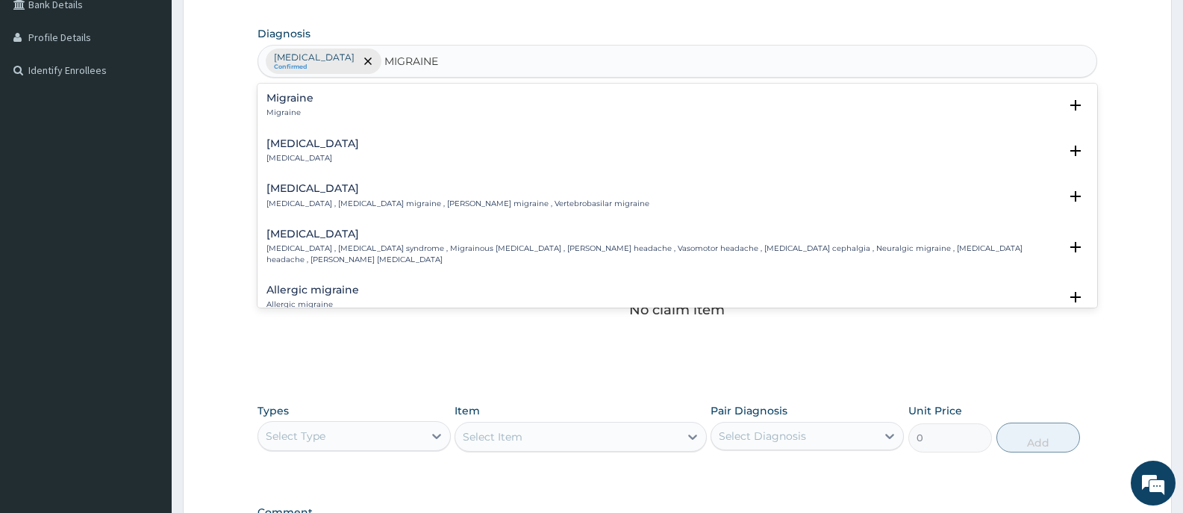
click at [289, 107] on div "Migraine Migraine" at bounding box center [289, 106] width 47 height 26
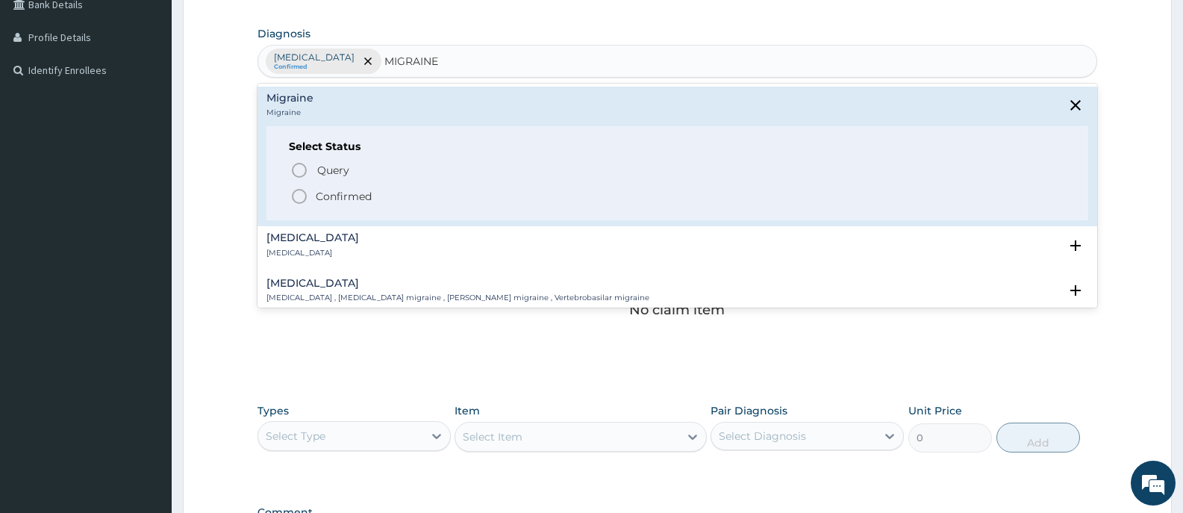
click at [334, 198] on p "Confirmed" at bounding box center [344, 196] width 56 height 15
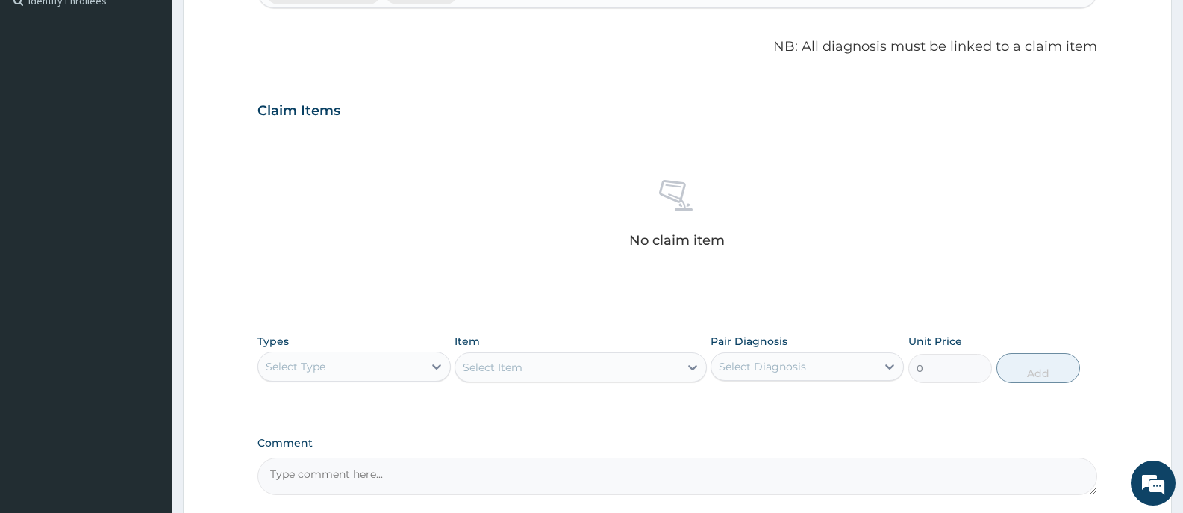
scroll to position [564, 0]
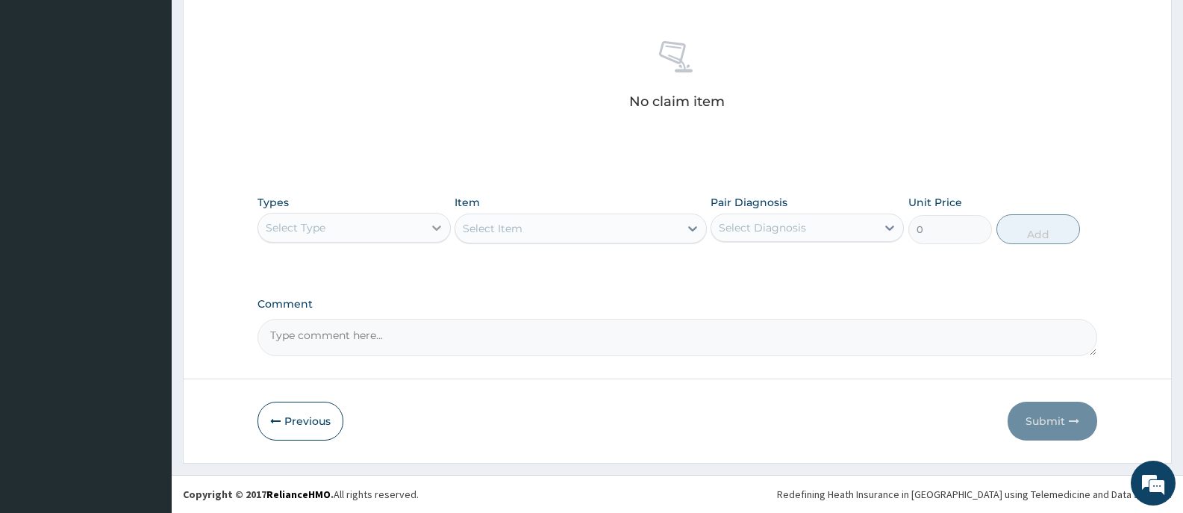
click at [440, 222] on icon at bounding box center [436, 227] width 15 height 15
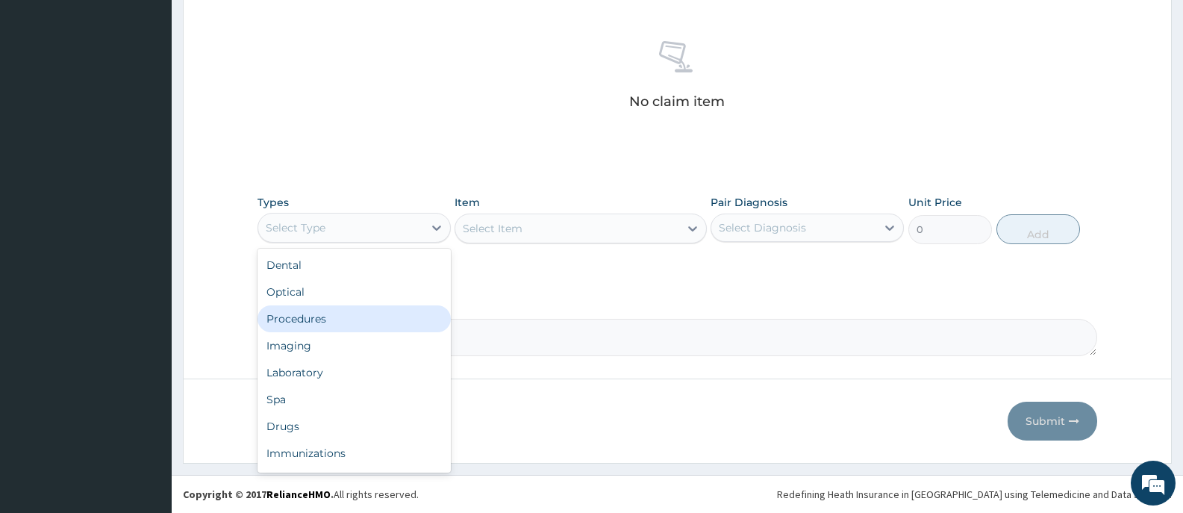
click at [326, 322] on div "Procedures" at bounding box center [354, 318] width 193 height 27
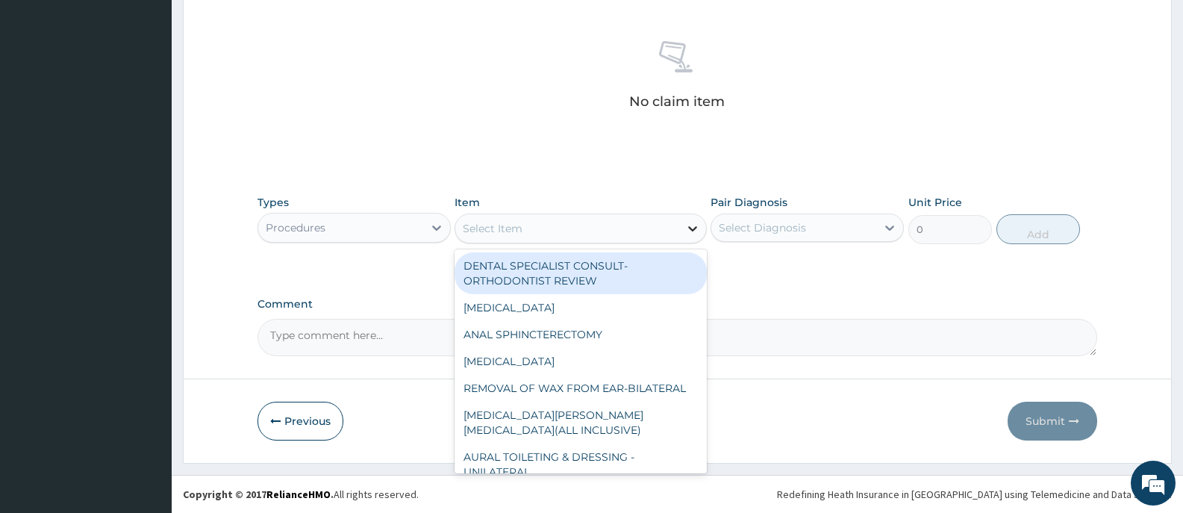
click at [690, 231] on icon at bounding box center [692, 228] width 15 height 15
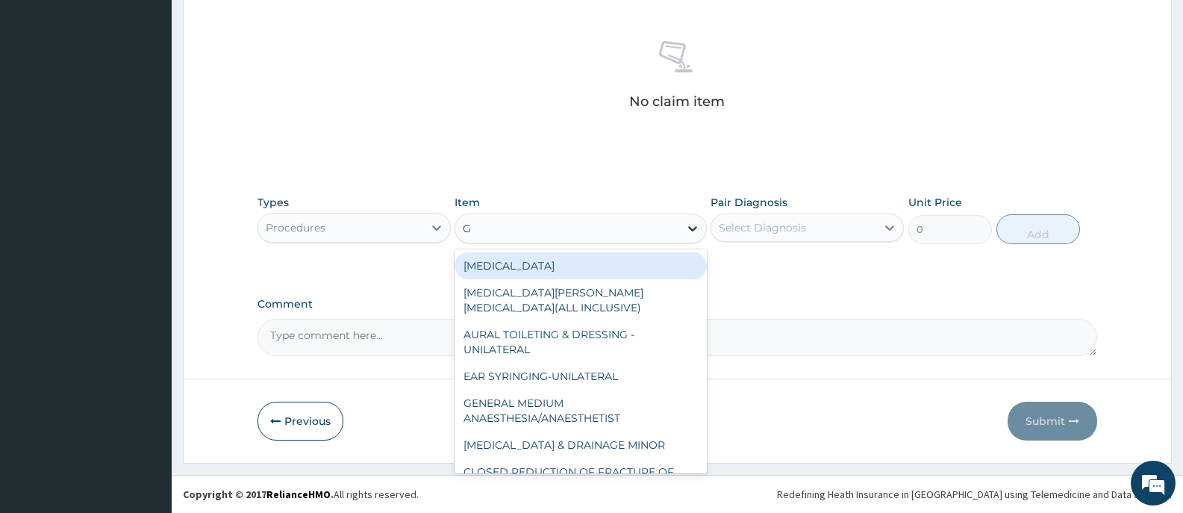
type input "GP"
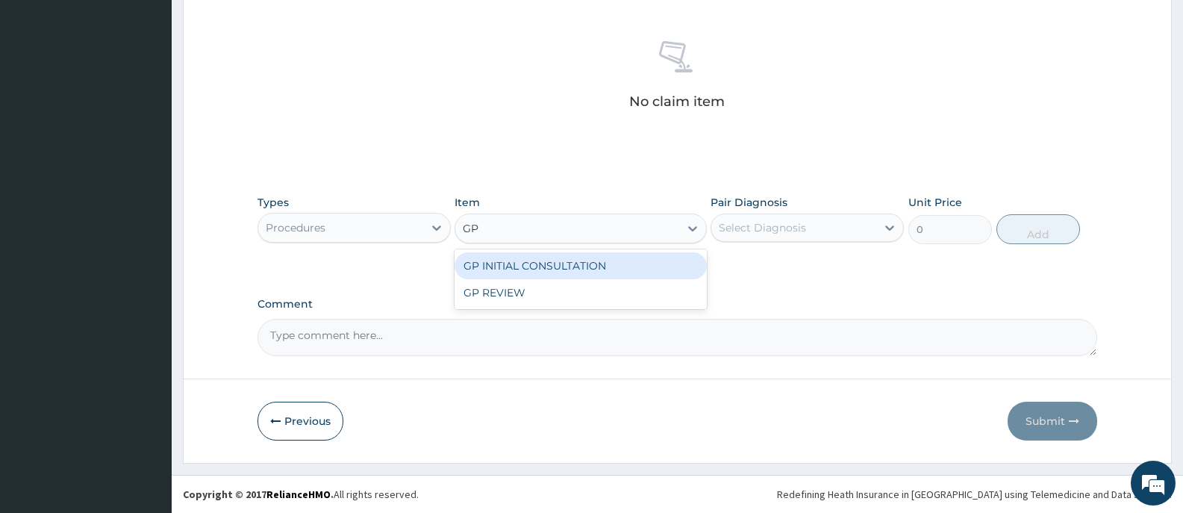
click at [693, 265] on div "GP INITIAL CONSULTATION" at bounding box center [581, 265] width 252 height 27
type input "2000"
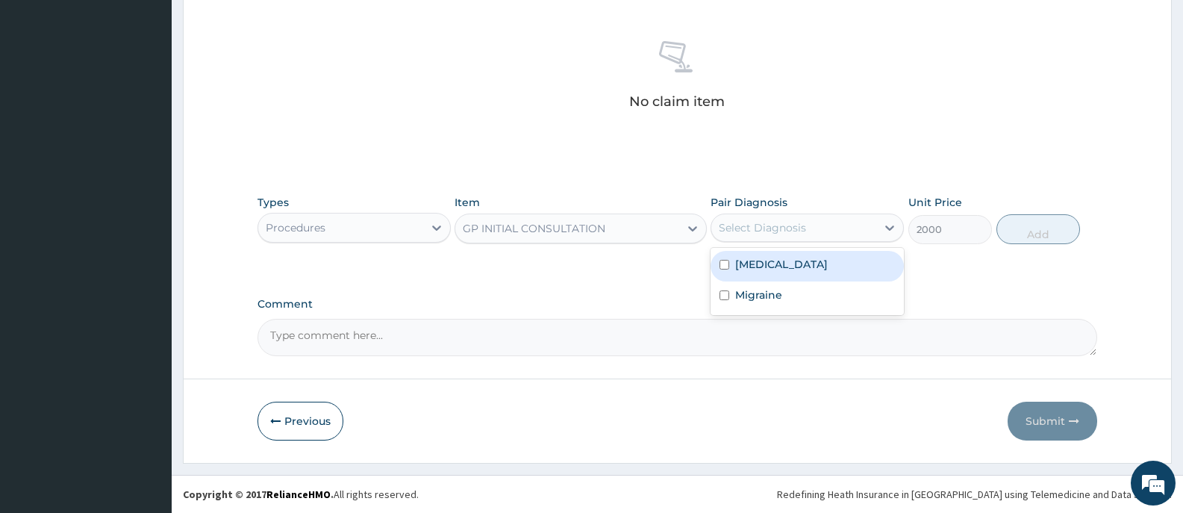
click at [852, 231] on div "Select Diagnosis" at bounding box center [793, 228] width 165 height 24
click at [820, 266] on label "[MEDICAL_DATA]" at bounding box center [781, 264] width 93 height 15
checkbox input "true"
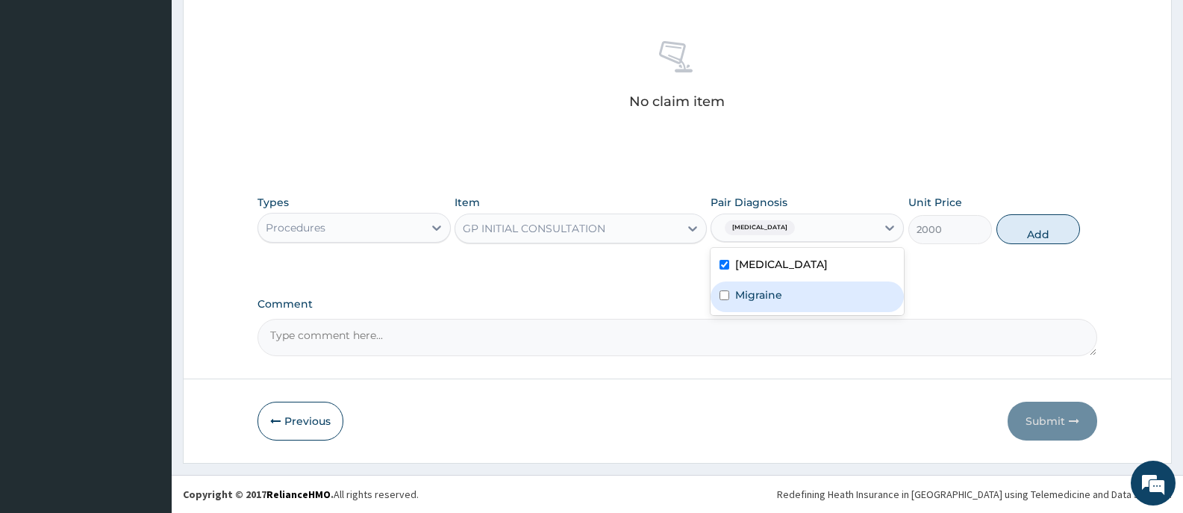
click at [776, 300] on label "Migraine" at bounding box center [758, 294] width 47 height 15
checkbox input "true"
click at [1056, 236] on button "Add" at bounding box center [1038, 229] width 84 height 30
type input "0"
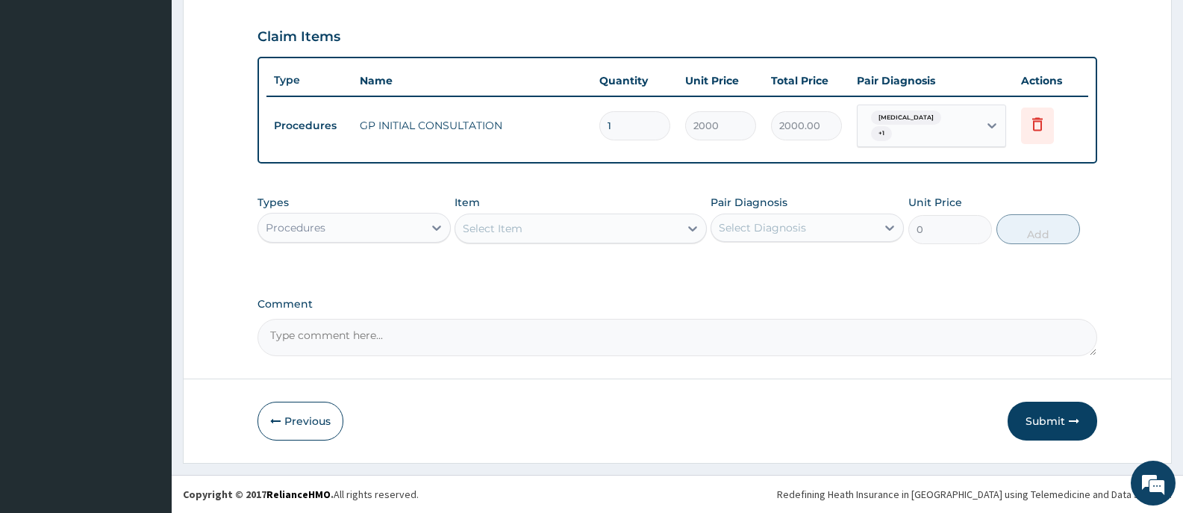
click at [406, 231] on div "Procedures" at bounding box center [340, 228] width 165 height 24
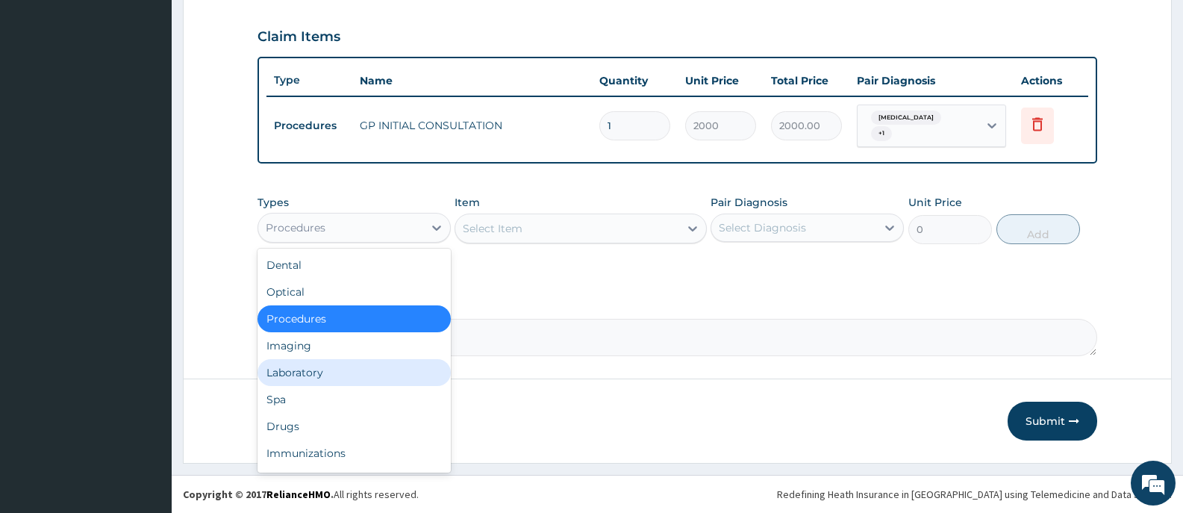
click at [326, 364] on div "Laboratory" at bounding box center [354, 372] width 193 height 27
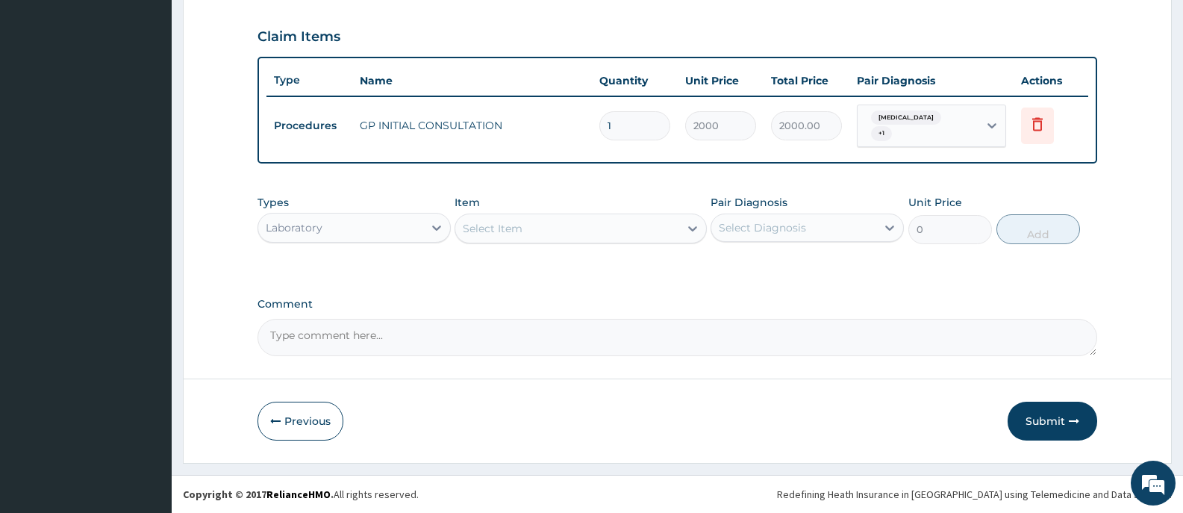
click at [688, 230] on icon at bounding box center [692, 228] width 15 height 15
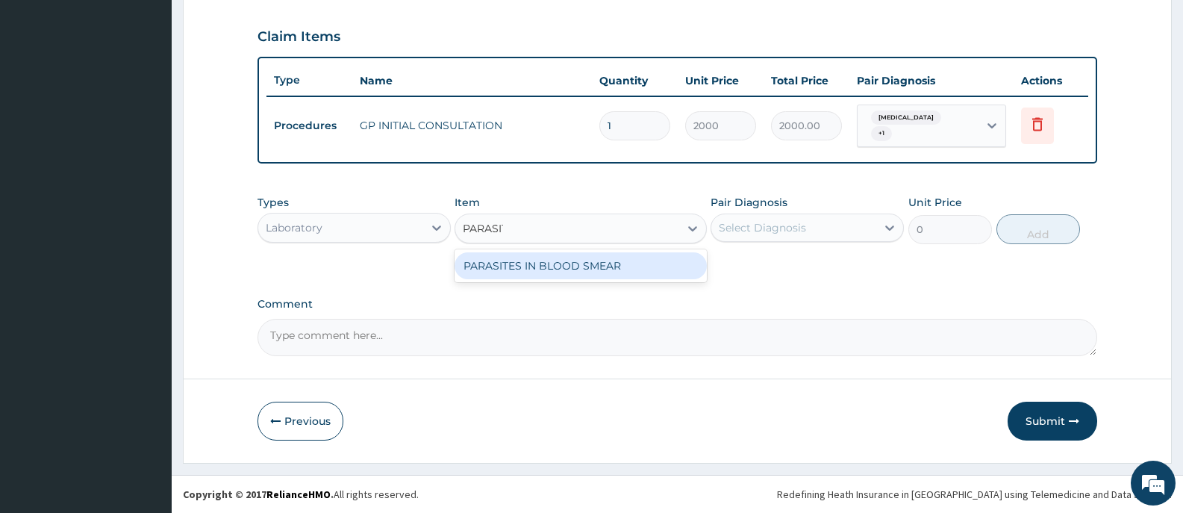
type input "[MEDICAL_DATA]"
click at [682, 272] on div "PARASITES IN BLOOD SMEAR" at bounding box center [581, 265] width 252 height 27
type input "1100"
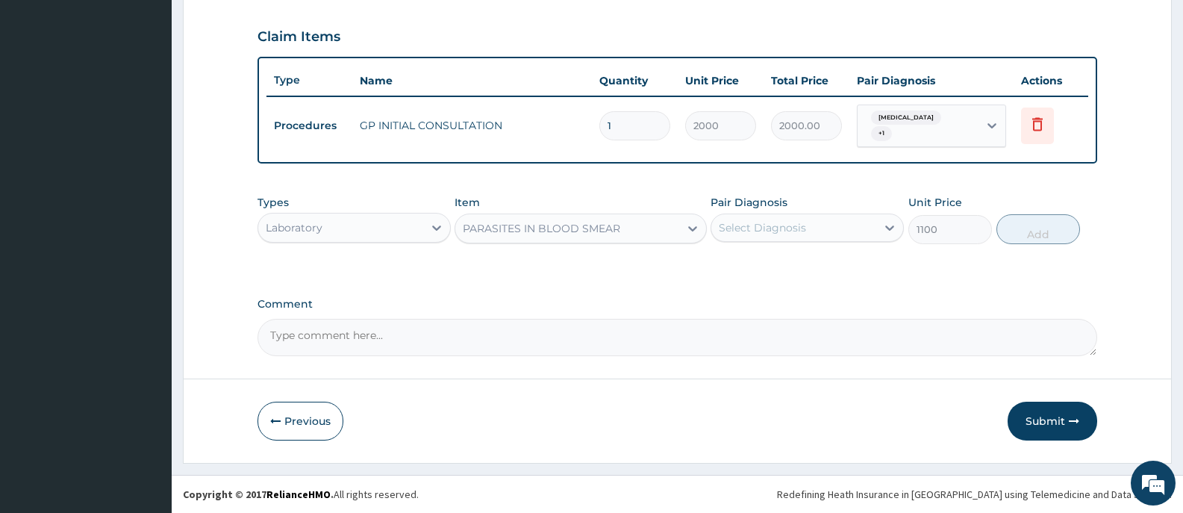
click at [780, 237] on div "Select Diagnosis" at bounding box center [793, 228] width 165 height 24
click at [781, 273] on div "[MEDICAL_DATA]" at bounding box center [807, 266] width 193 height 31
checkbox input "true"
click at [1022, 231] on button "Add" at bounding box center [1038, 229] width 84 height 30
type input "0"
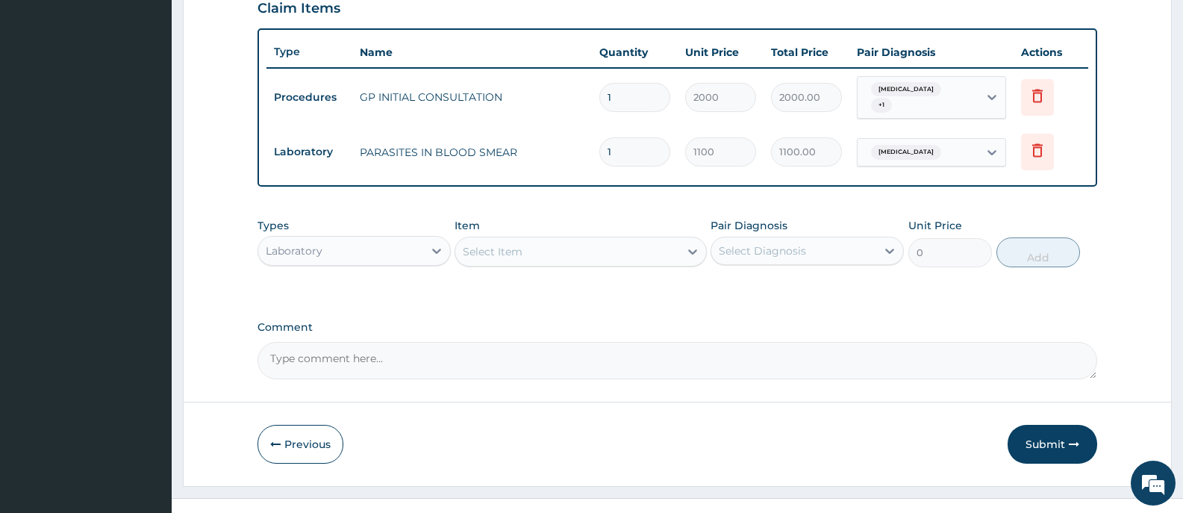
scroll to position [550, 0]
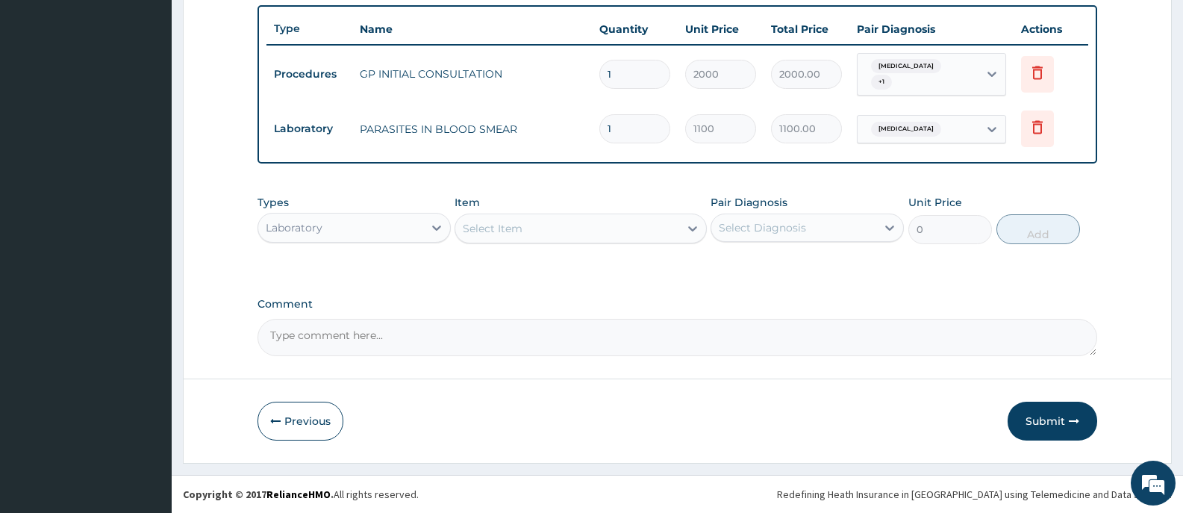
click at [411, 226] on div "Laboratory" at bounding box center [340, 228] width 165 height 24
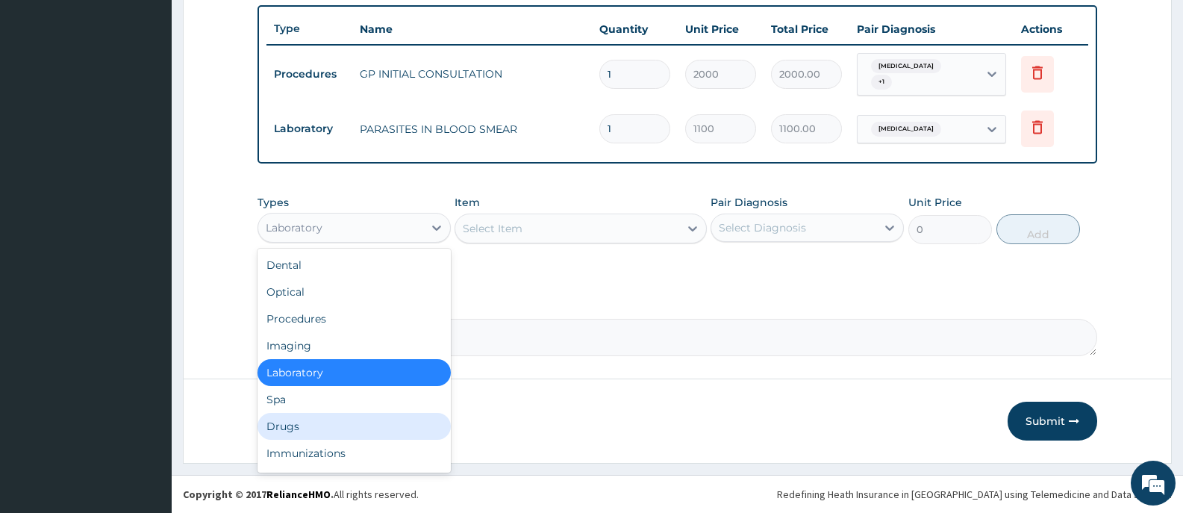
click at [350, 422] on div "Drugs" at bounding box center [354, 426] width 193 height 27
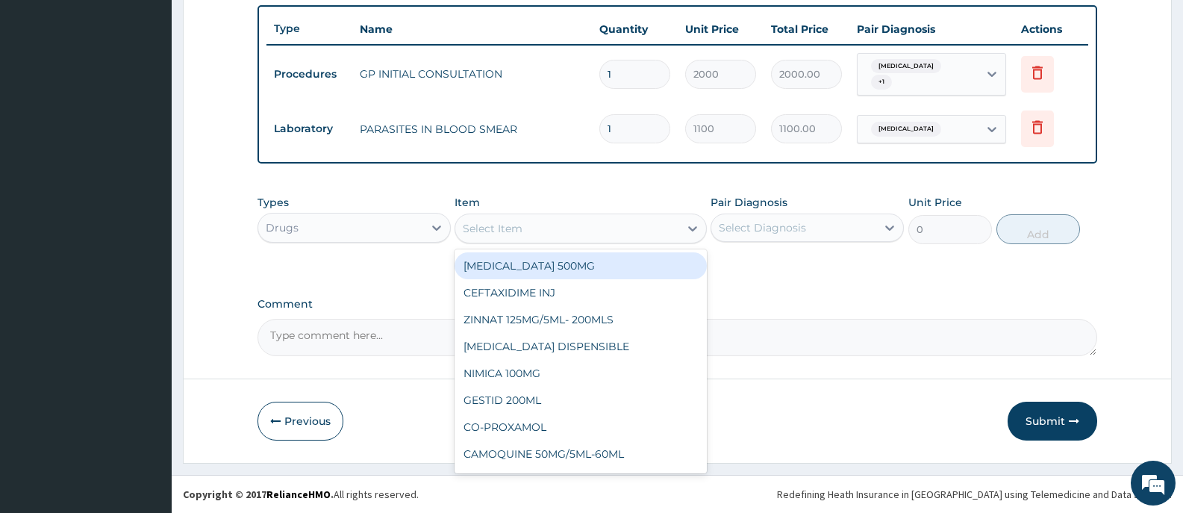
click at [693, 228] on icon at bounding box center [692, 228] width 15 height 15
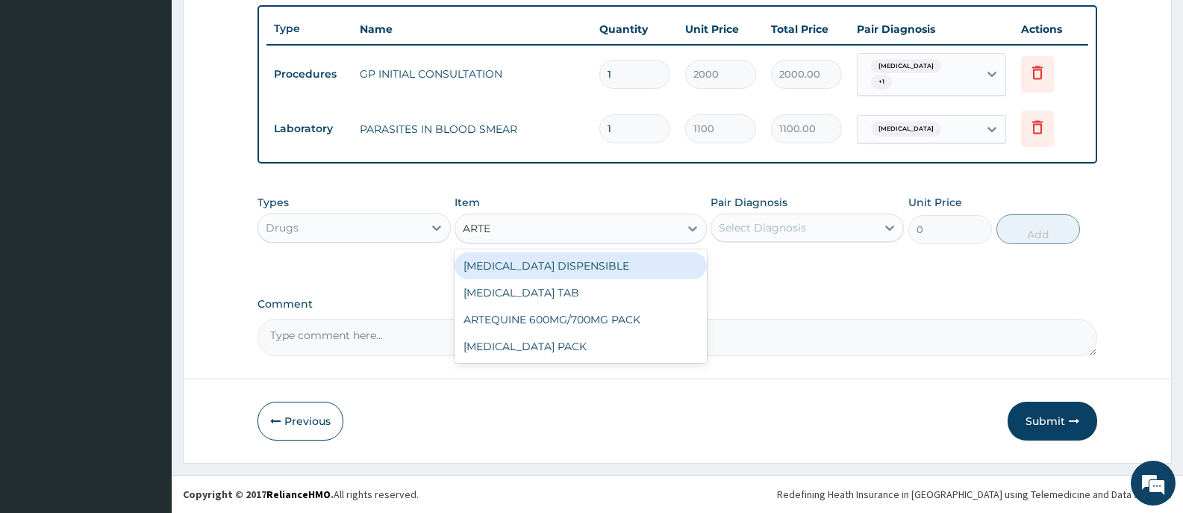
type input "ARTEM"
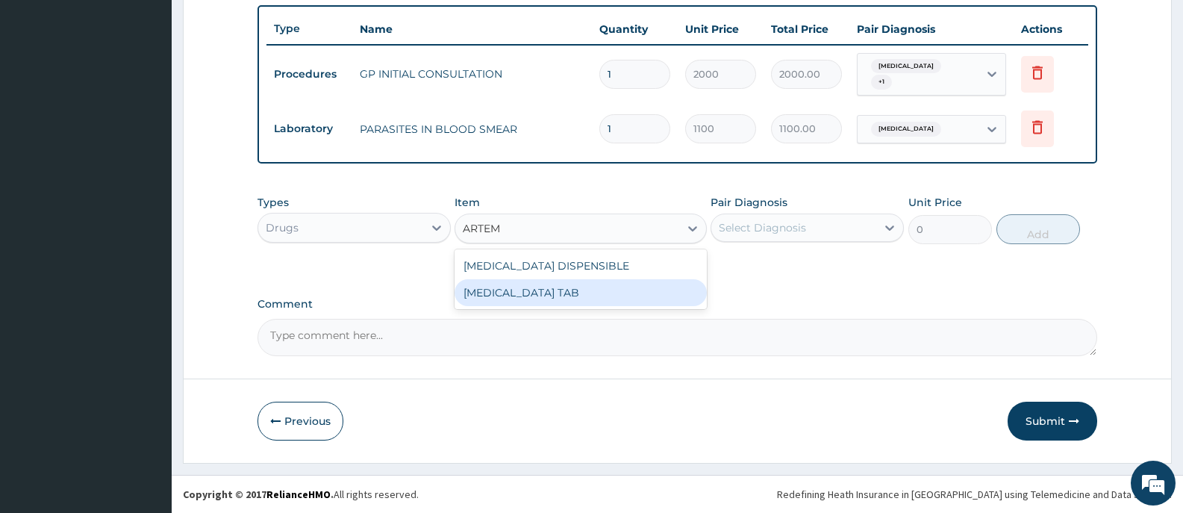
click at [542, 288] on div "[MEDICAL_DATA] TAB" at bounding box center [581, 292] width 252 height 27
type input "1035"
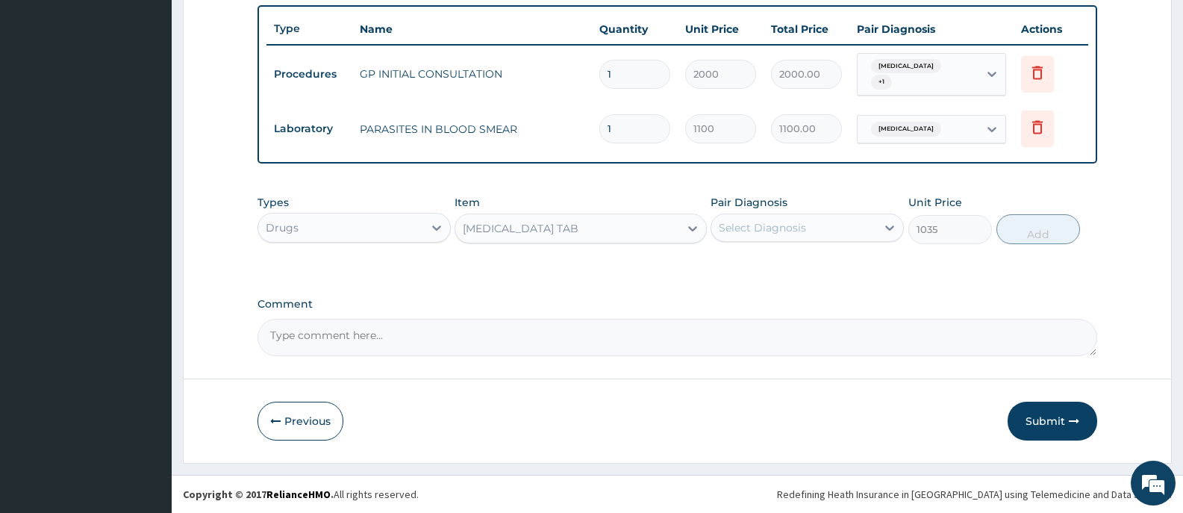
click at [873, 224] on div "Select Diagnosis" at bounding box center [793, 228] width 165 height 24
drag, startPoint x: 792, startPoint y: 267, endPoint x: 807, endPoint y: 266, distance: 15.0
click at [792, 267] on label "[MEDICAL_DATA]" at bounding box center [781, 264] width 93 height 15
checkbox input "true"
click at [1042, 231] on button "Add" at bounding box center [1038, 229] width 84 height 30
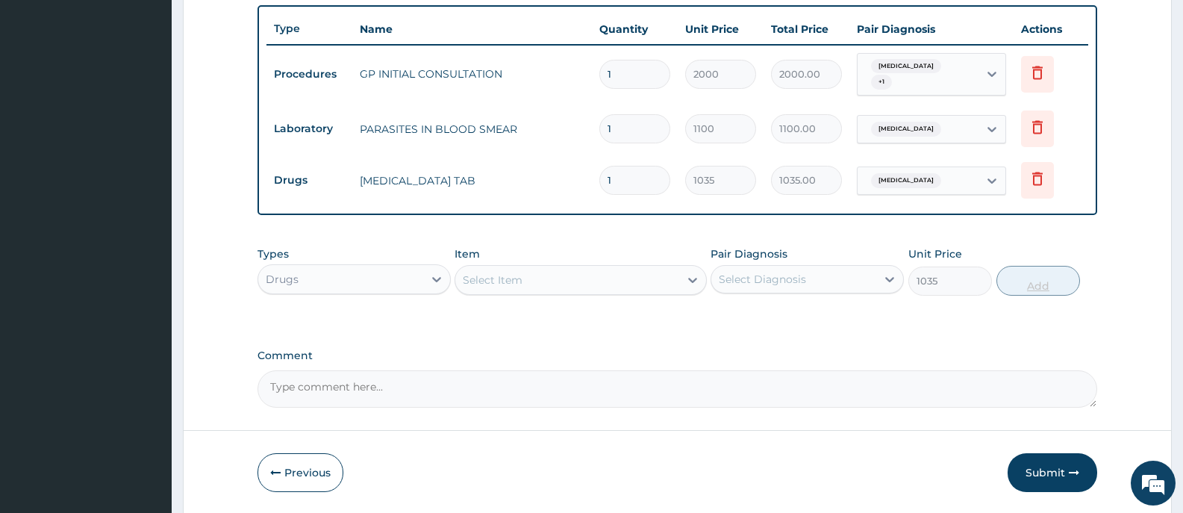
type input "0"
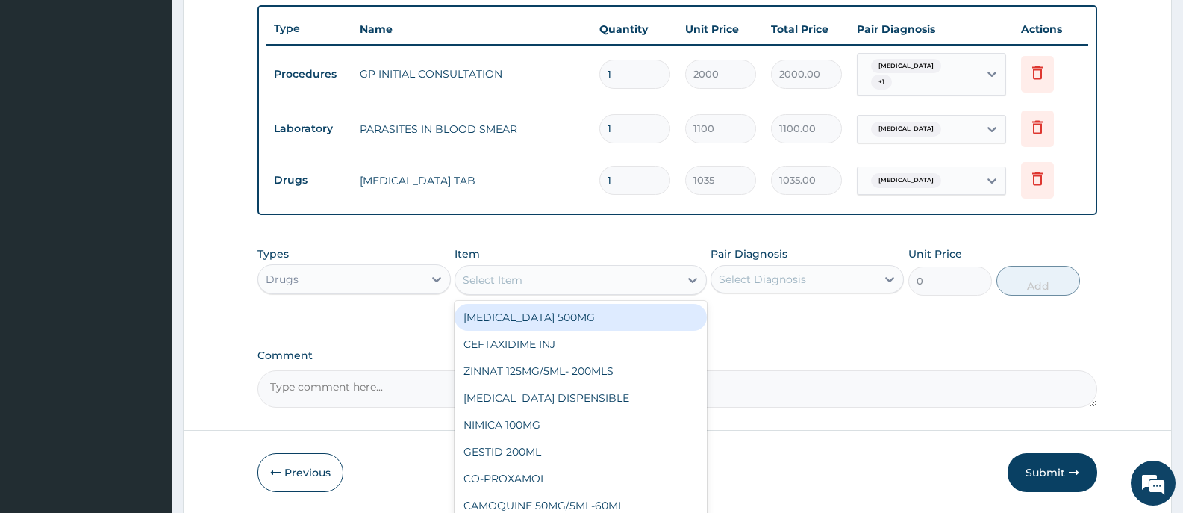
click at [658, 278] on div "Select Item" at bounding box center [566, 280] width 223 height 24
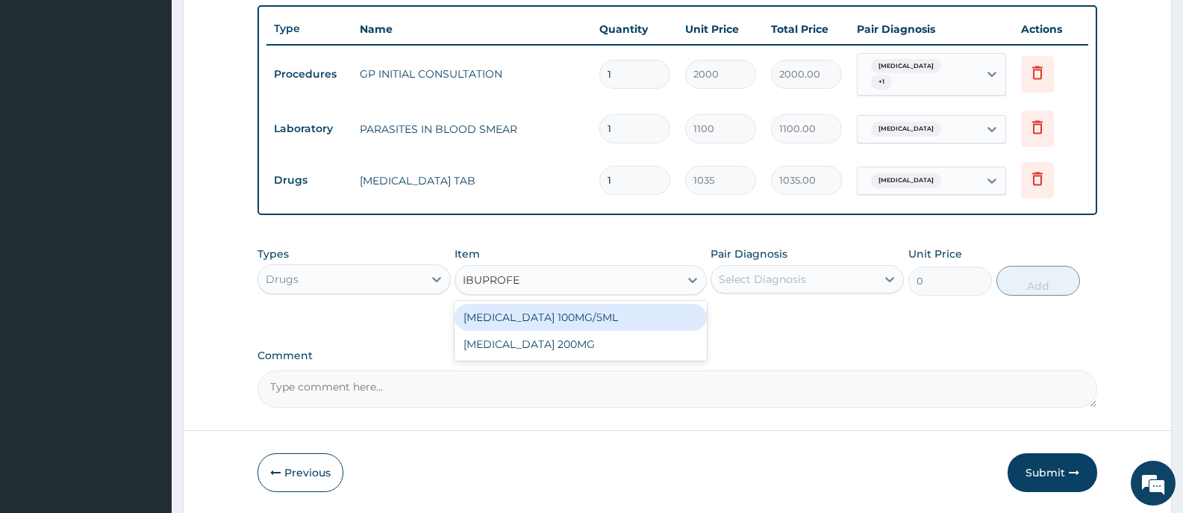
type input "IBUPROFEN"
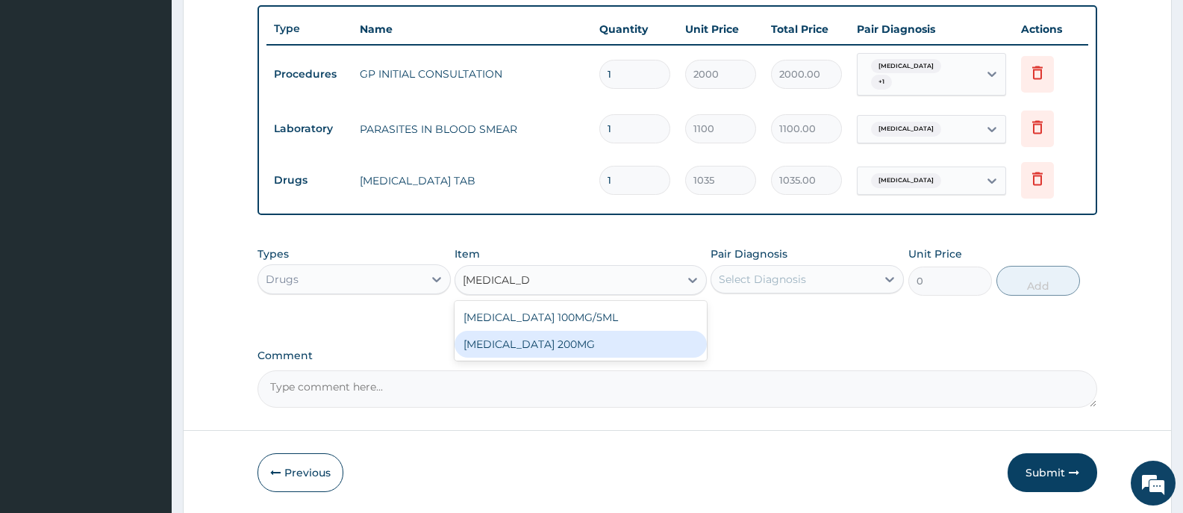
click at [561, 343] on div "[MEDICAL_DATA] 200MG" at bounding box center [581, 344] width 252 height 27
type input "30.36"
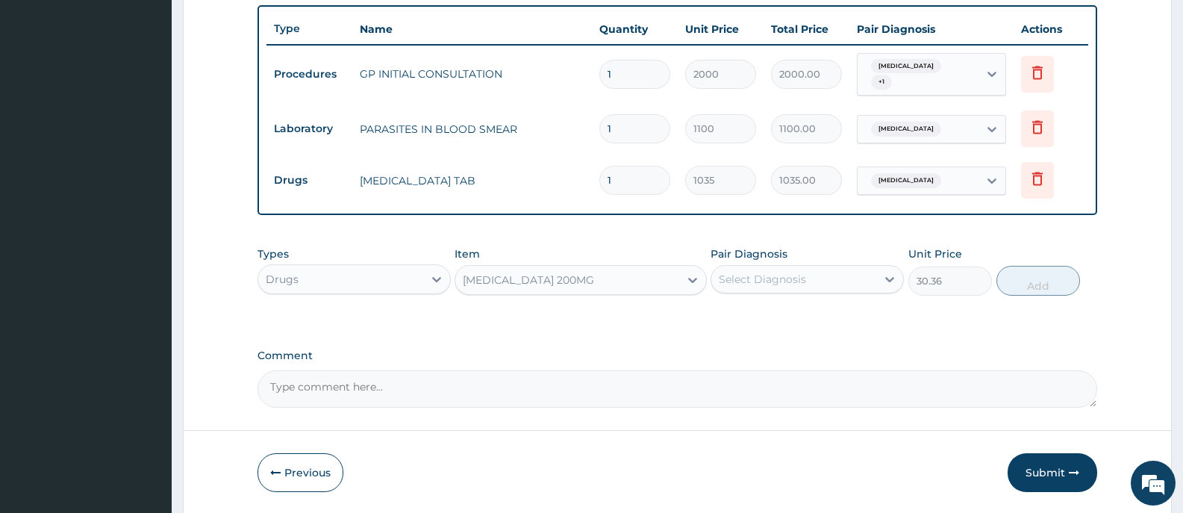
click at [872, 284] on div "Select Diagnosis" at bounding box center [793, 279] width 165 height 24
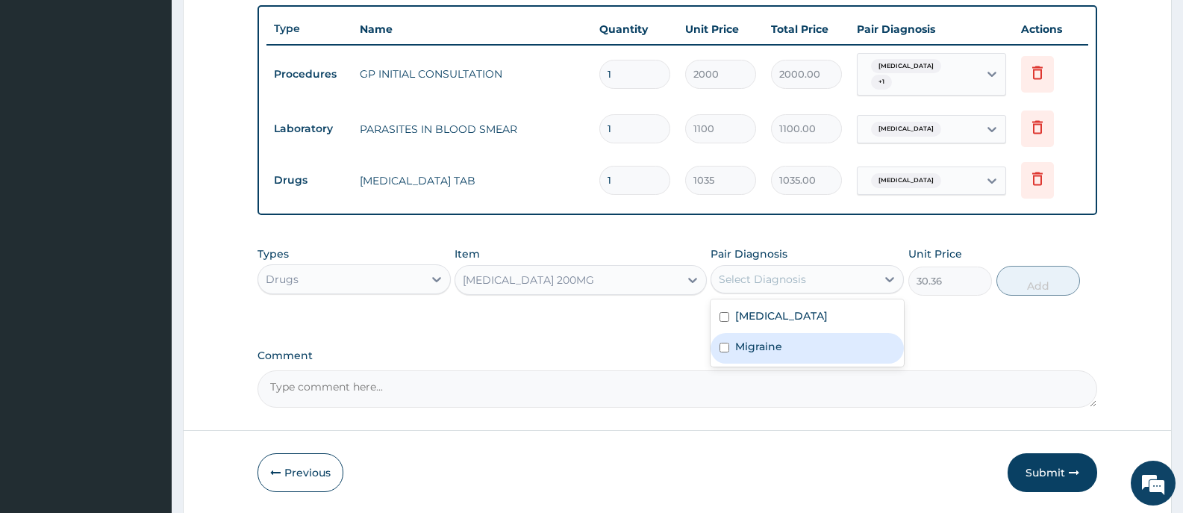
click at [768, 349] on label "Migraine" at bounding box center [758, 346] width 47 height 15
checkbox input "true"
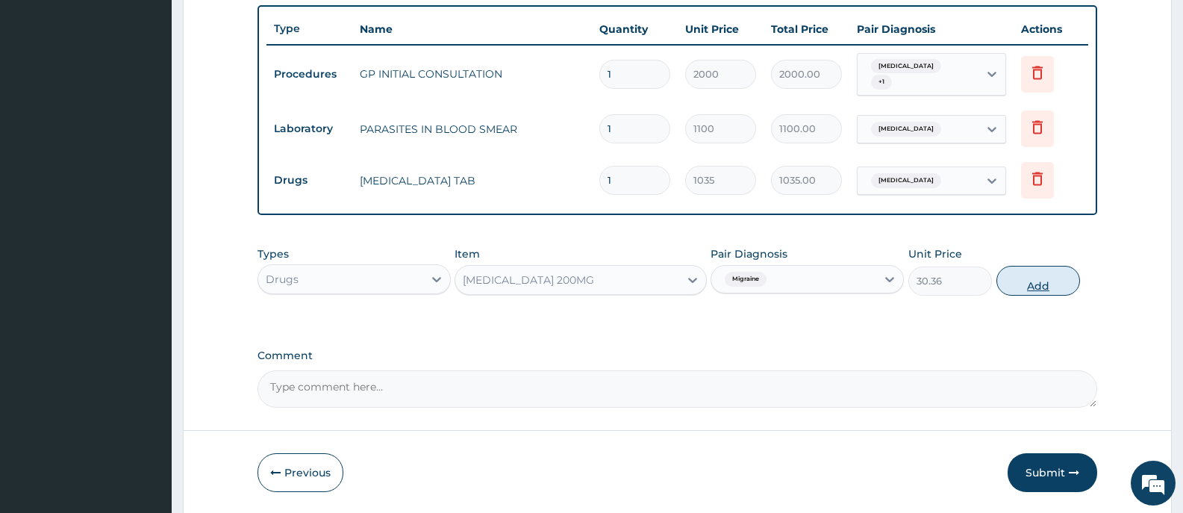
click at [1029, 286] on button "Add" at bounding box center [1038, 281] width 84 height 30
type input "0"
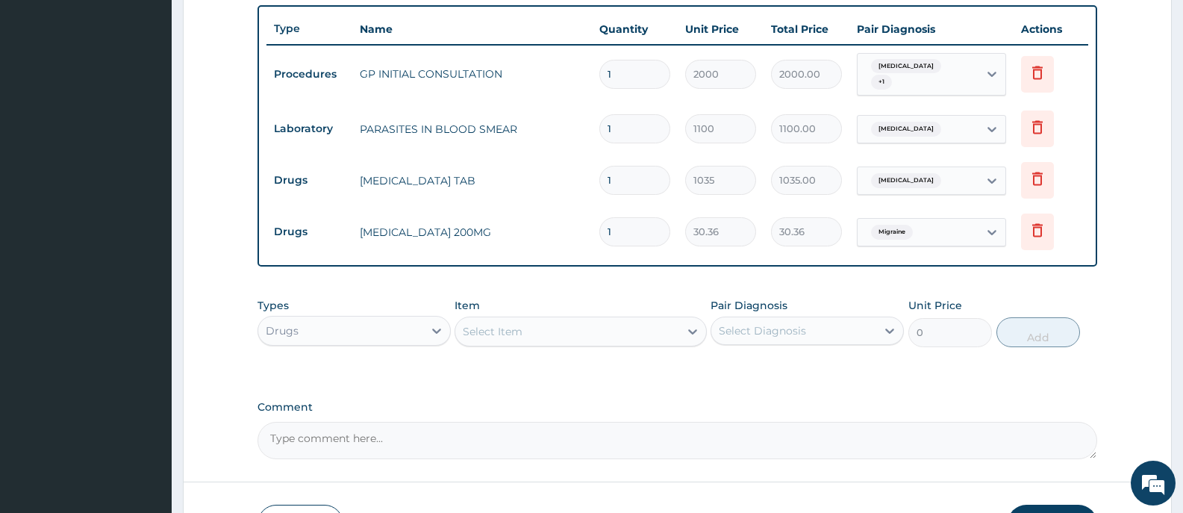
type input "10"
type input "303.60"
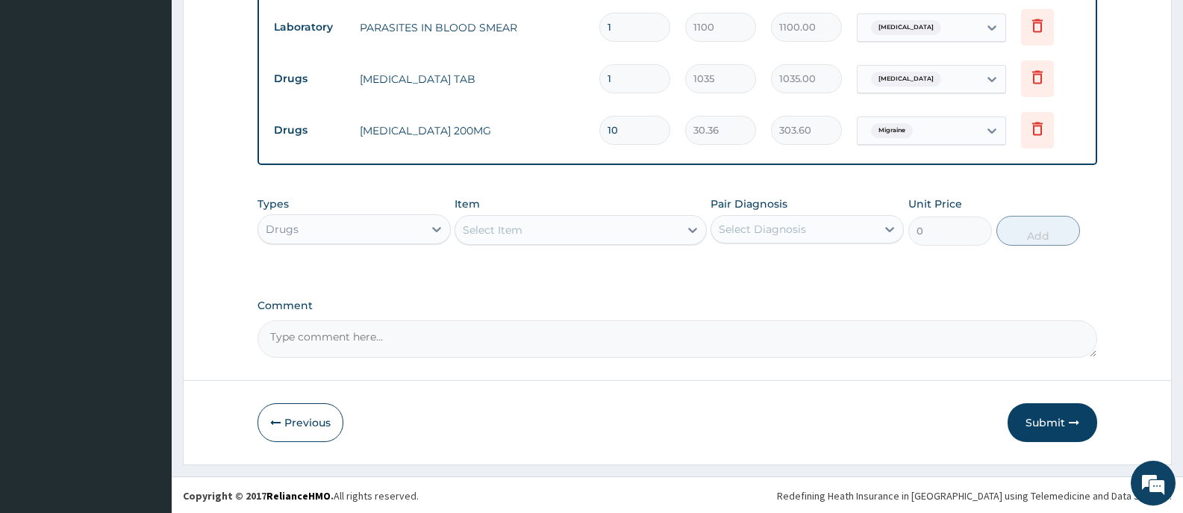
scroll to position [653, 0]
type input "10"
click at [1032, 415] on button "Submit" at bounding box center [1053, 421] width 90 height 39
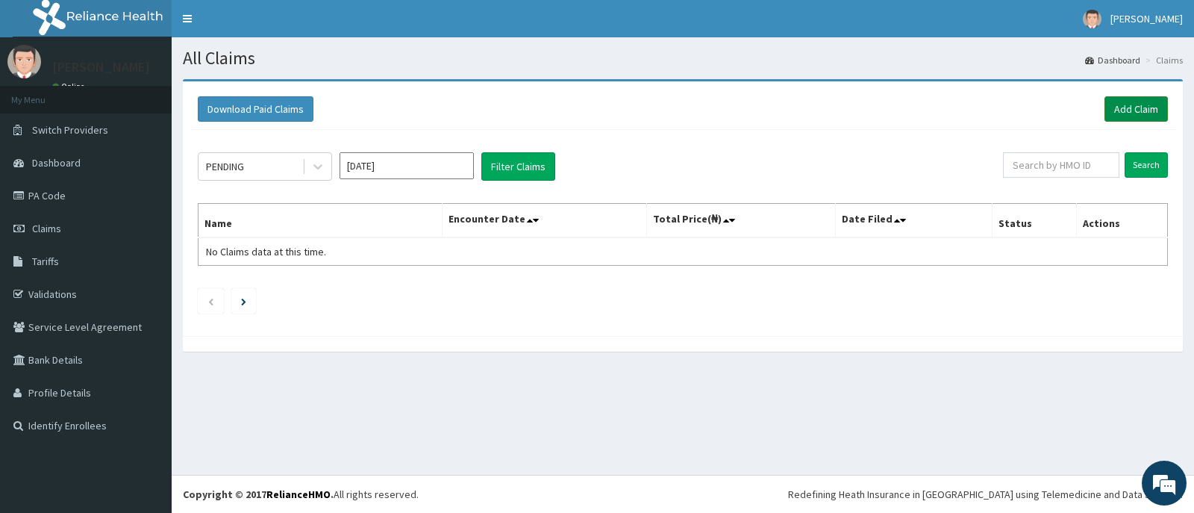
click at [1128, 111] on link "Add Claim" at bounding box center [1136, 108] width 63 height 25
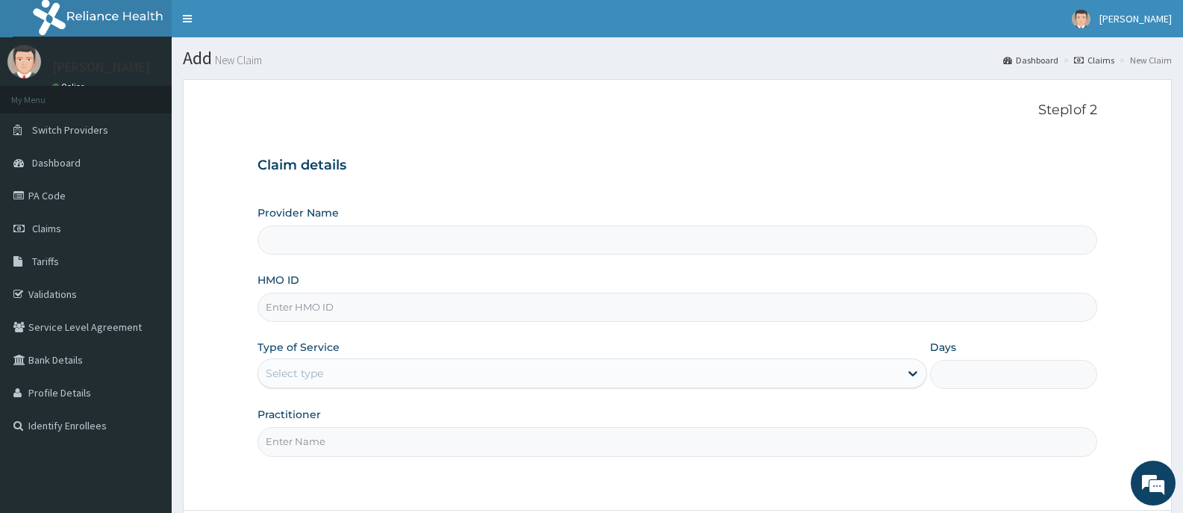
type input "[GEOGRAPHIC_DATA][PERSON_NAME]"
click at [426, 312] on input "HMO ID" at bounding box center [678, 307] width 840 height 29
type input "BLC/10034/A"
click at [416, 378] on div "Select type" at bounding box center [578, 373] width 640 height 24
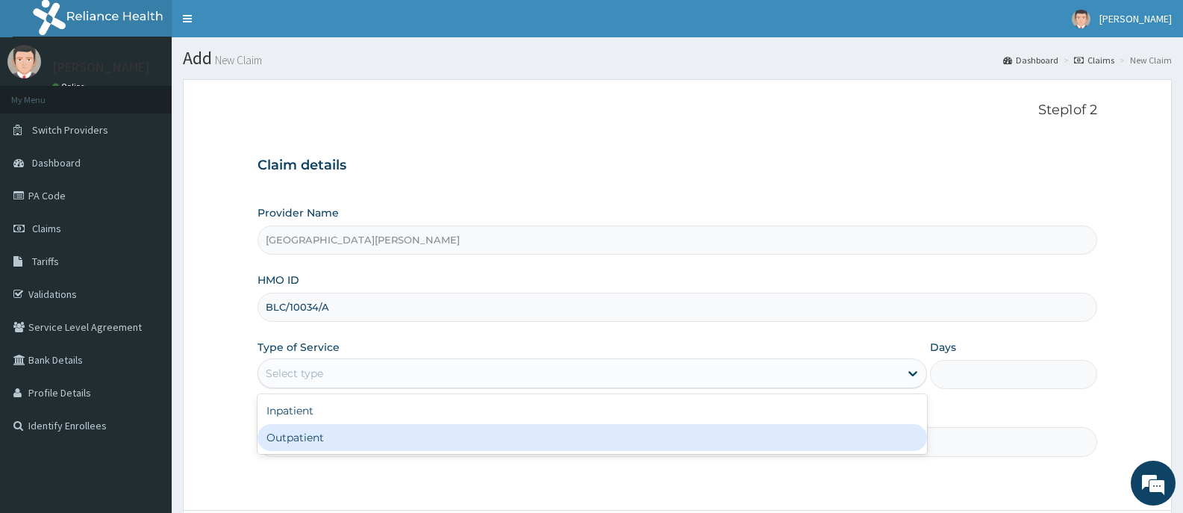
click at [373, 440] on div "Outpatient" at bounding box center [592, 437] width 669 height 27
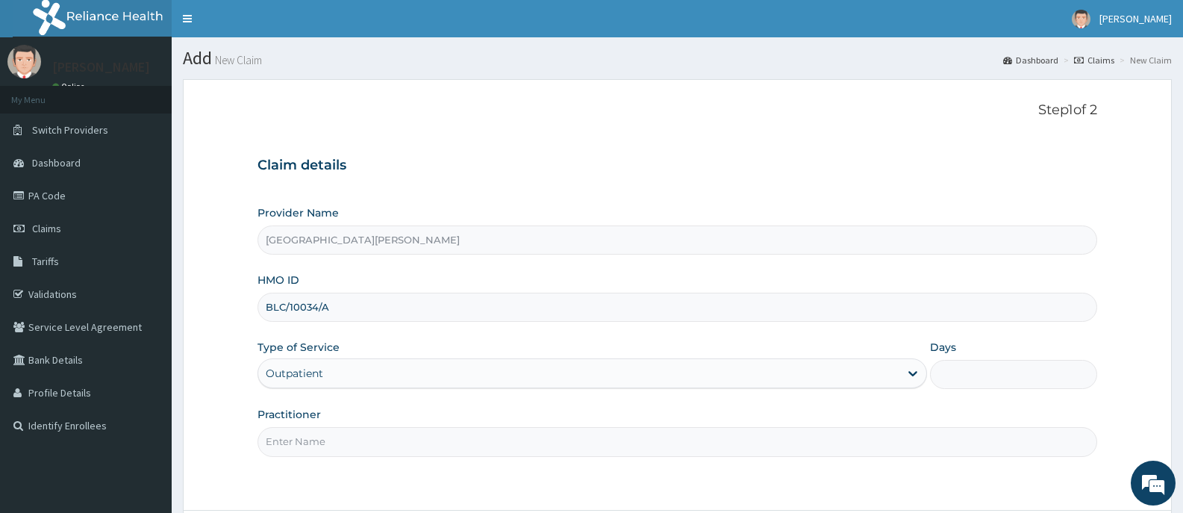
type input "1"
click at [377, 437] on input "Practitioner" at bounding box center [678, 441] width 840 height 29
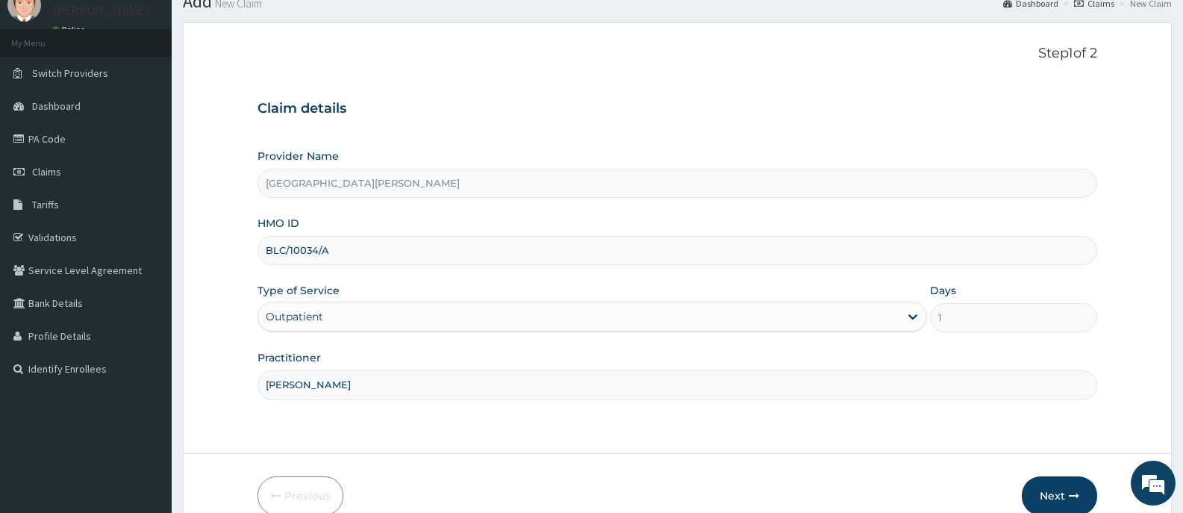
scroll to position [131, 0]
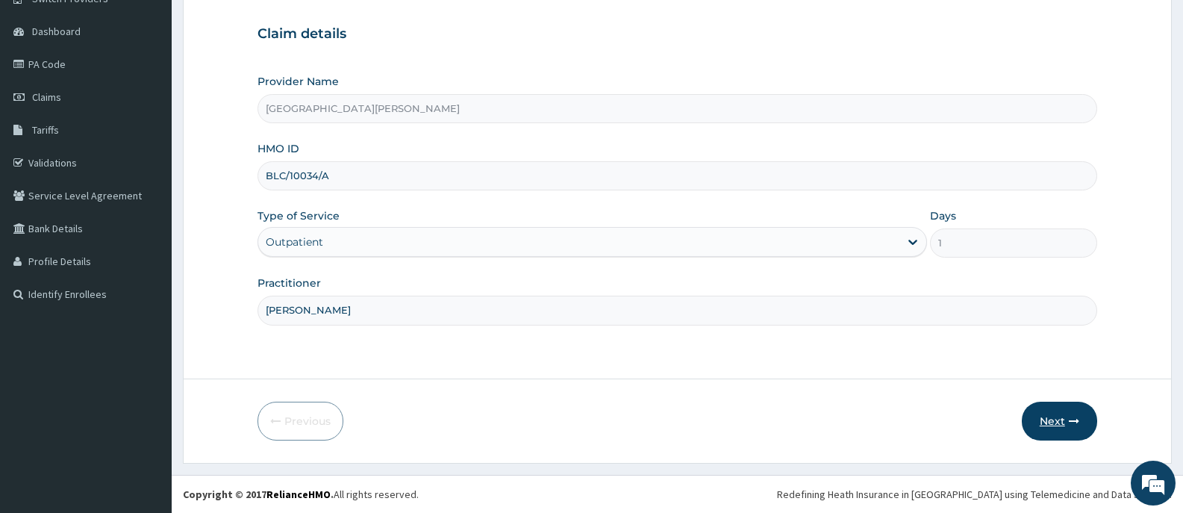
type input "DR BADEJO"
click at [1049, 419] on button "Next" at bounding box center [1059, 421] width 75 height 39
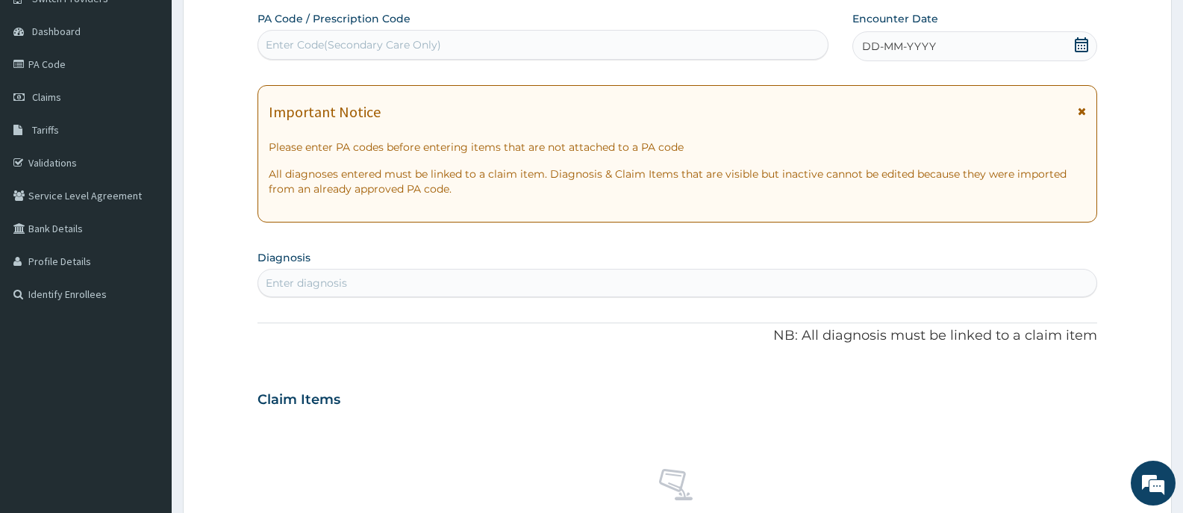
click at [1085, 46] on icon at bounding box center [1081, 44] width 13 height 15
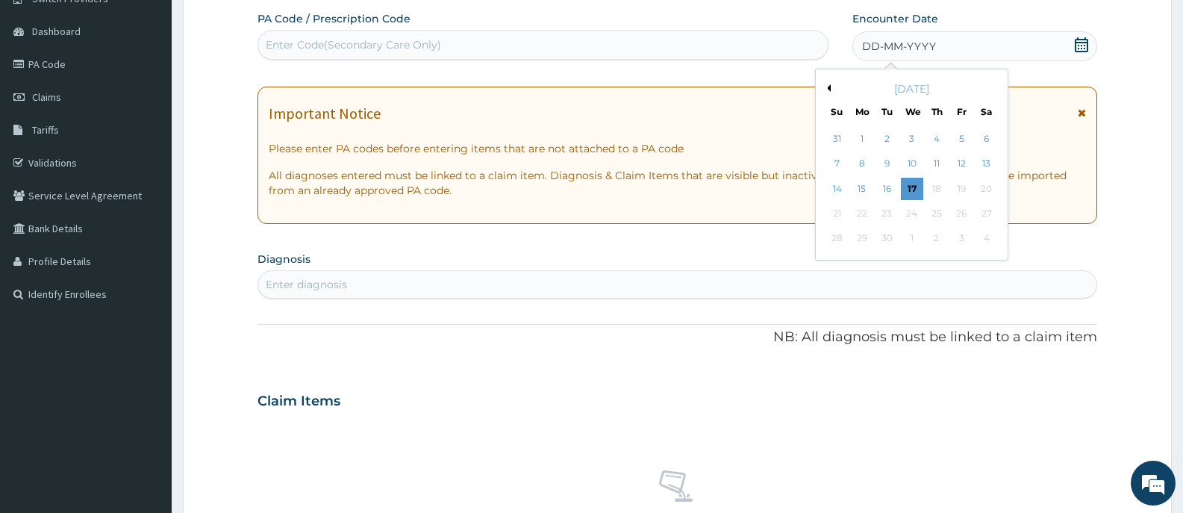
click at [829, 87] on button "Previous Month" at bounding box center [826, 87] width 7 height 7
click at [909, 187] on div "16" at bounding box center [912, 189] width 22 height 22
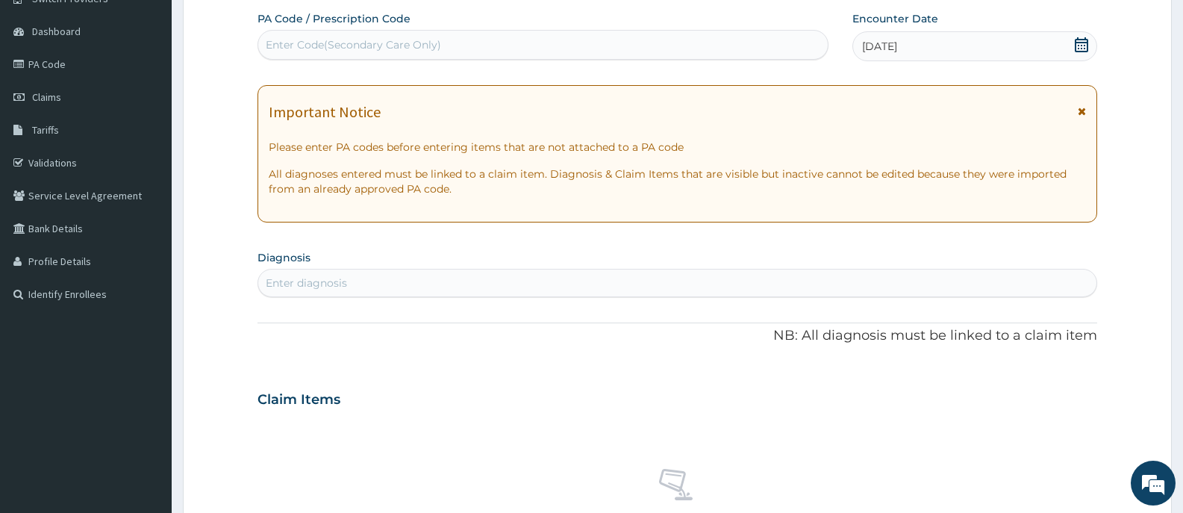
click at [502, 282] on div "Enter diagnosis" at bounding box center [677, 283] width 838 height 24
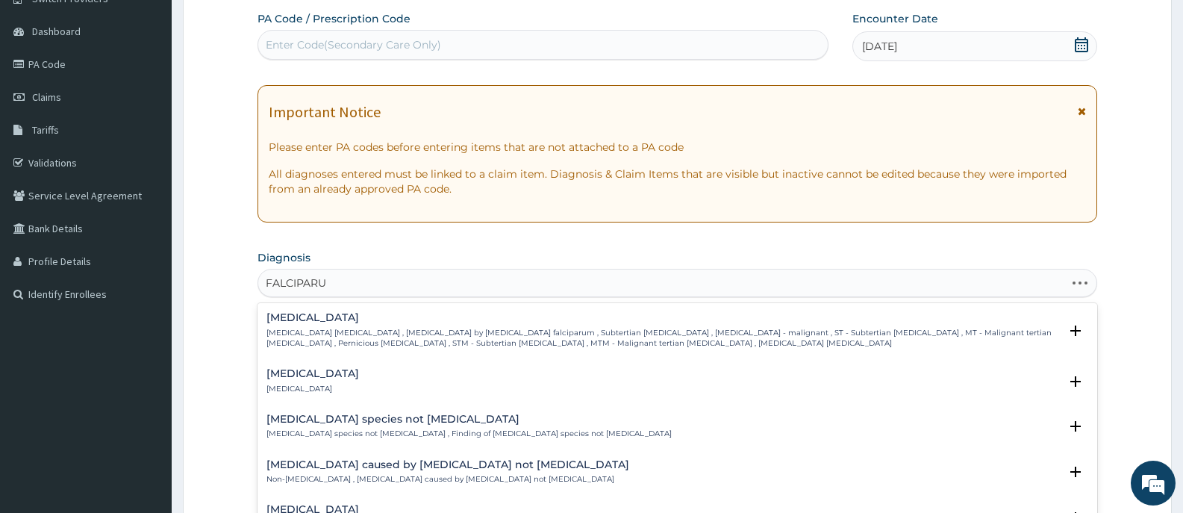
type input "FALCIPARUM"
click at [363, 334] on p "Falciparum malaria , Malignant tertian malaria , Malaria by Plasmodium falcipar…" at bounding box center [662, 339] width 793 height 22
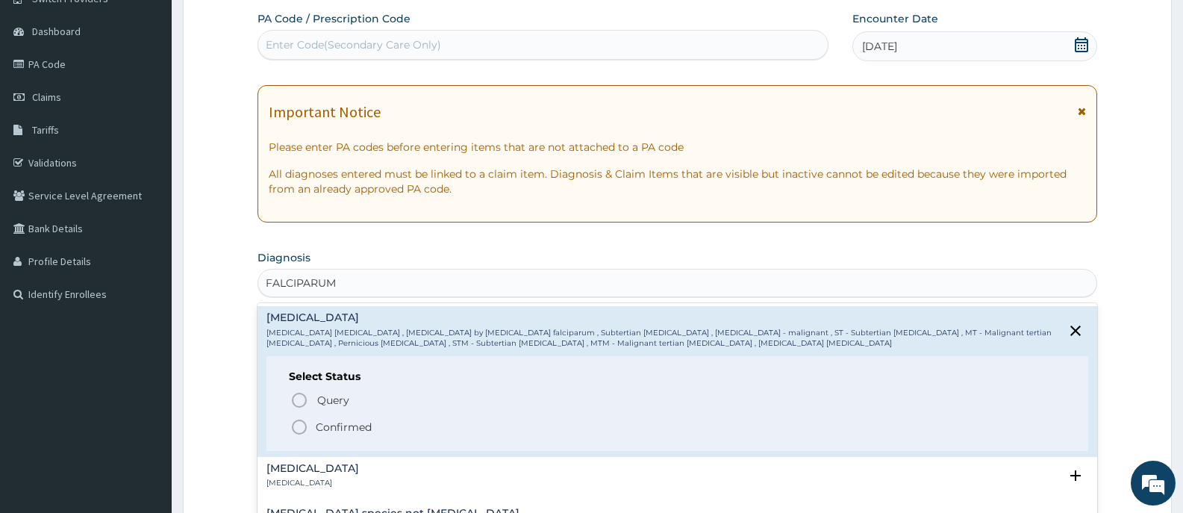
click at [331, 430] on p "Confirmed" at bounding box center [344, 426] width 56 height 15
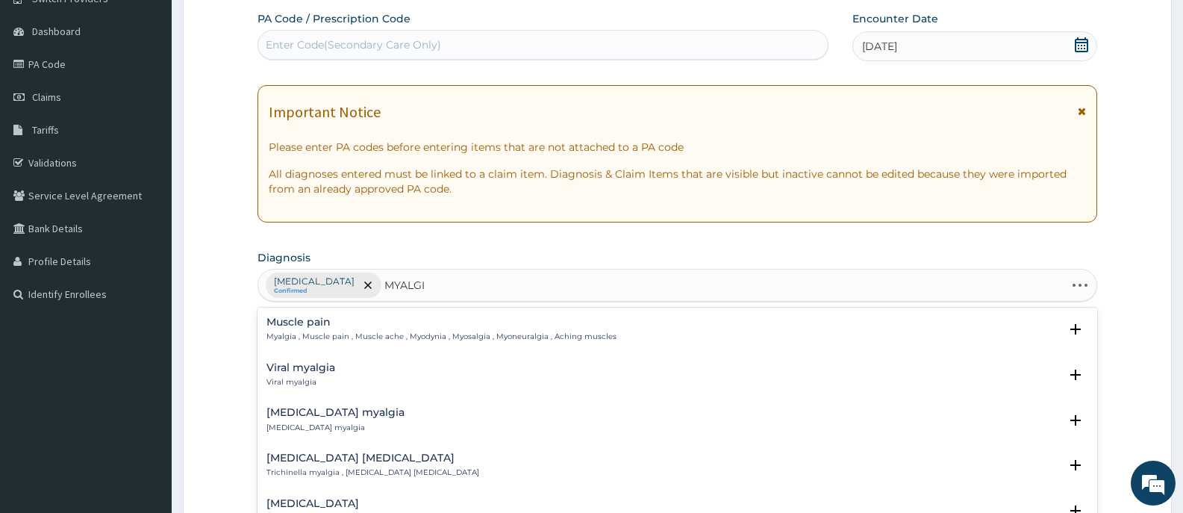
type input "MYALGIA"
click at [345, 329] on div "Muscle pain Myalgia , Muscle pain , Muscle ache , Myodynia , Myosalgia , Myoneu…" at bounding box center [441, 329] width 350 height 26
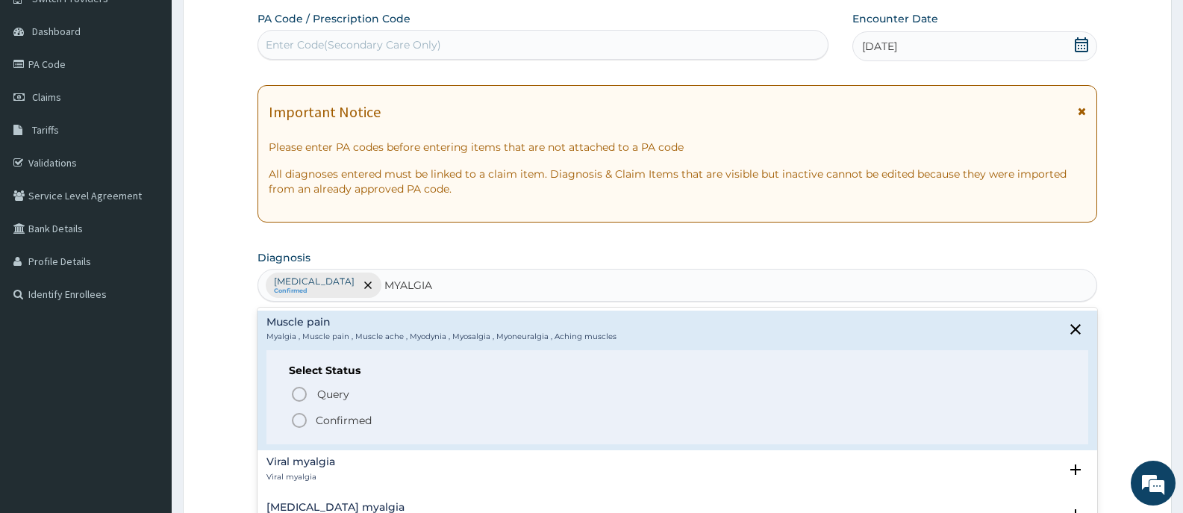
click at [341, 415] on p "Confirmed" at bounding box center [344, 420] width 56 height 15
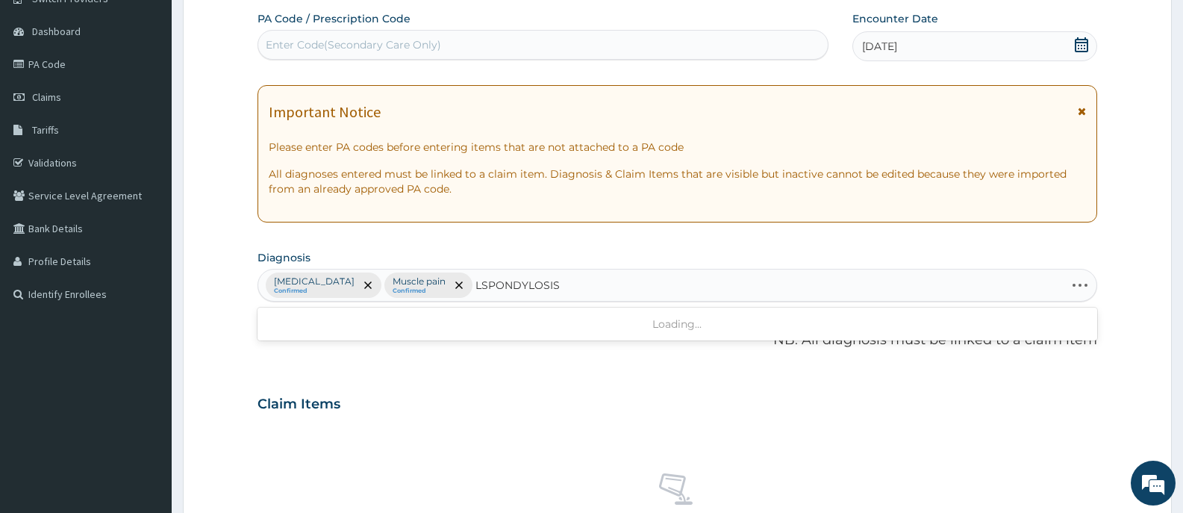
type input "SPONDYLOSIS"
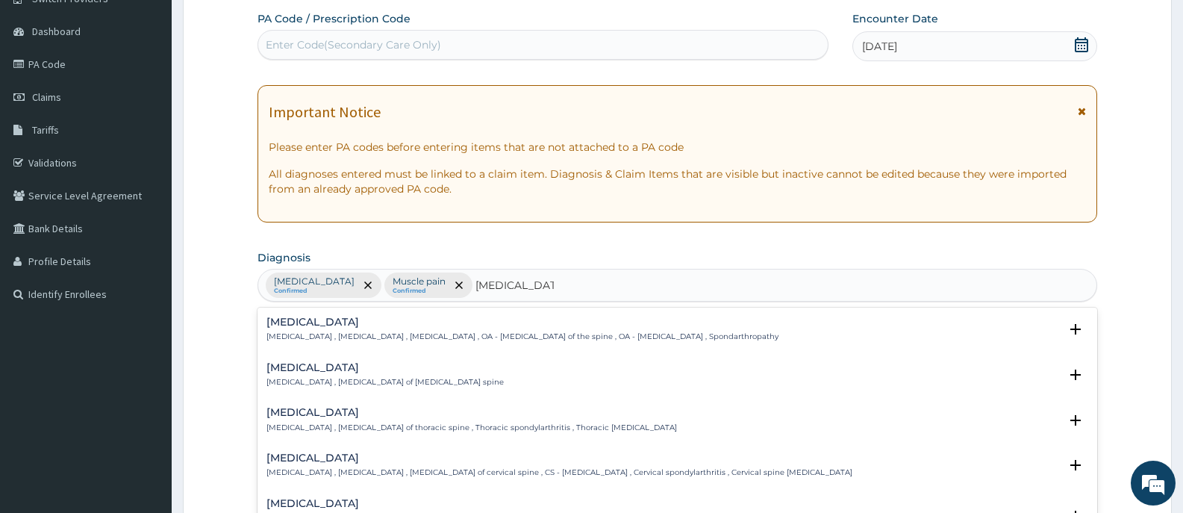
click at [319, 367] on h4 "Lumbar spondylosis" at bounding box center [384, 367] width 237 height 11
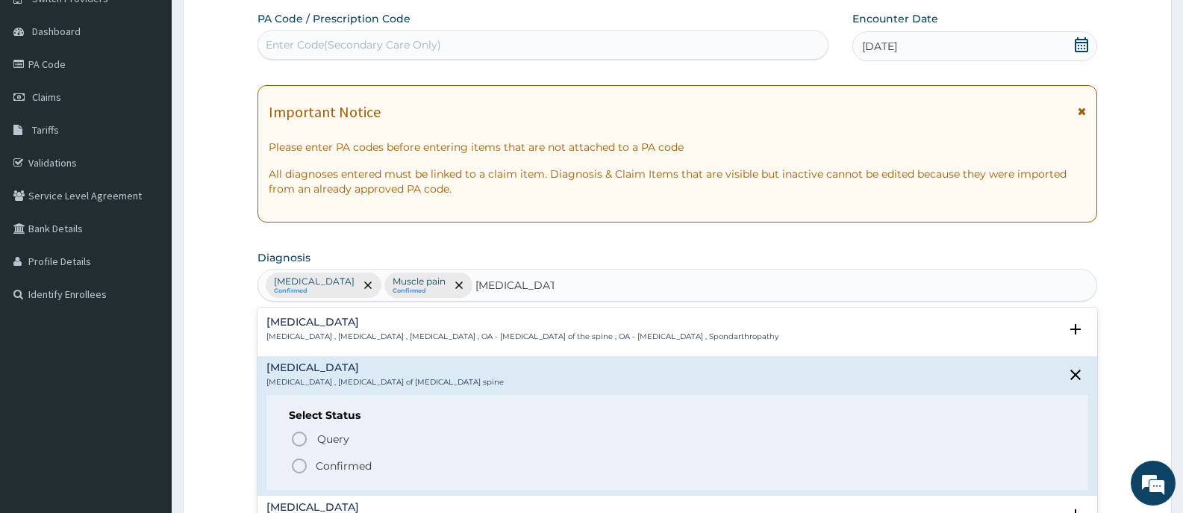
click at [344, 461] on p "Confirmed" at bounding box center [344, 465] width 56 height 15
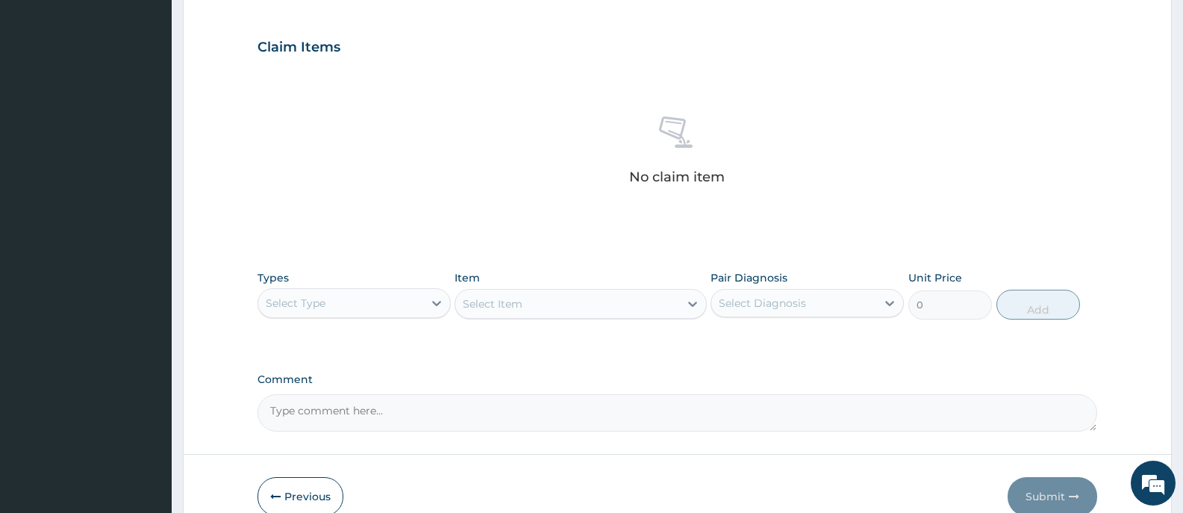
scroll to position [564, 0]
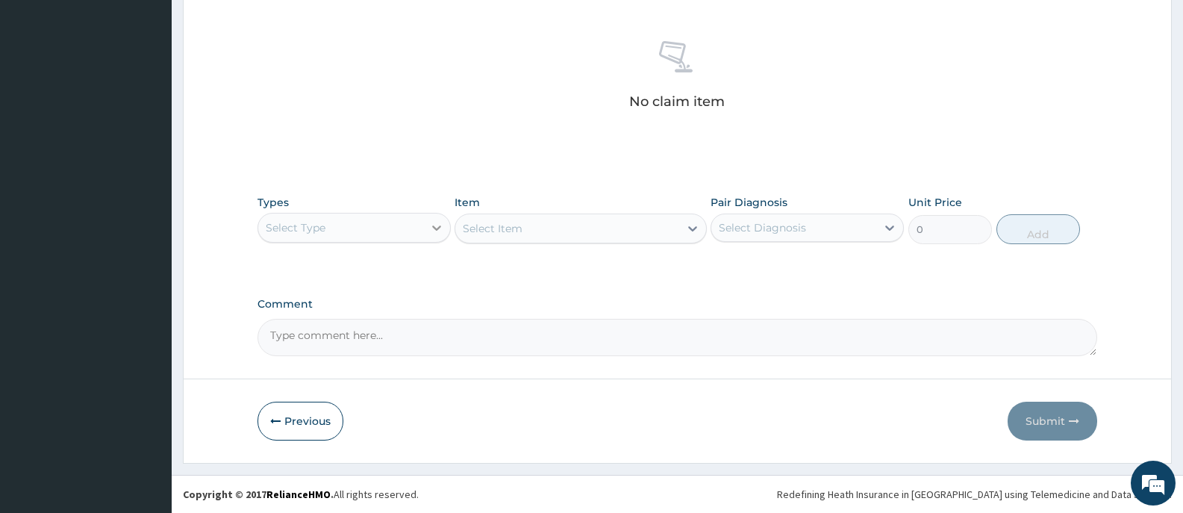
click at [431, 227] on icon at bounding box center [436, 227] width 15 height 15
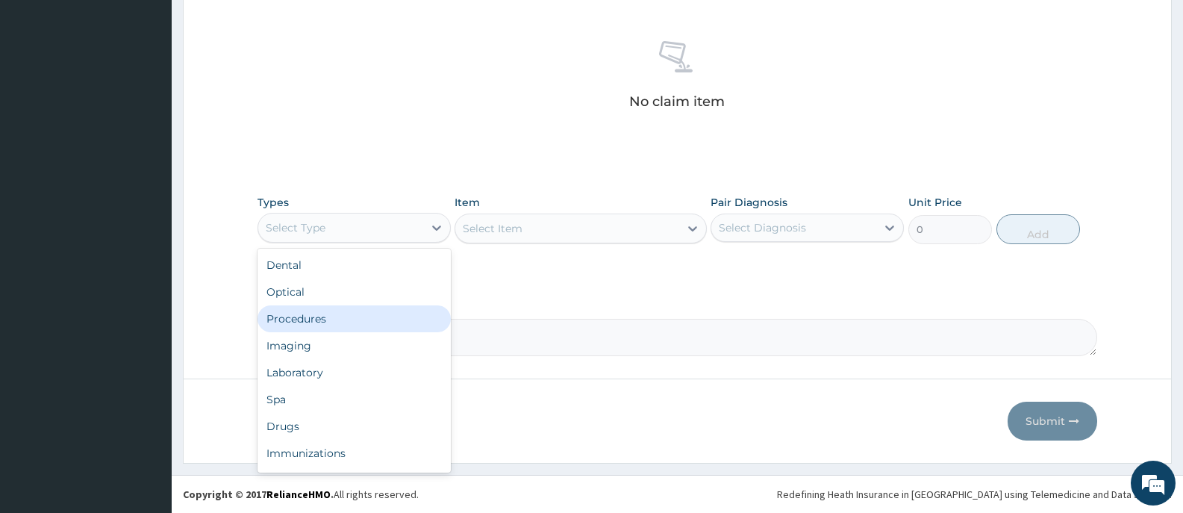
click at [311, 317] on div "Procedures" at bounding box center [354, 318] width 193 height 27
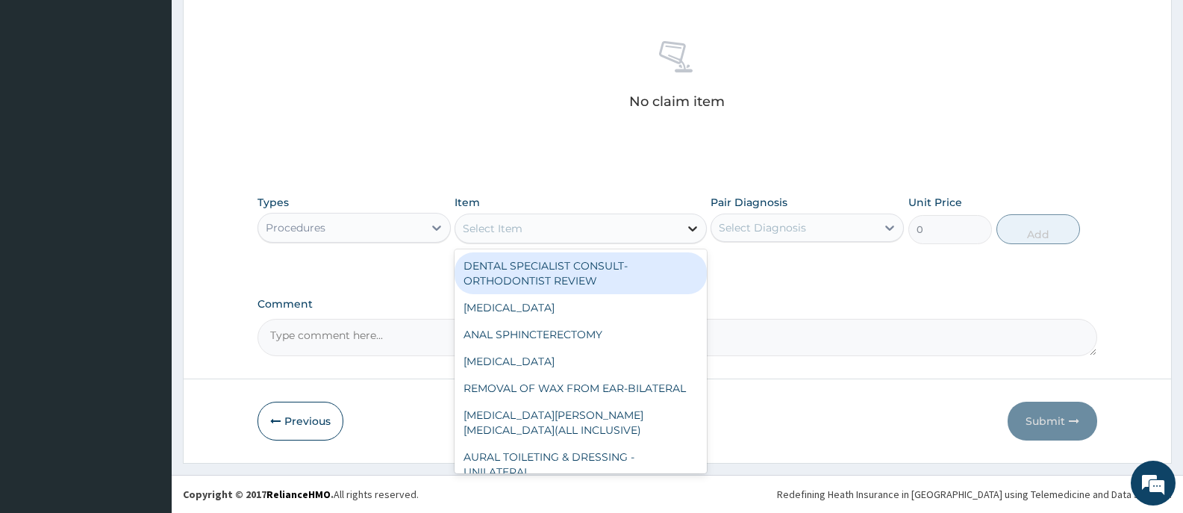
click at [695, 222] on icon at bounding box center [692, 228] width 15 height 15
type input "GP"
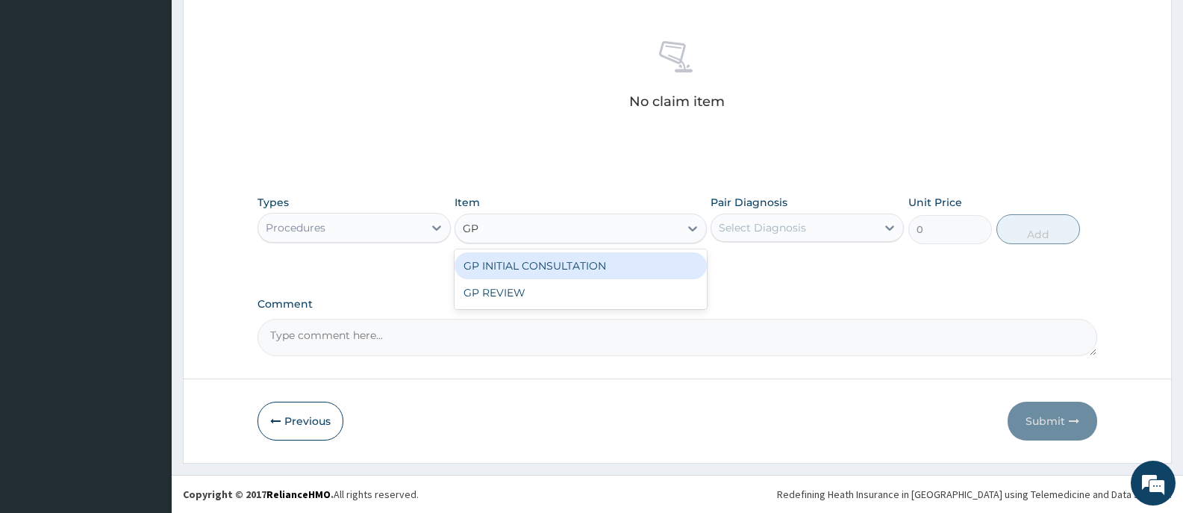
click at [668, 266] on div "GP INITIAL CONSULTATION" at bounding box center [581, 265] width 252 height 27
type input "2000"
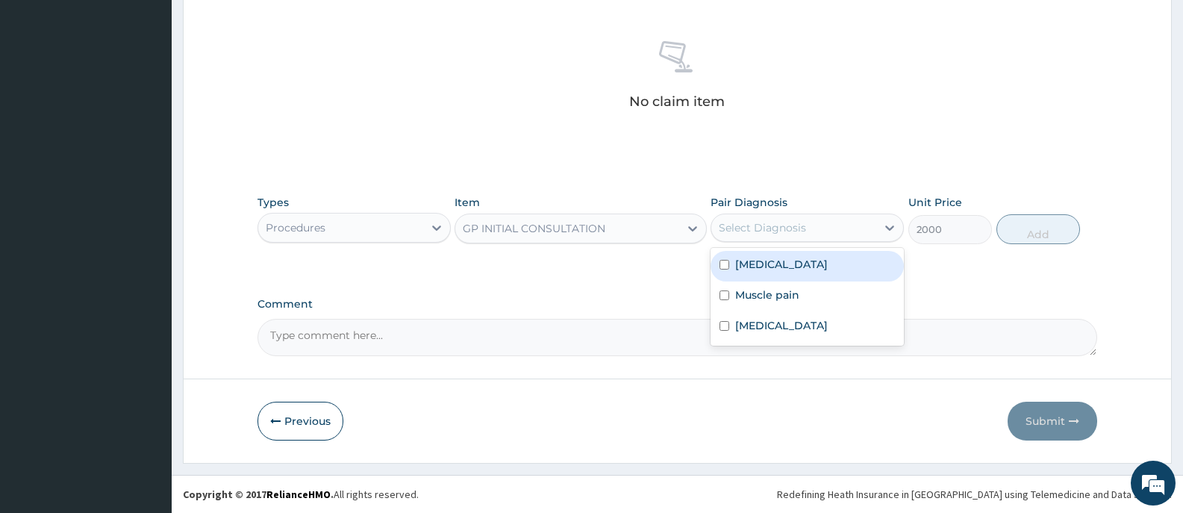
click at [835, 227] on div "Select Diagnosis" at bounding box center [793, 228] width 165 height 24
click at [796, 260] on label "Falciparum malaria" at bounding box center [781, 264] width 93 height 15
checkbox input "true"
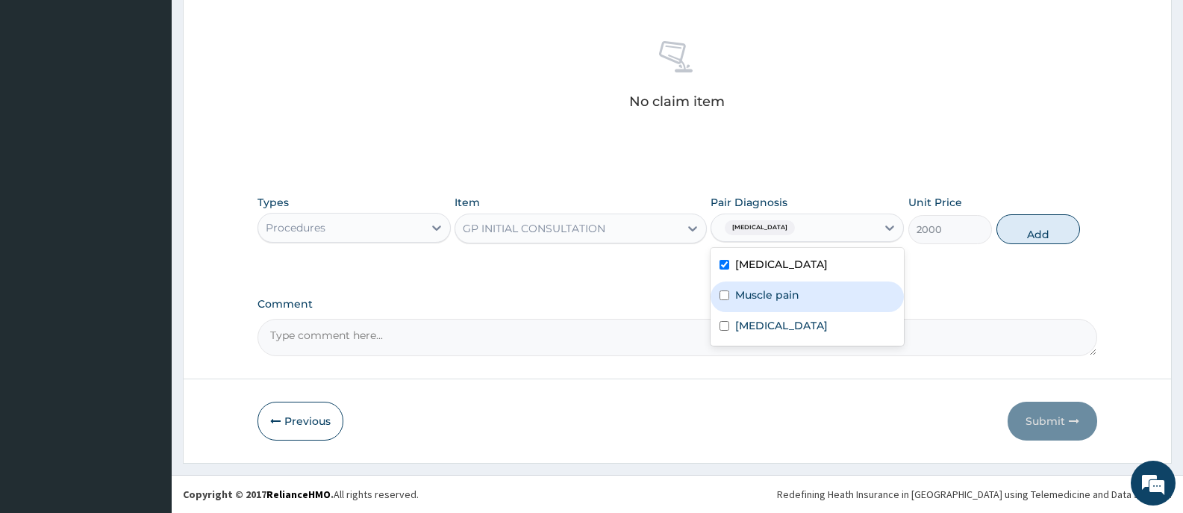
click at [773, 295] on label "Muscle pain" at bounding box center [767, 294] width 64 height 15
checkbox input "true"
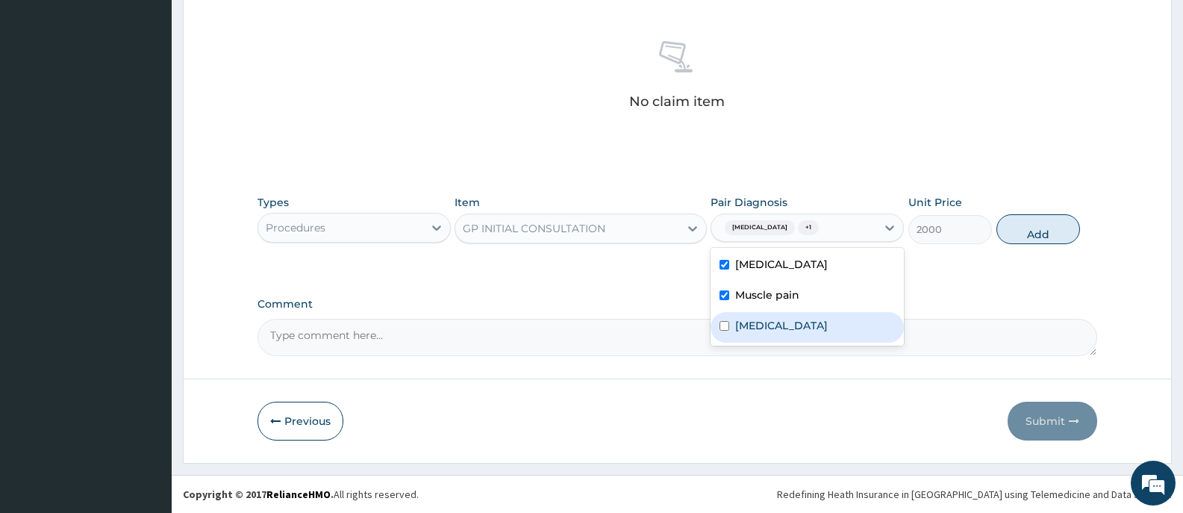
click at [760, 322] on label "Lumbar spondylosis" at bounding box center [781, 325] width 93 height 15
checkbox input "true"
click at [1035, 225] on button "Add" at bounding box center [1038, 229] width 84 height 30
type input "0"
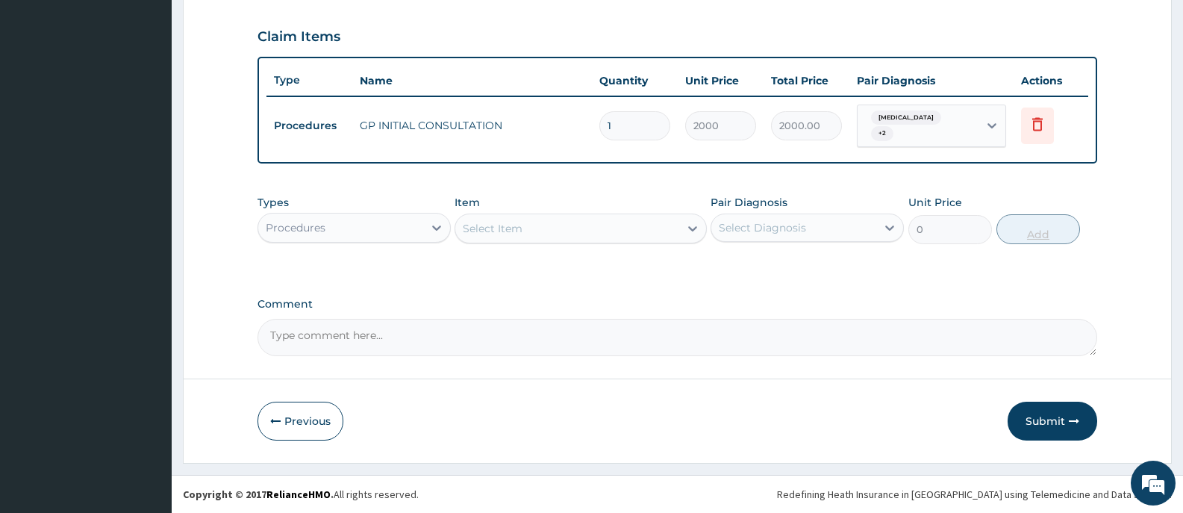
scroll to position [499, 0]
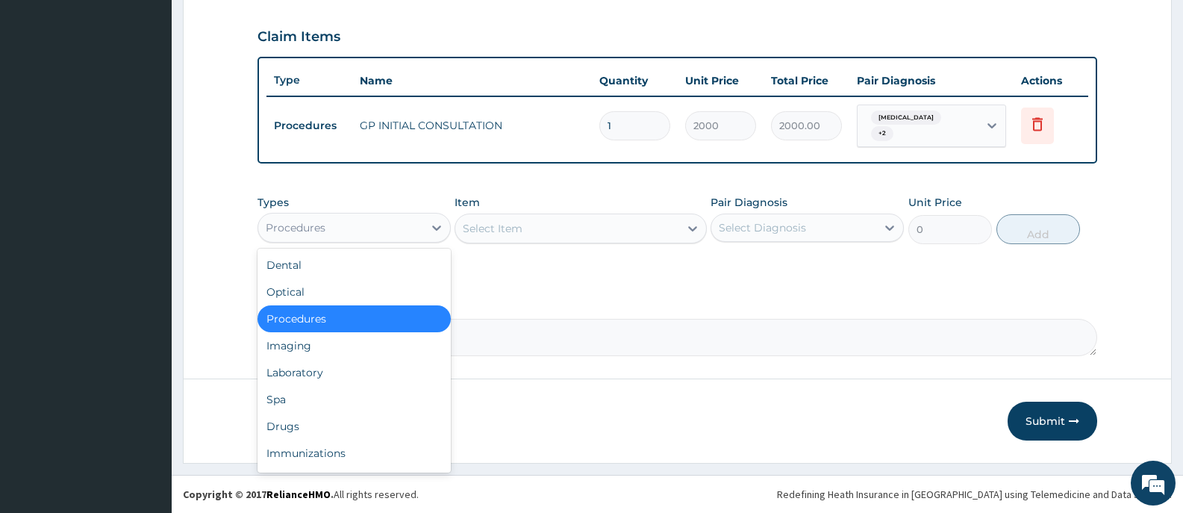
click at [356, 226] on div "Procedures" at bounding box center [340, 228] width 165 height 24
click at [294, 366] on div "Laboratory" at bounding box center [354, 372] width 193 height 27
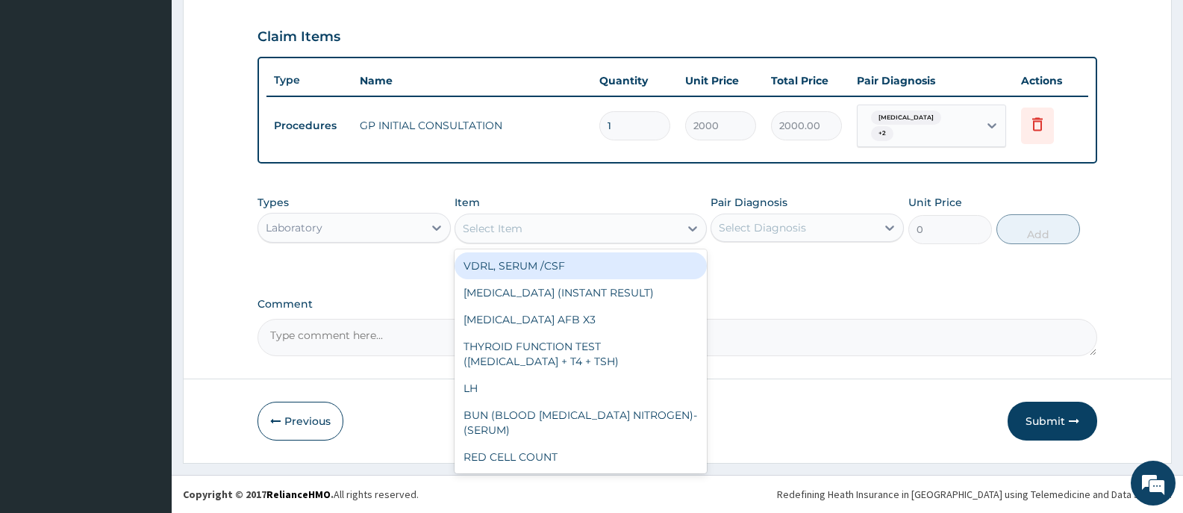
click at [689, 228] on icon at bounding box center [692, 228] width 9 height 5
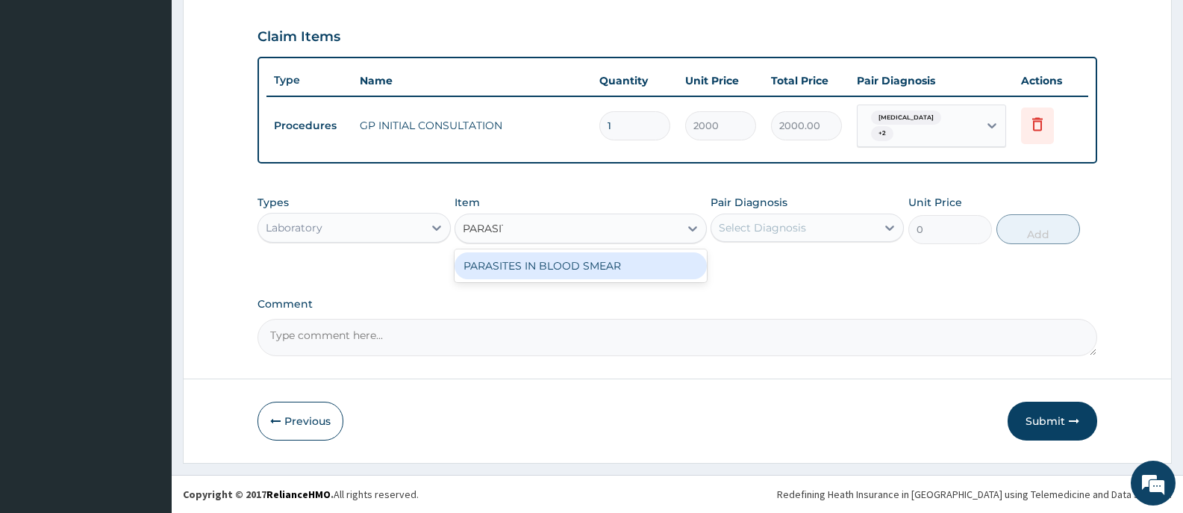
type input "PARASITE"
click at [695, 266] on div "PARASITES IN BLOOD SMEAR" at bounding box center [581, 265] width 252 height 27
type input "1100"
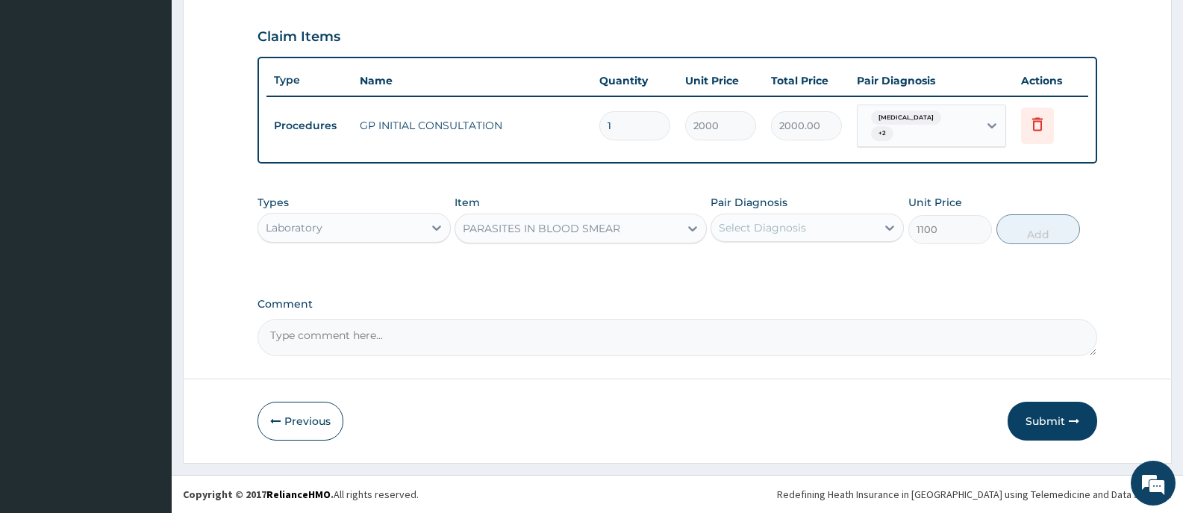
click at [779, 228] on div "Select Diagnosis" at bounding box center [762, 227] width 87 height 15
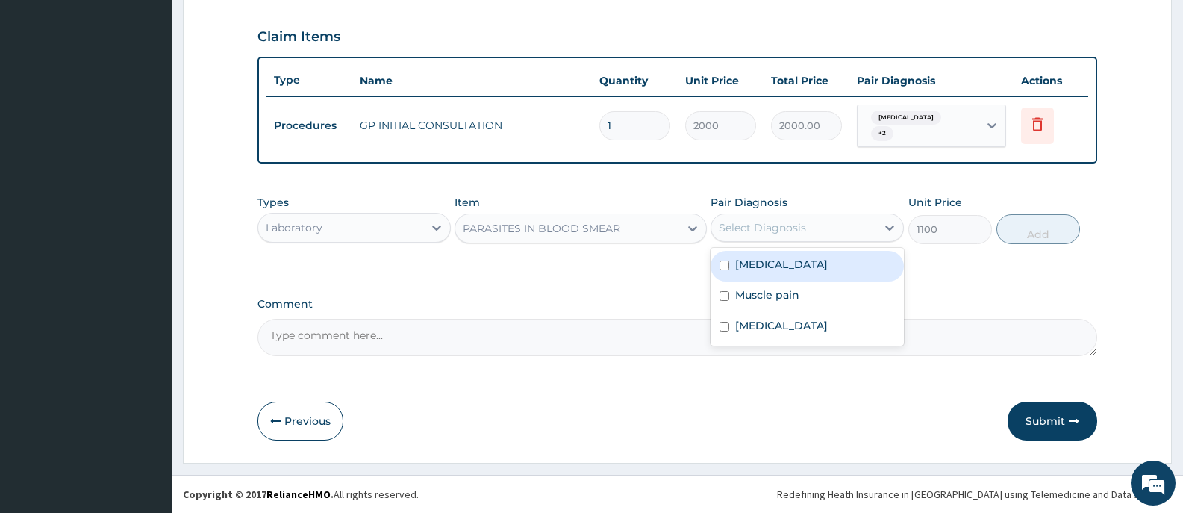
click at [791, 272] on label "Falciparum malaria" at bounding box center [781, 264] width 93 height 15
checkbox input "true"
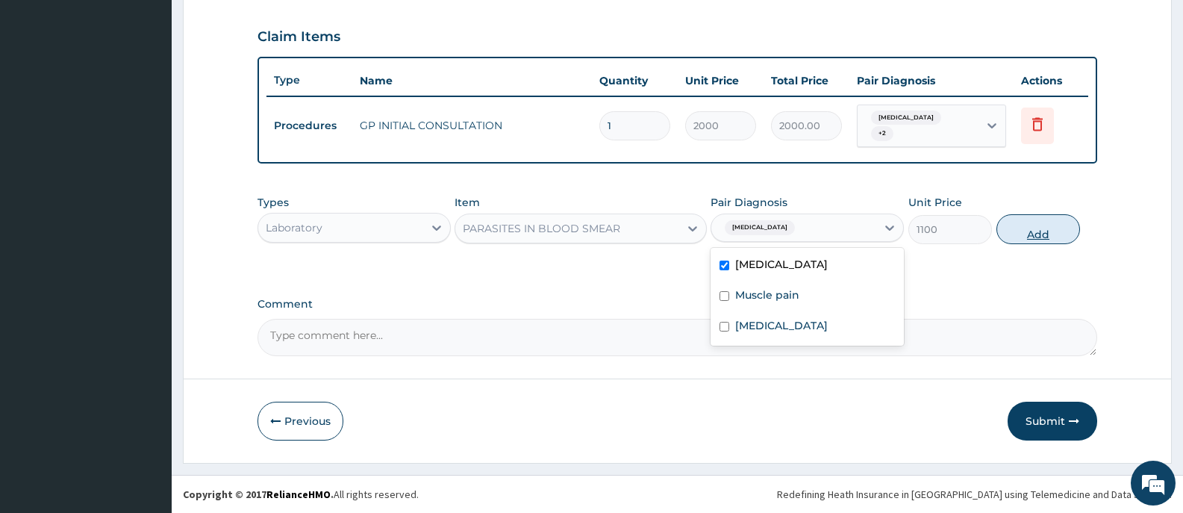
click at [1020, 231] on button "Add" at bounding box center [1038, 229] width 84 height 30
type input "0"
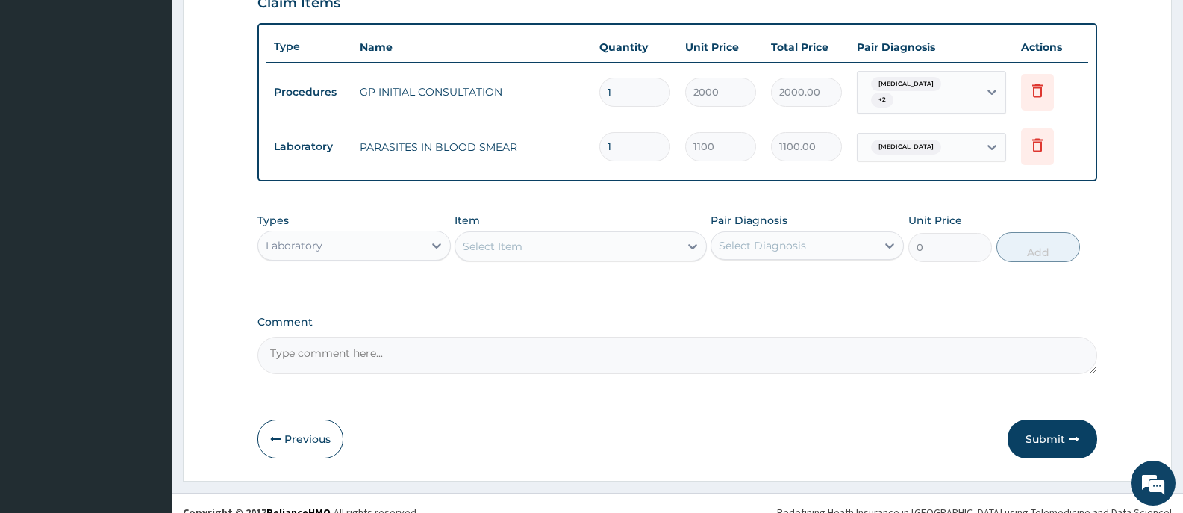
scroll to position [550, 0]
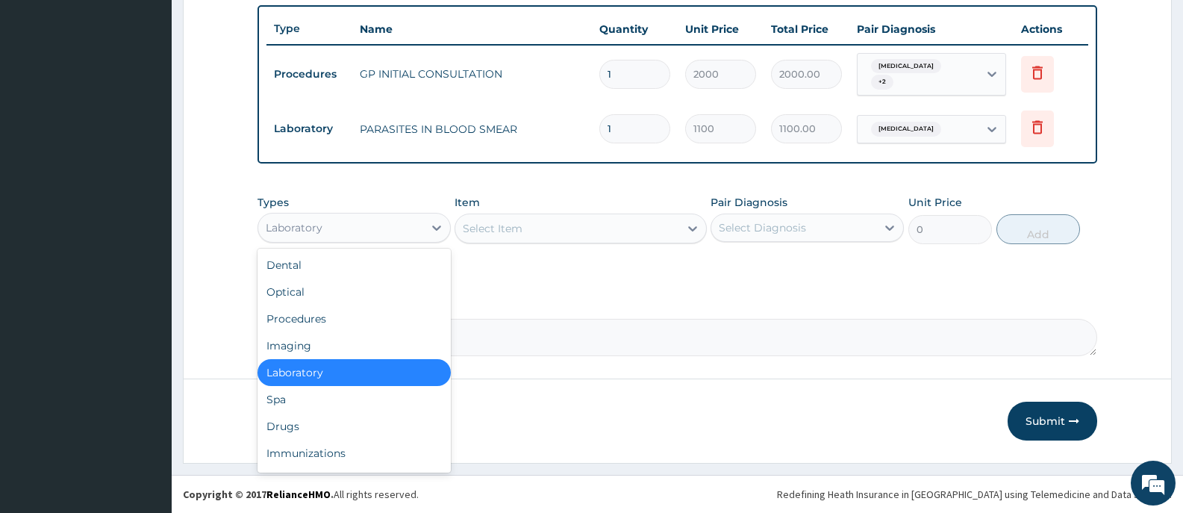
click at [401, 237] on div "Laboratory" at bounding box center [340, 228] width 165 height 24
click at [278, 427] on div "Drugs" at bounding box center [354, 426] width 193 height 27
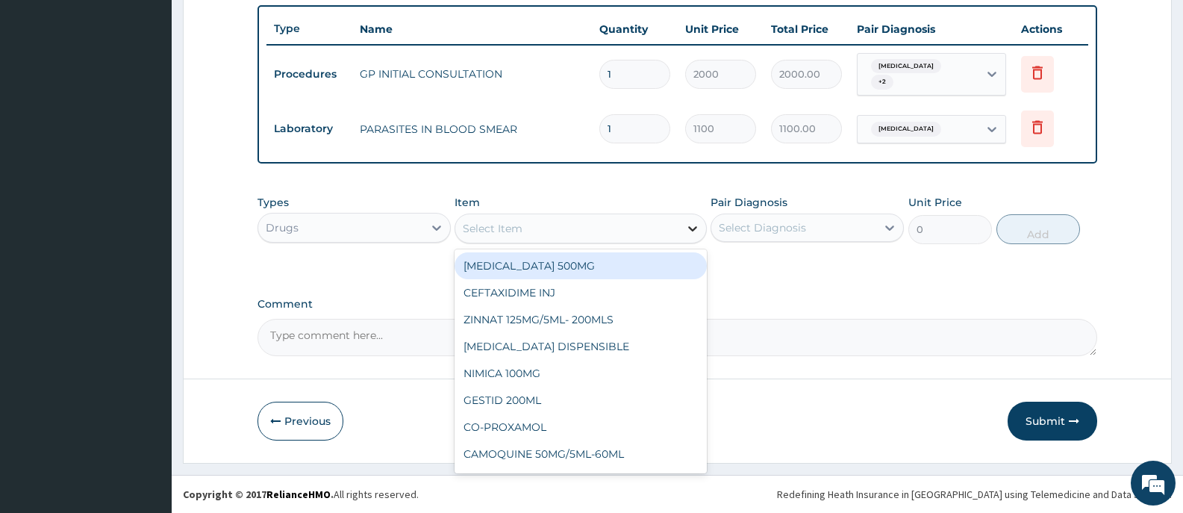
click at [690, 231] on icon at bounding box center [692, 228] width 15 height 15
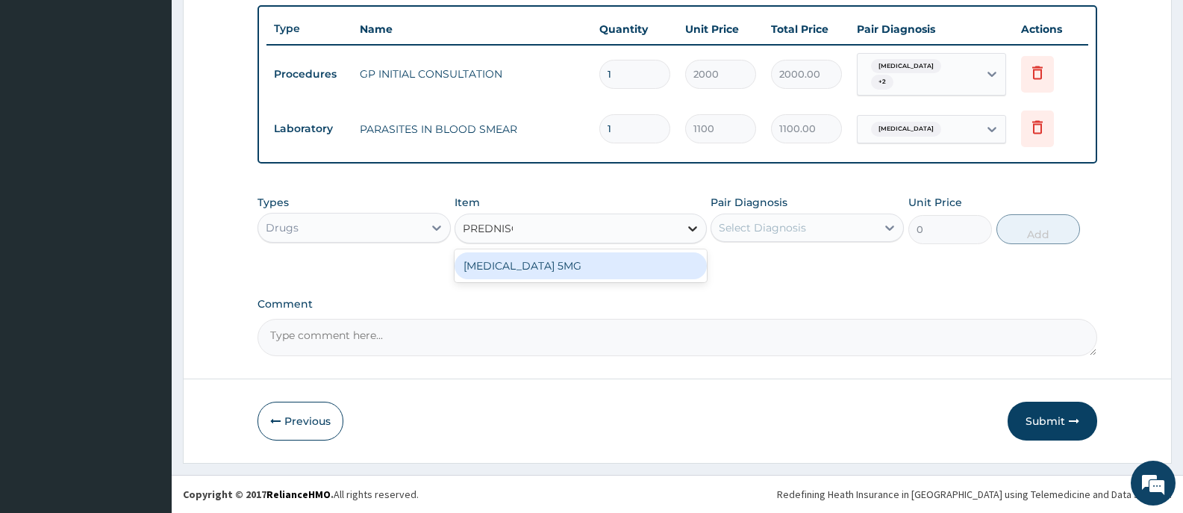
type input "PREDNISOL"
click at [680, 263] on div "PREDNISOLONE 5MG" at bounding box center [581, 265] width 252 height 27
type input "15.18"
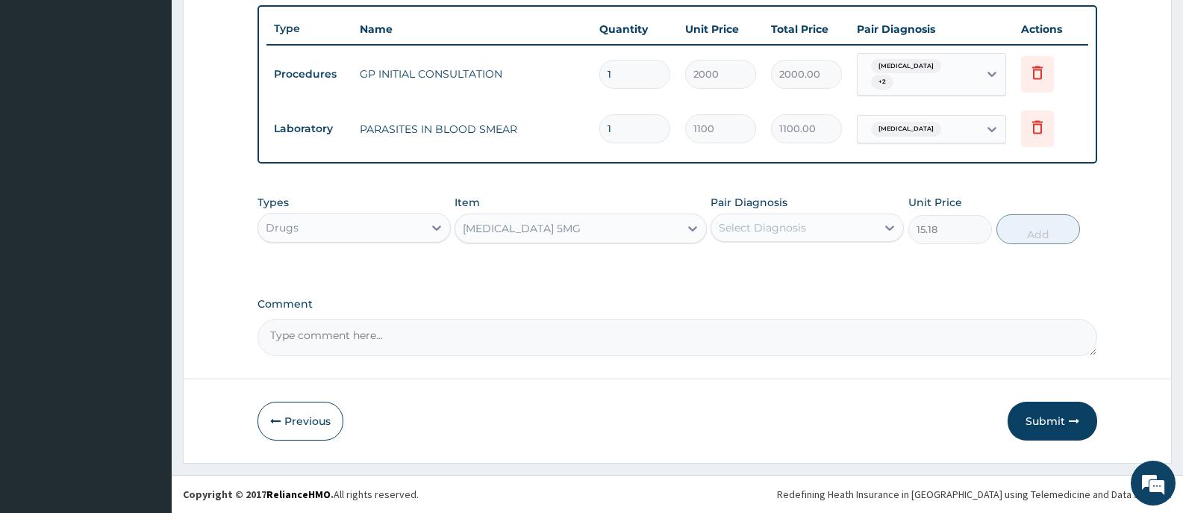
click at [761, 232] on div "Select Diagnosis" at bounding box center [762, 227] width 87 height 15
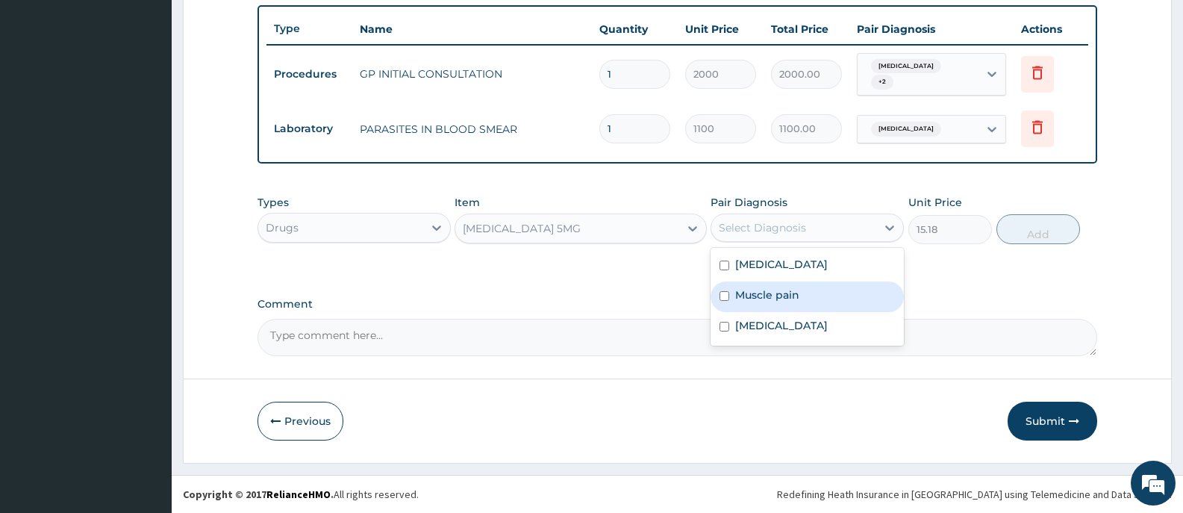
click at [785, 290] on label "Muscle pain" at bounding box center [767, 294] width 64 height 15
checkbox input "true"
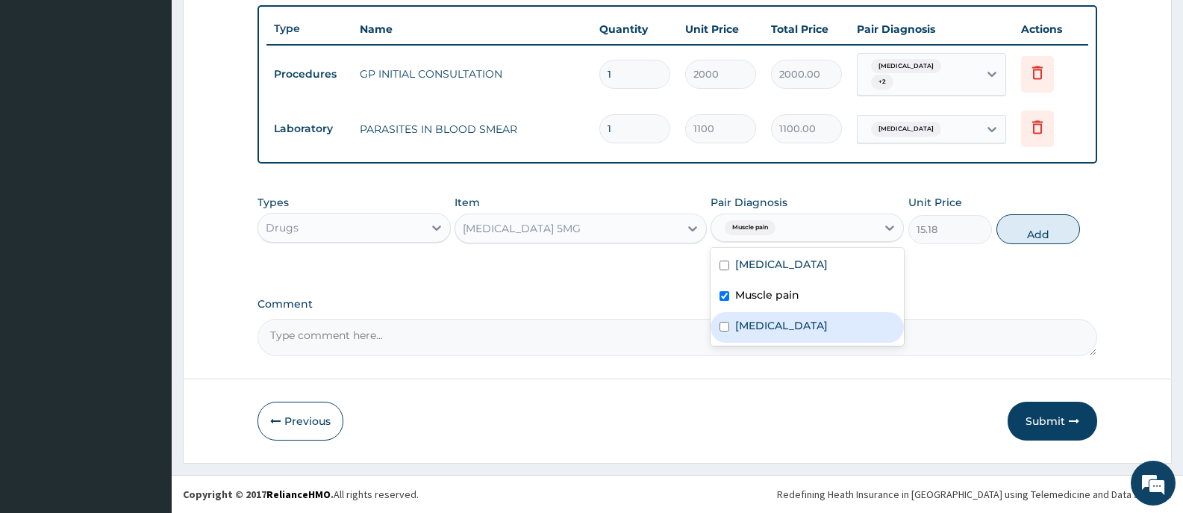
click at [778, 325] on label "Lumbar spondylosis" at bounding box center [781, 325] width 93 height 15
checkbox input "true"
click at [1038, 232] on button "Add" at bounding box center [1038, 229] width 84 height 30
type input "0"
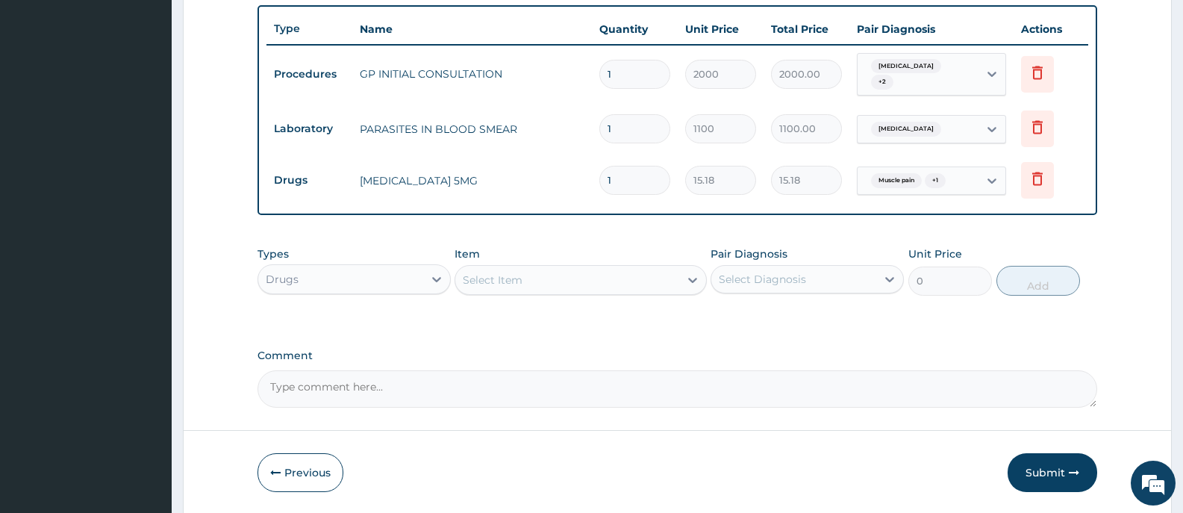
type input "0.00"
type input "5"
type input "75.90"
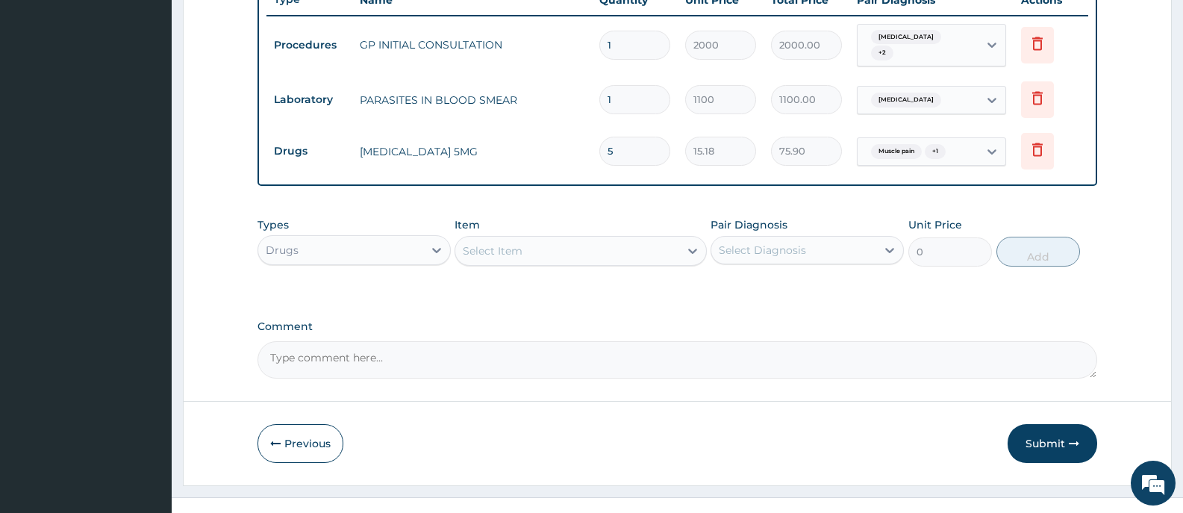
scroll to position [602, 0]
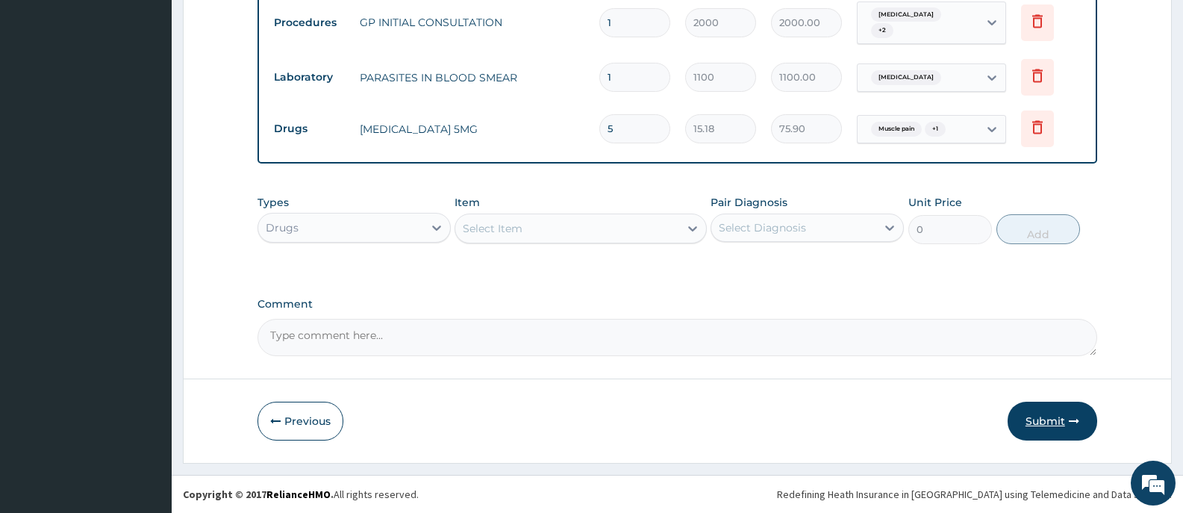
type input "5"
click at [1039, 425] on button "Submit" at bounding box center [1053, 421] width 90 height 39
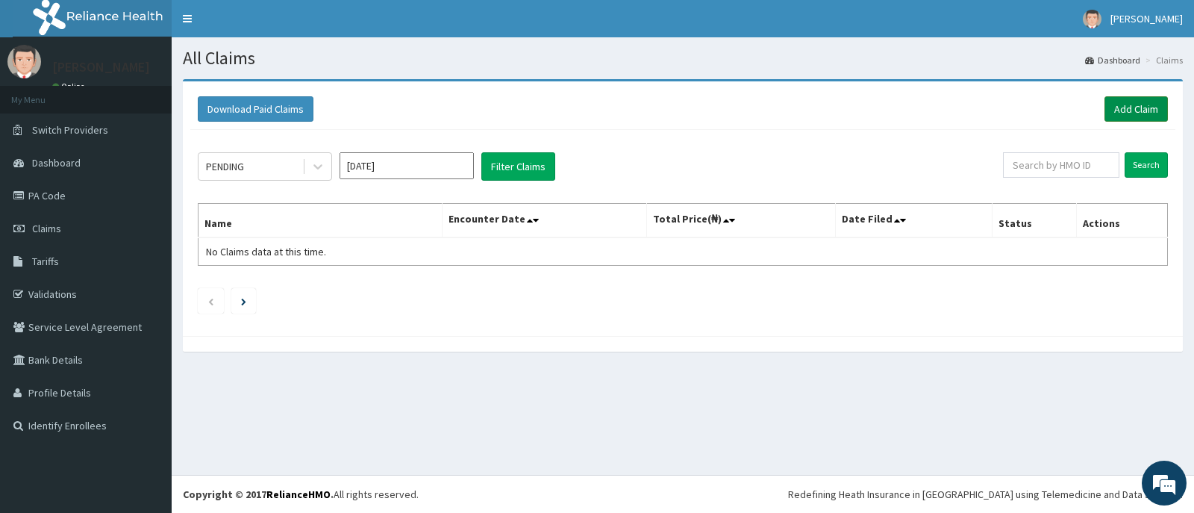
click at [1132, 113] on link "Add Claim" at bounding box center [1136, 108] width 63 height 25
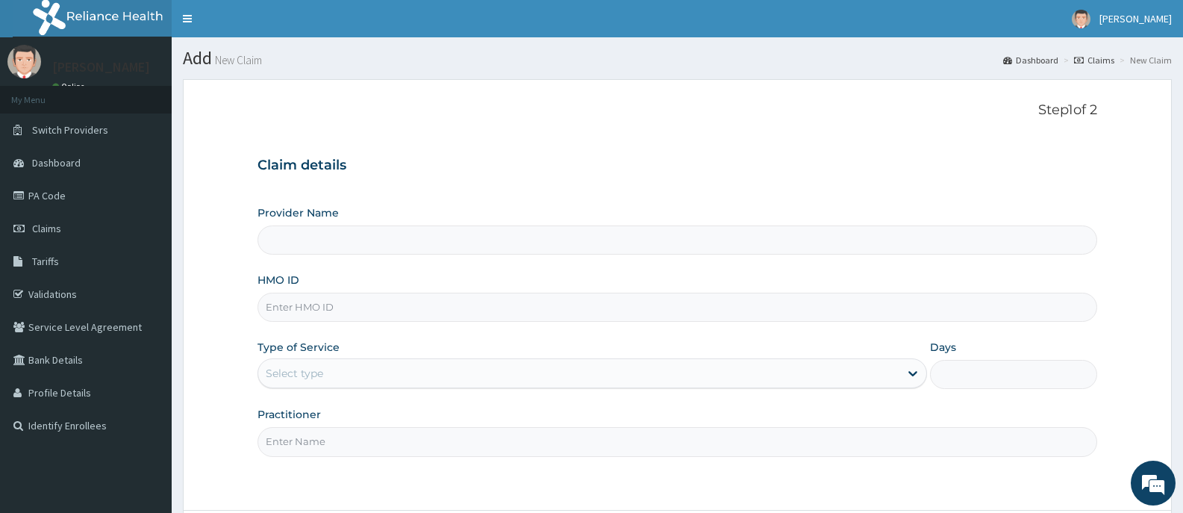
click at [379, 304] on input "HMO ID" at bounding box center [678, 307] width 840 height 29
type input "[GEOGRAPHIC_DATA][PERSON_NAME]"
type input "FMC/11709/B"
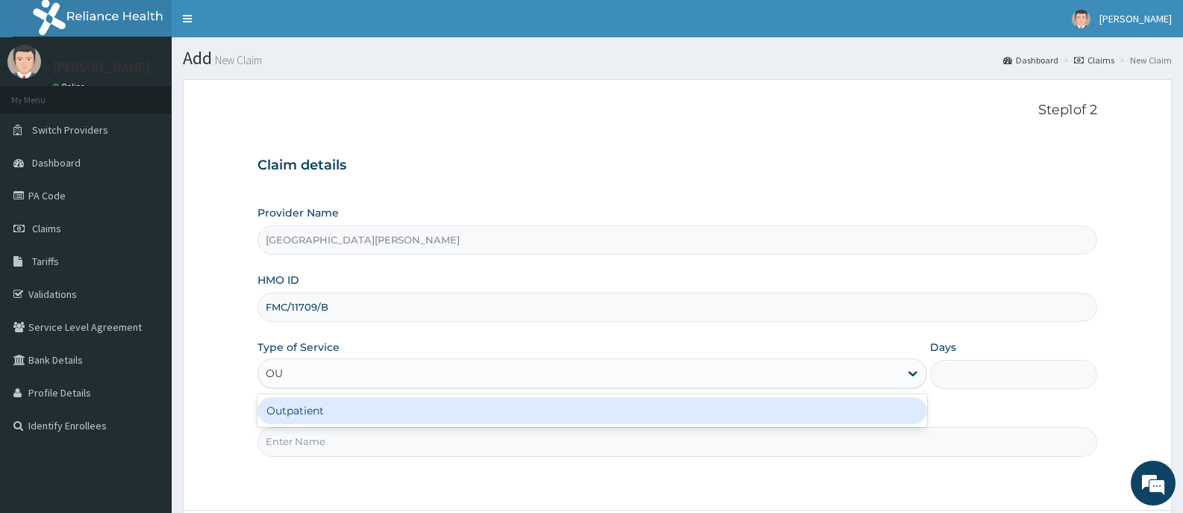
type input "OUT"
type input "1"
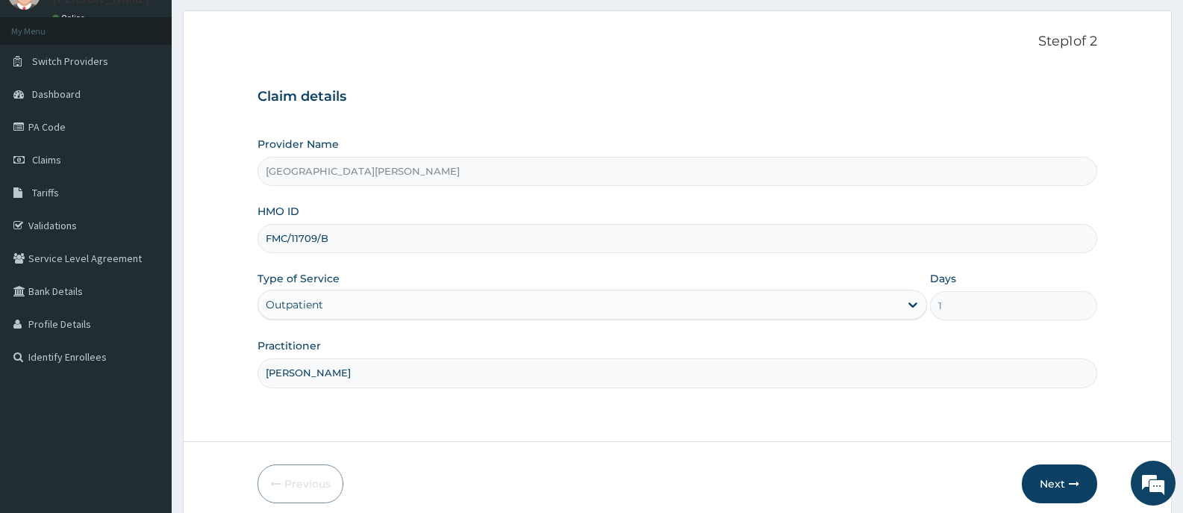
scroll to position [131, 0]
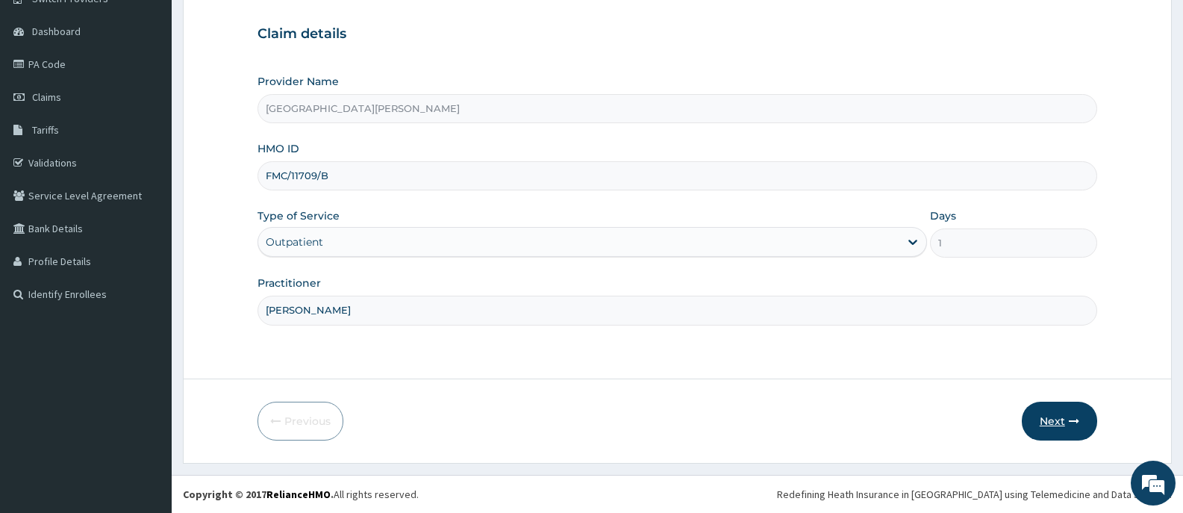
type input "[PERSON_NAME]"
click at [1055, 421] on button "Next" at bounding box center [1059, 421] width 75 height 39
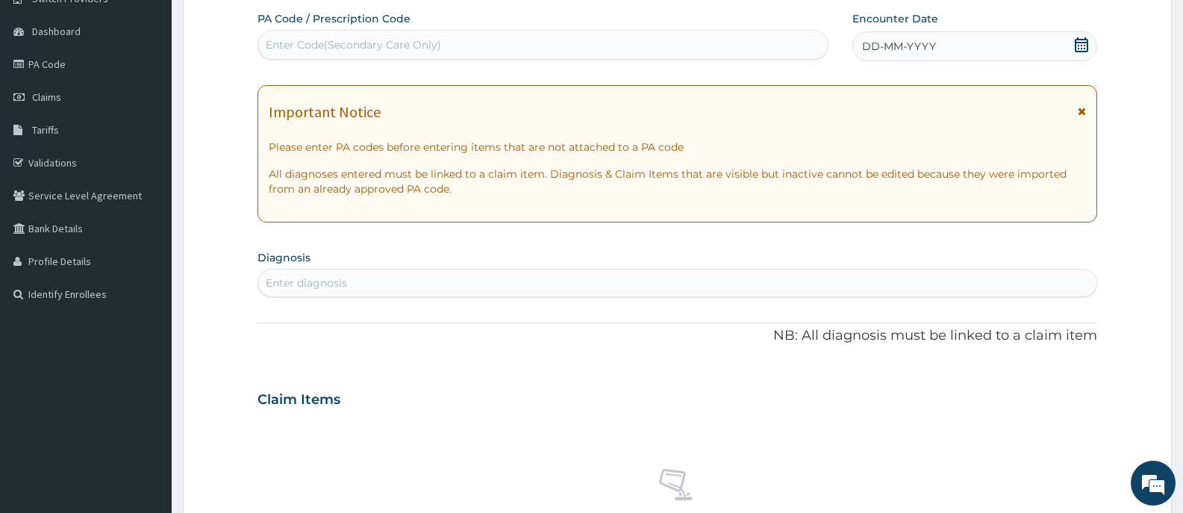
click at [686, 43] on div "Enter Code(Secondary Care Only)" at bounding box center [543, 45] width 570 height 24
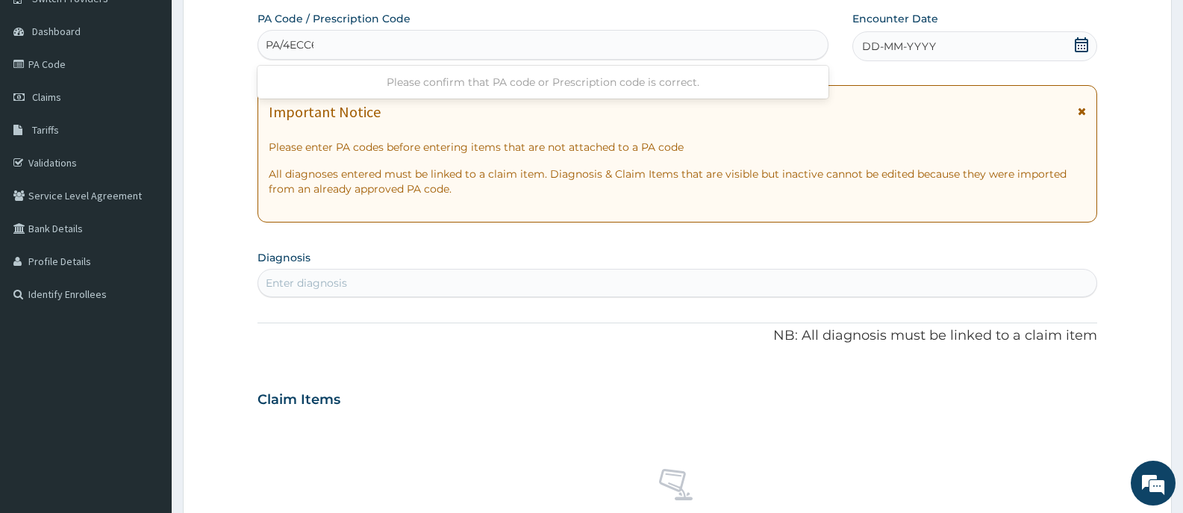
type input "PA/4ECC66"
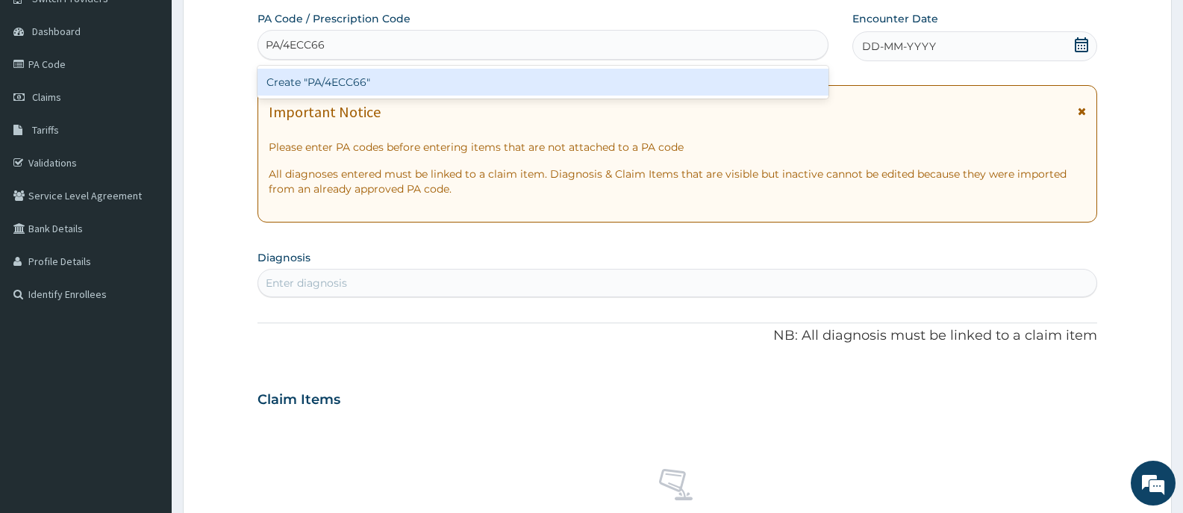
click at [652, 87] on div "Create "PA/4ECC66"" at bounding box center [543, 82] width 571 height 27
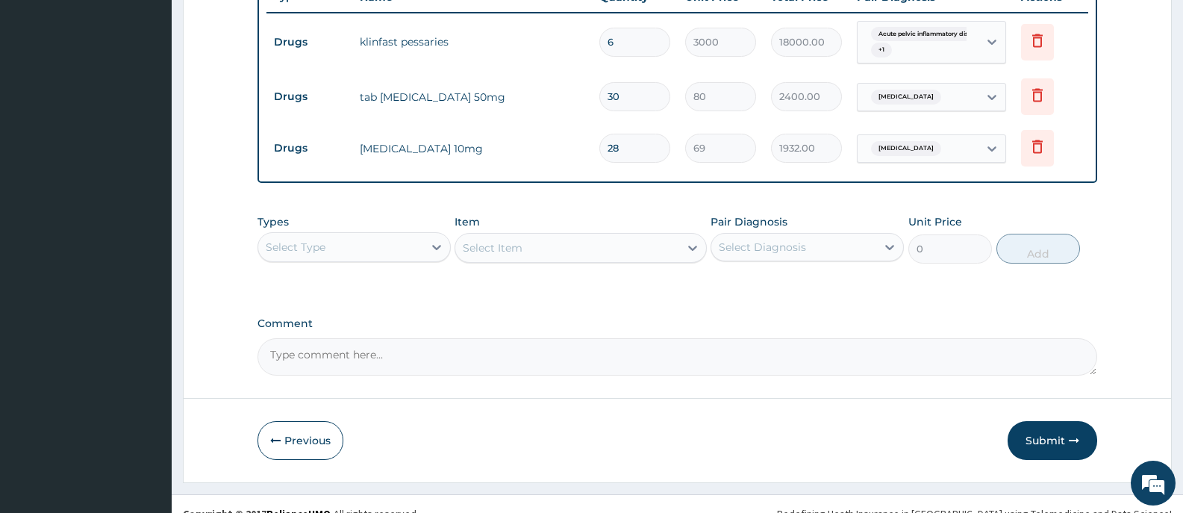
scroll to position [602, 0]
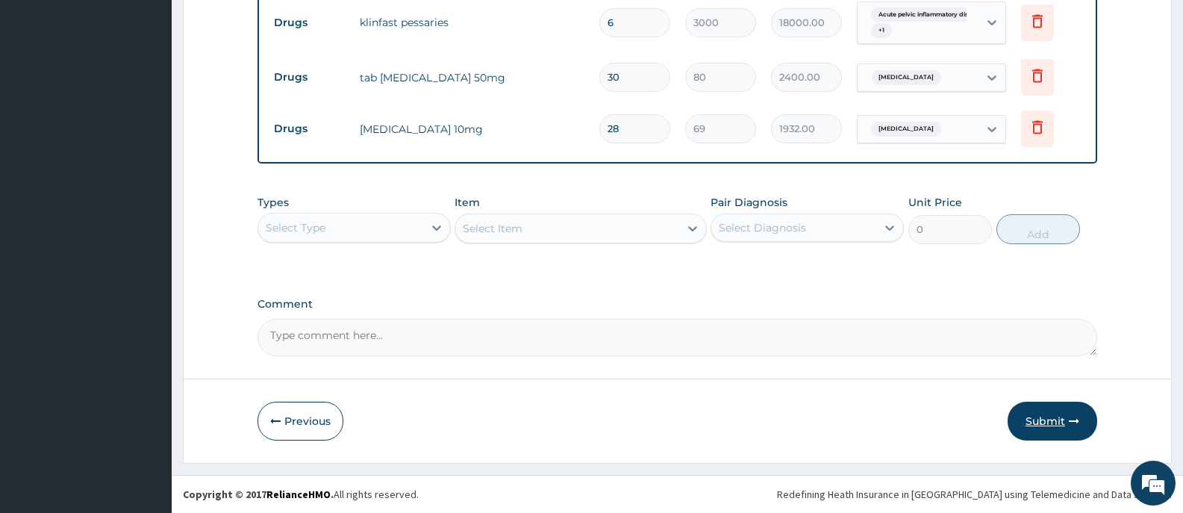
click at [1046, 422] on button "Submit" at bounding box center [1053, 421] width 90 height 39
